Goal: Task Accomplishment & Management: Manage account settings

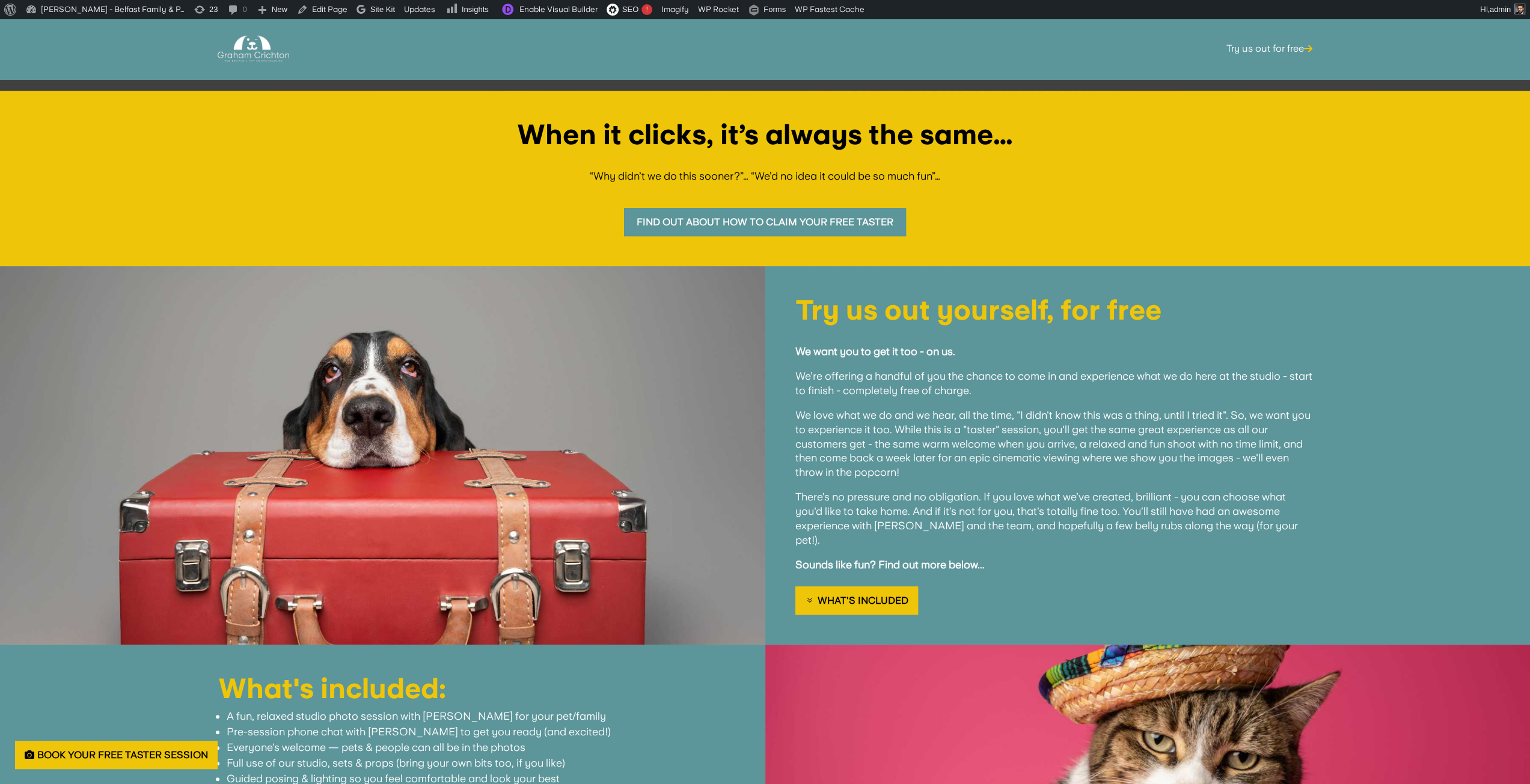
scroll to position [782, 0]
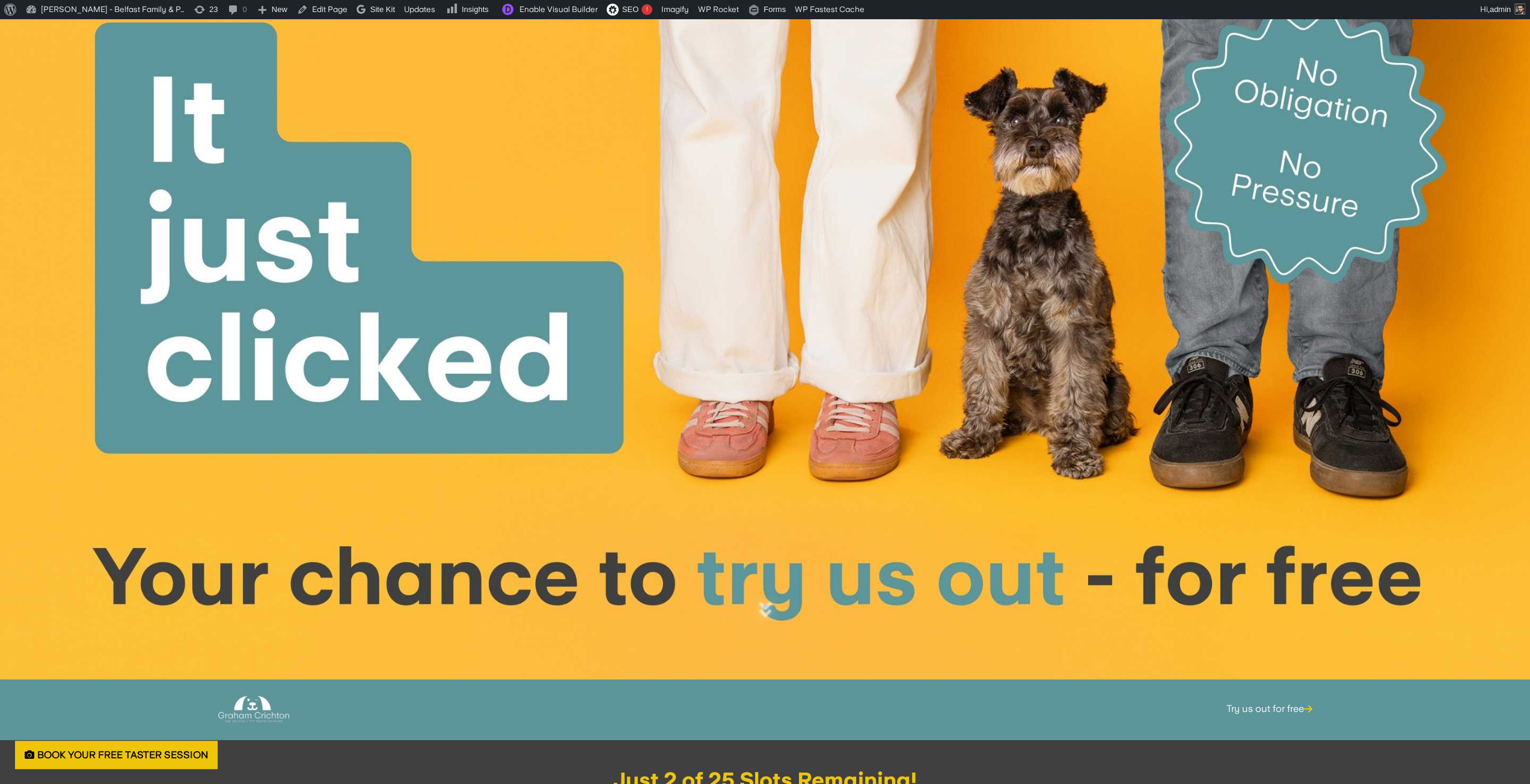
scroll to position [0, 0]
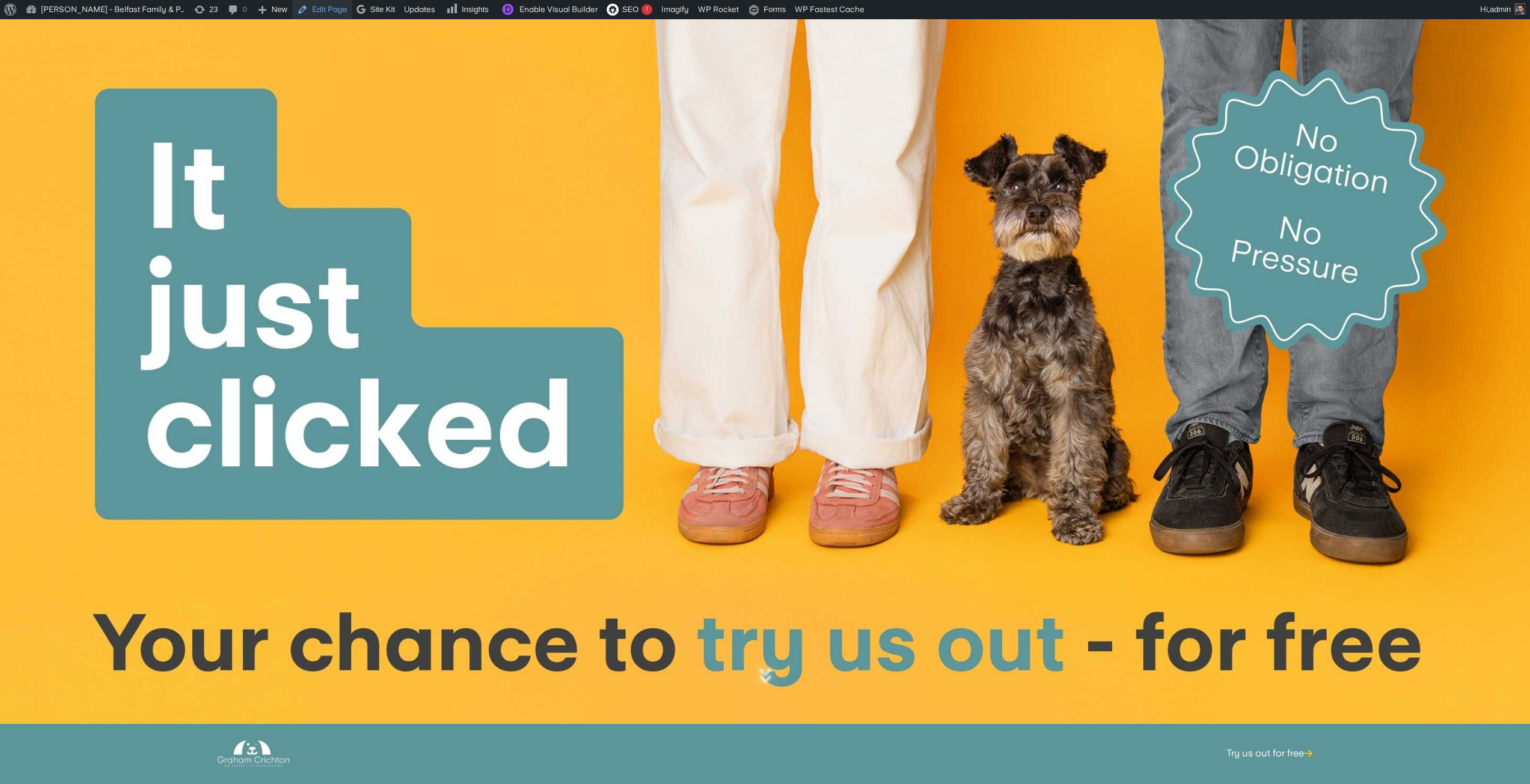
click at [310, 13] on link "Edit Page" at bounding box center [322, 10] width 60 height 19
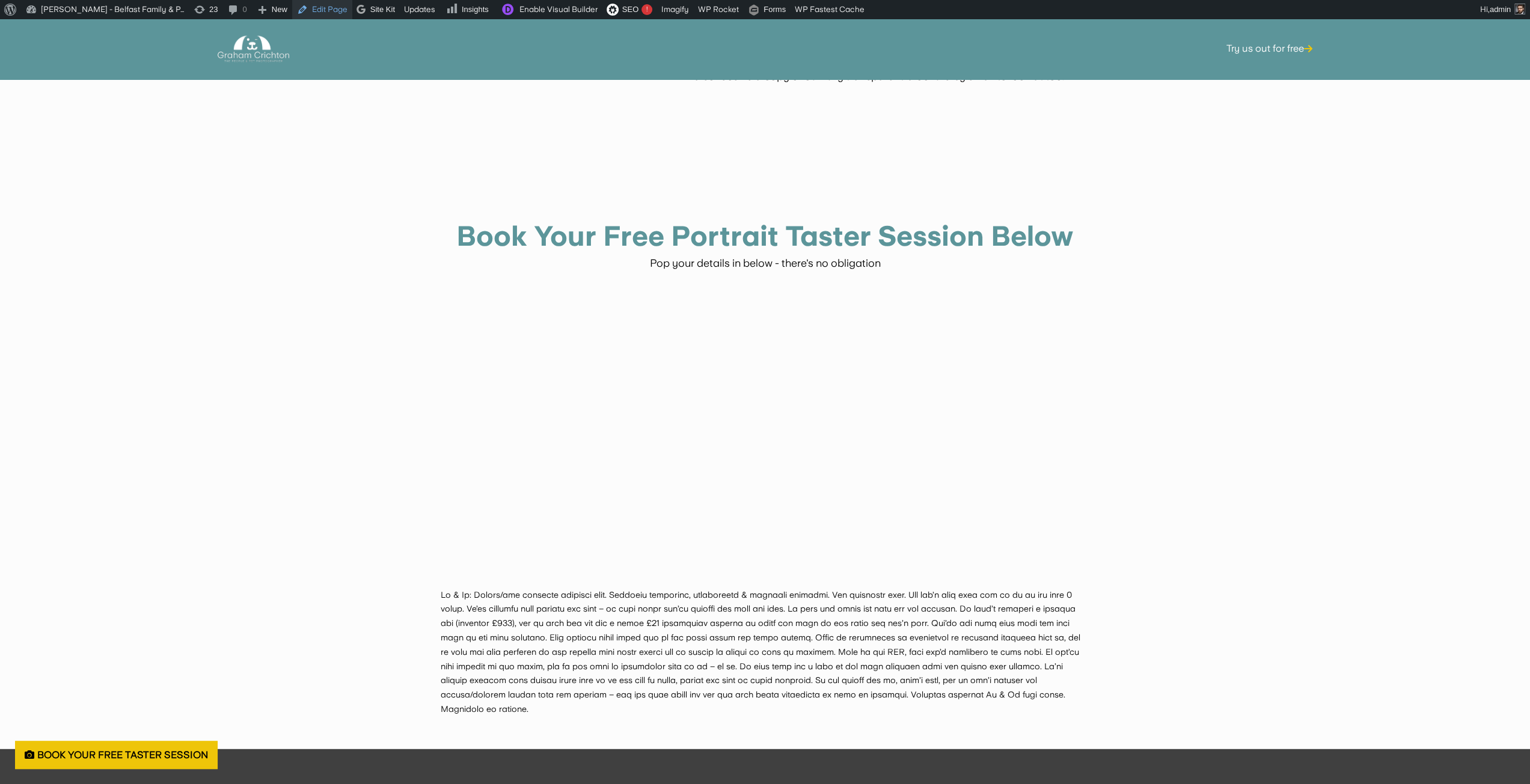
scroll to position [2887, 0]
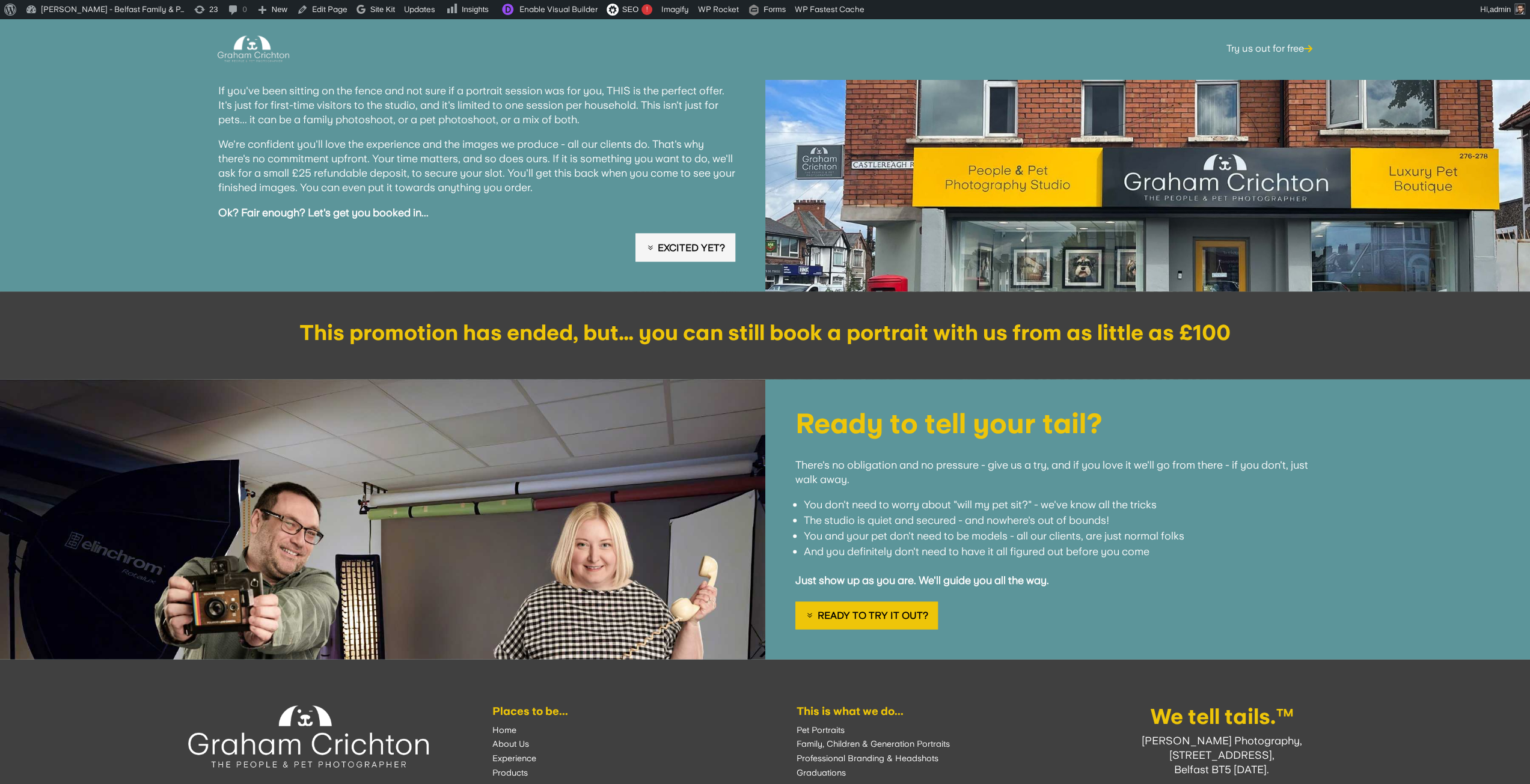
scroll to position [2087, 0]
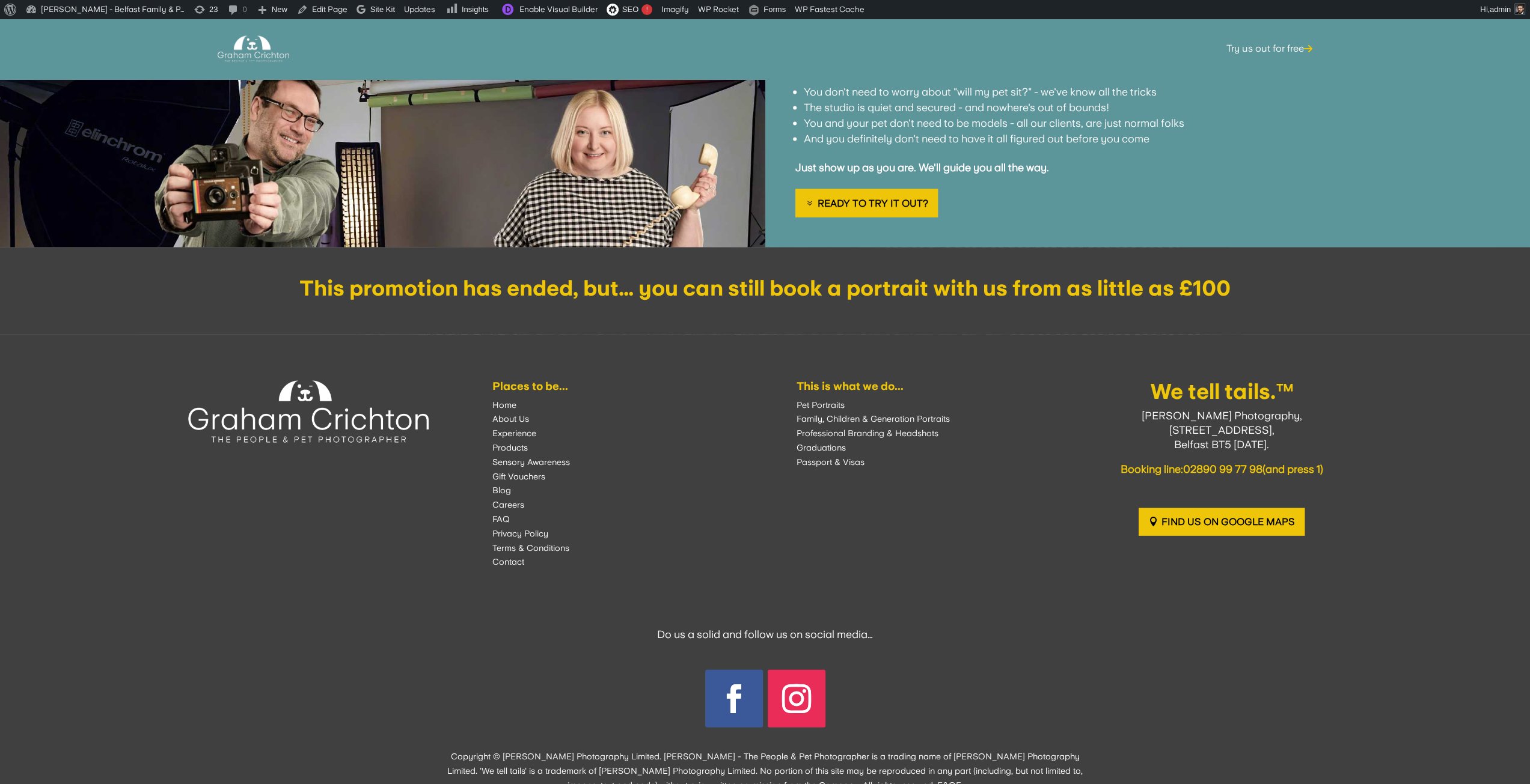
scroll to position [2087, 0]
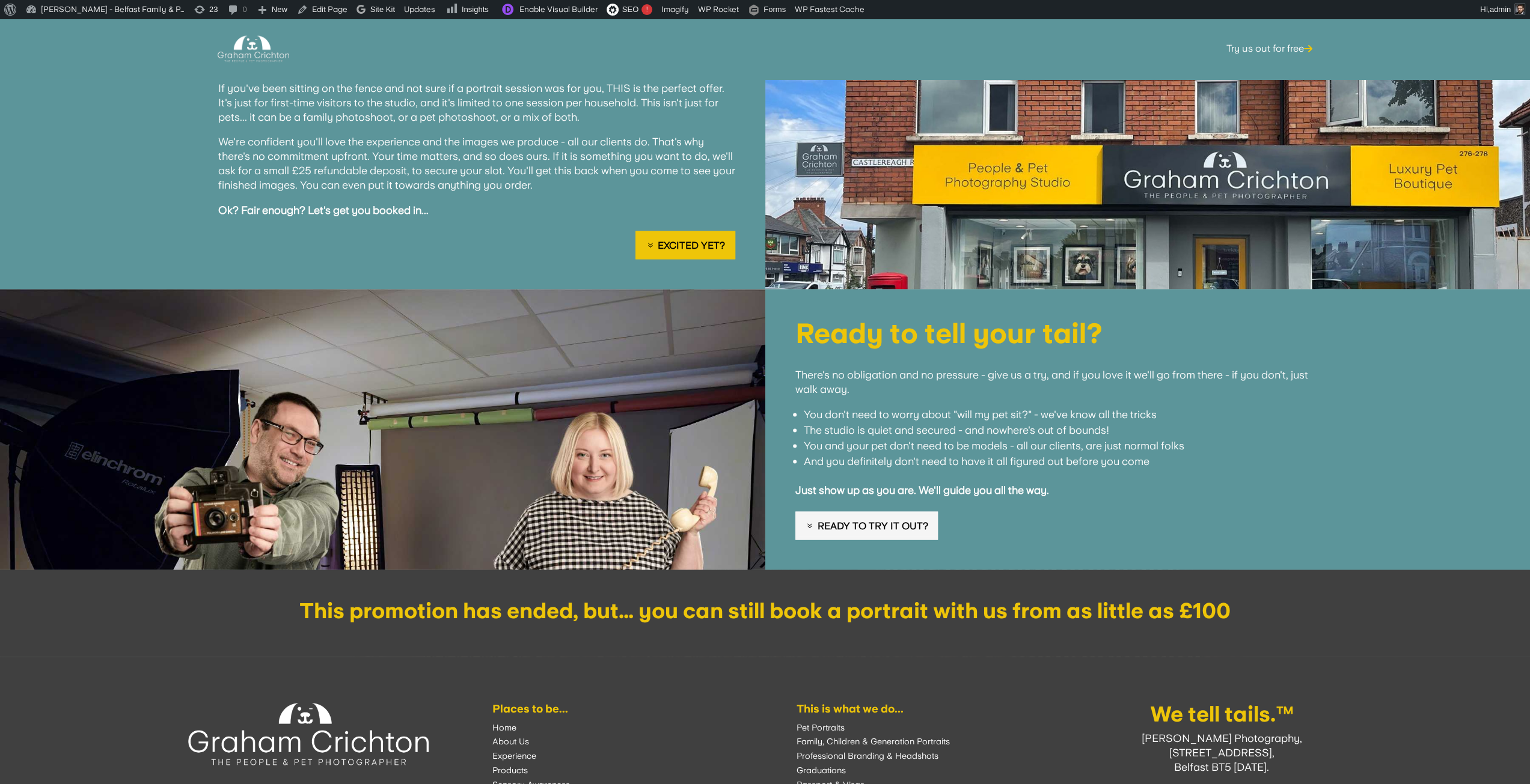
click at [876, 511] on link "Ready to try it out?" at bounding box center [866, 525] width 142 height 28
click at [681, 231] on link "Excited yet?" at bounding box center [685, 245] width 99 height 28
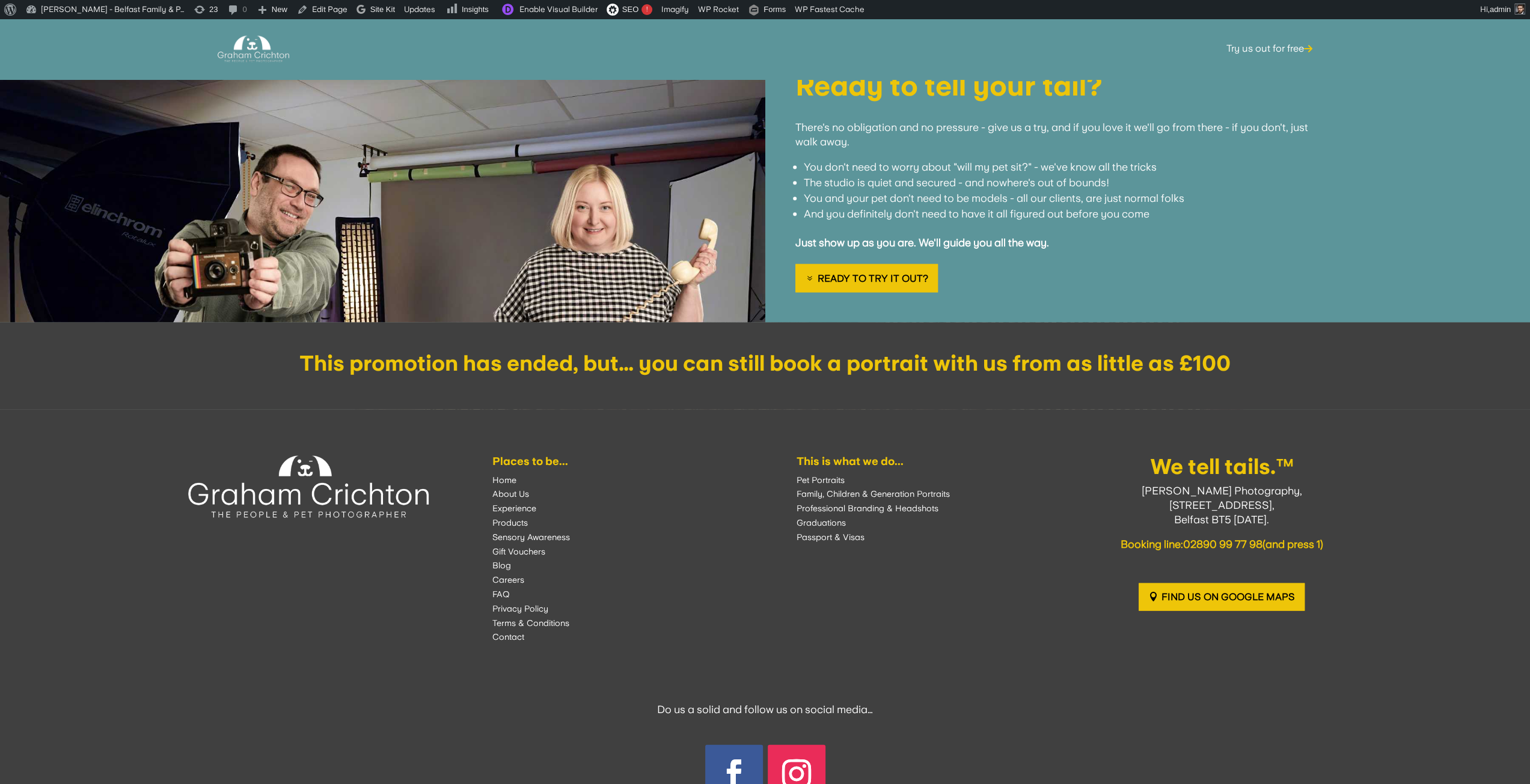
scroll to position [2342, 0]
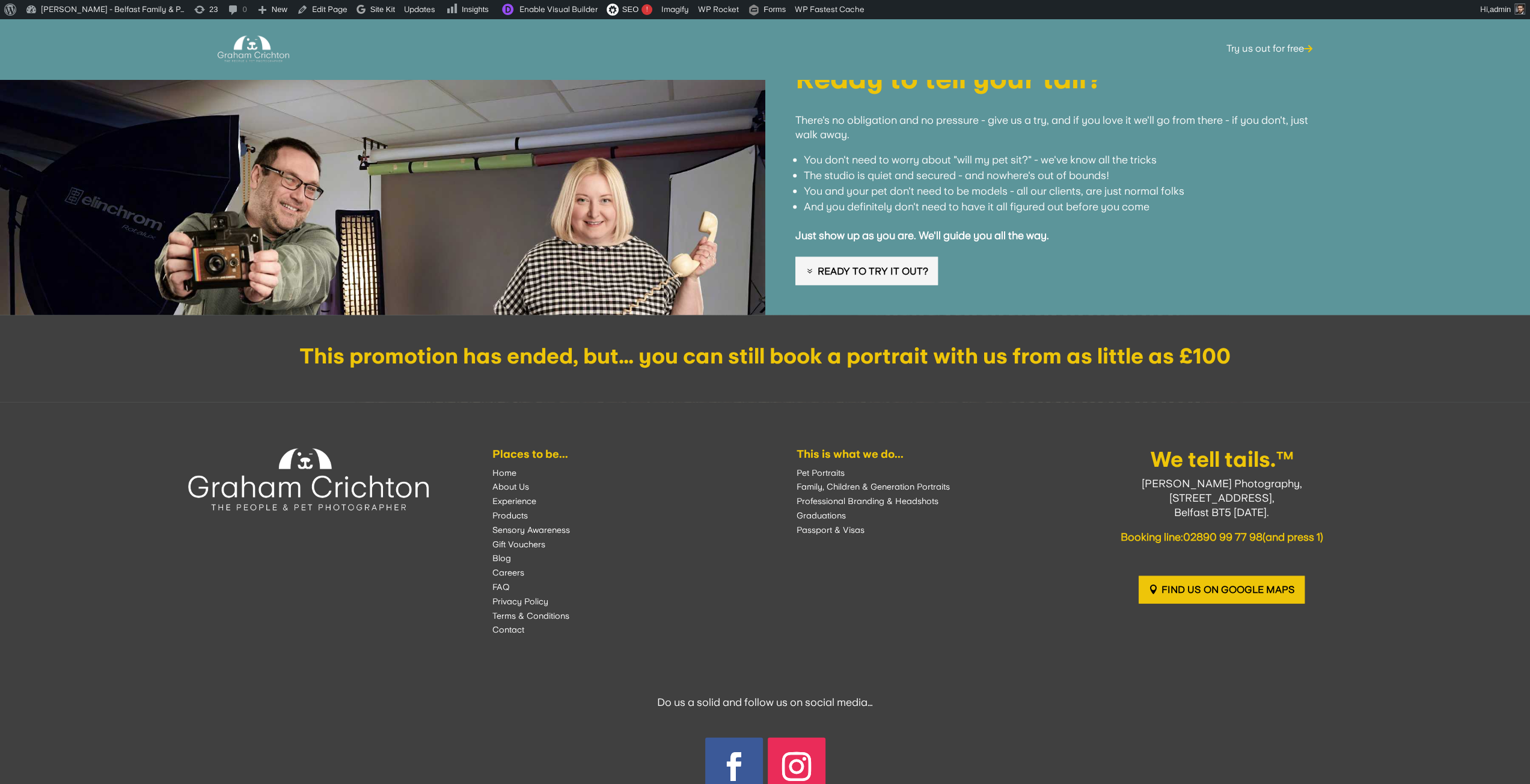
click at [846, 257] on link "Ready to try it out?" at bounding box center [866, 271] width 142 height 28
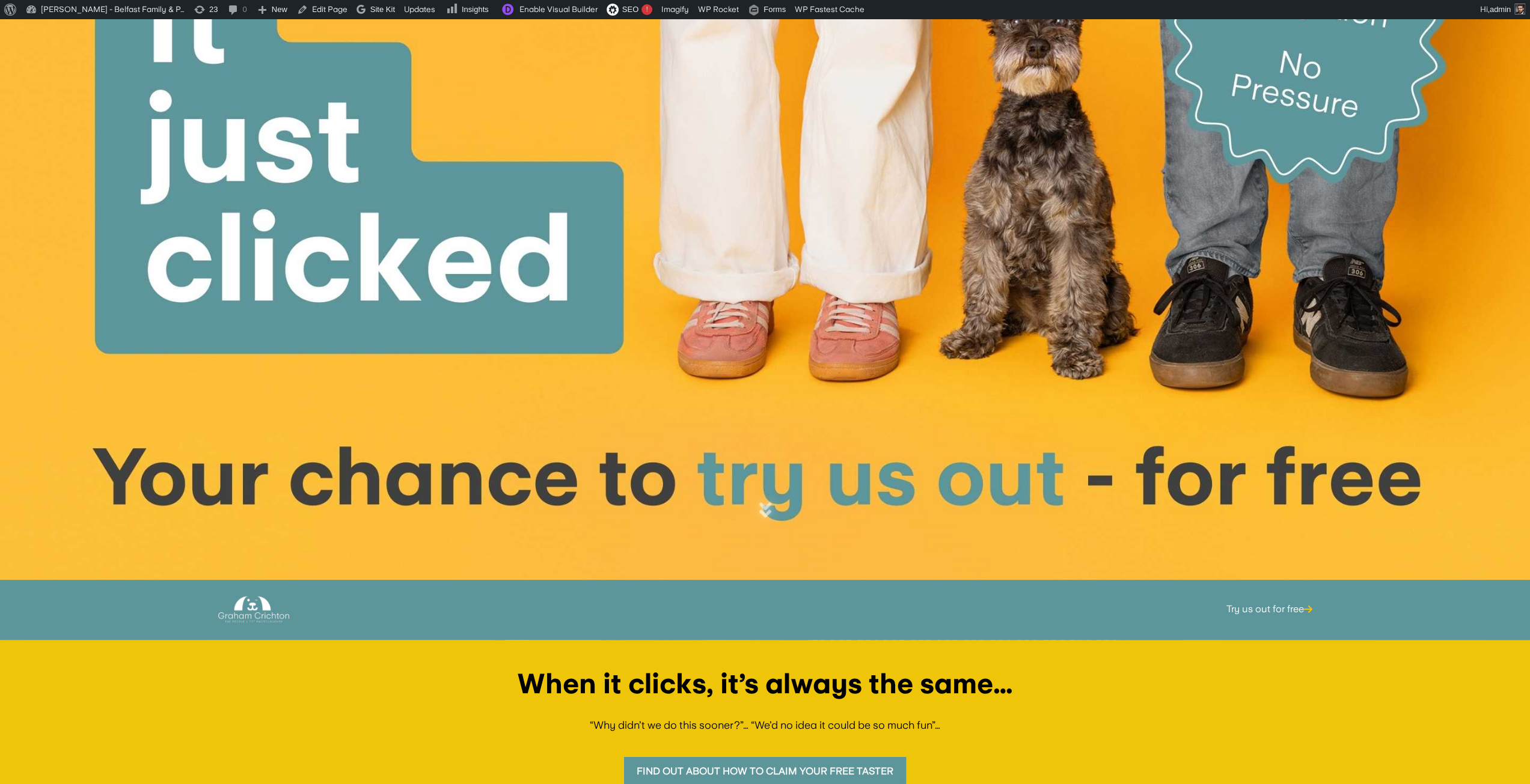
scroll to position [241, 0]
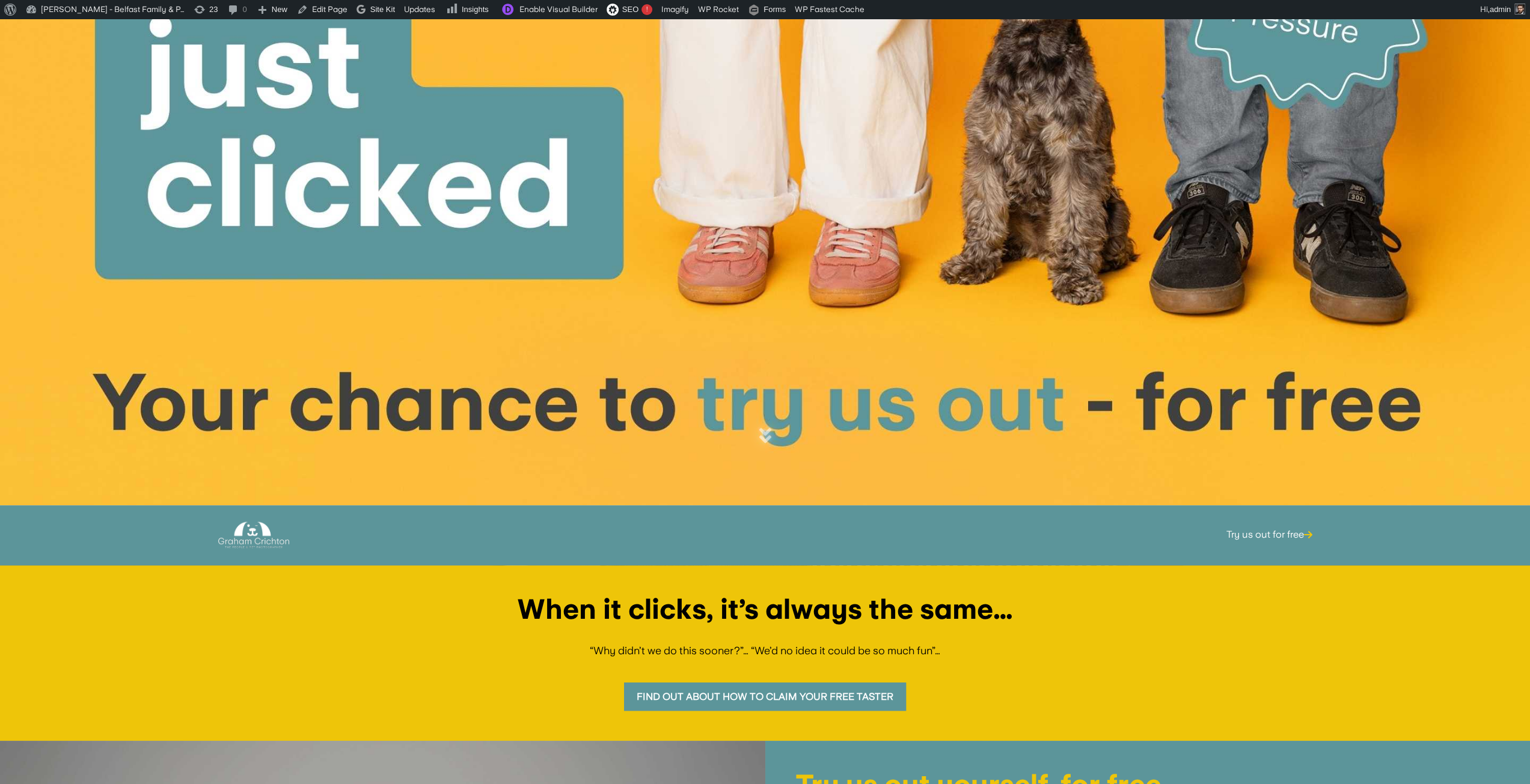
click at [874, 702] on link "Find out about how to claim your free taster" at bounding box center [765, 697] width 282 height 28
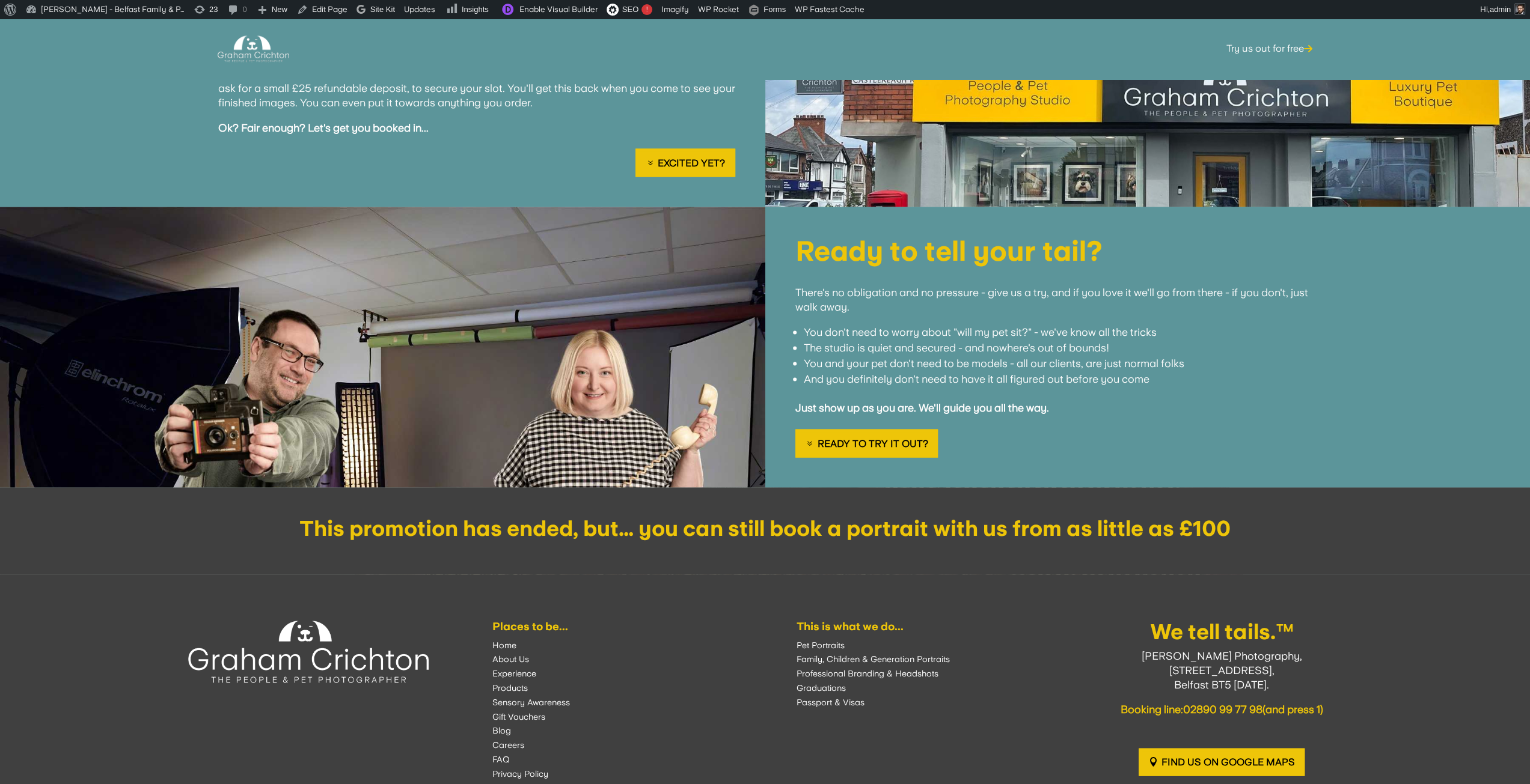
scroll to position [2147, 0]
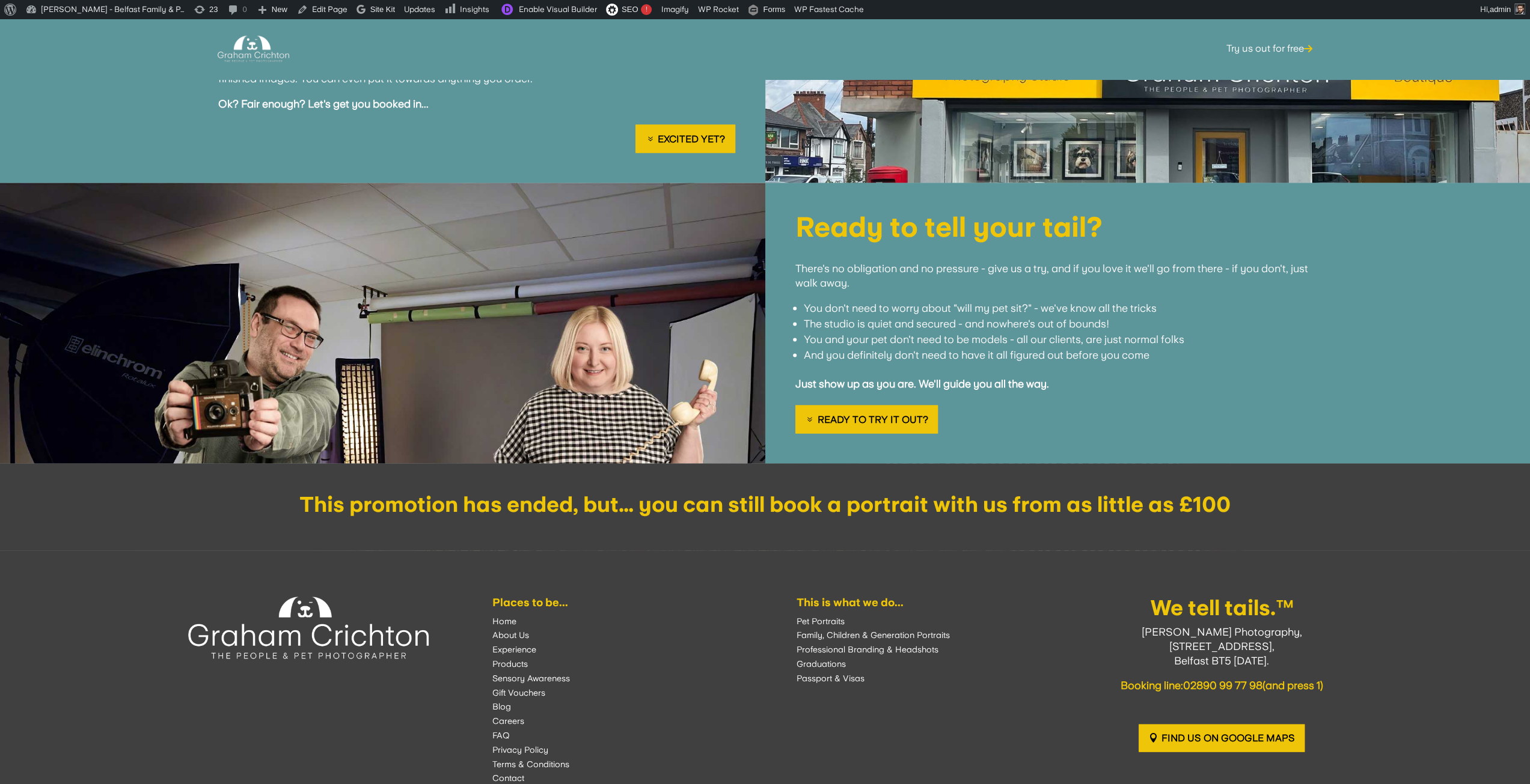
scroll to position [2147, 0]
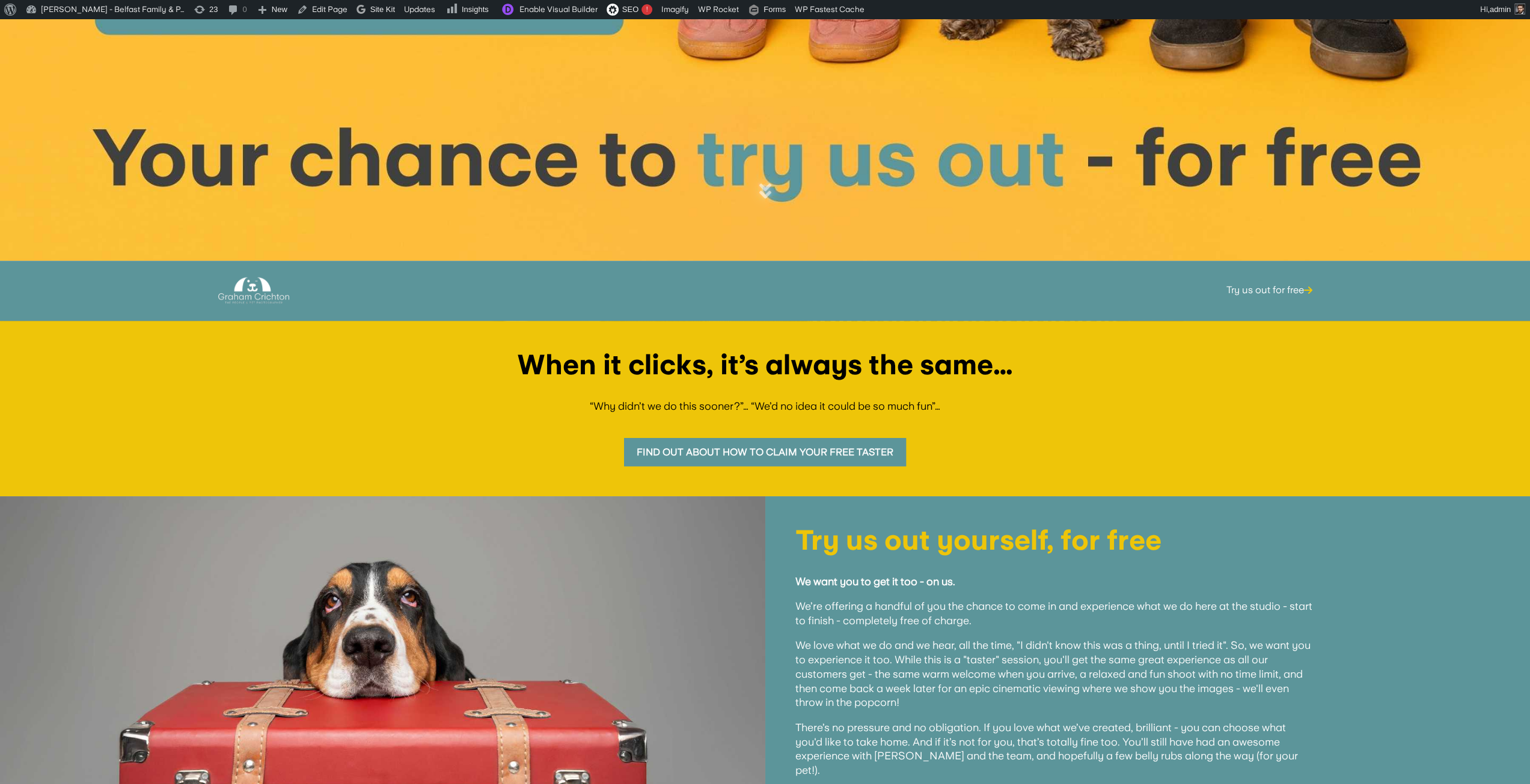
scroll to position [405, 0]
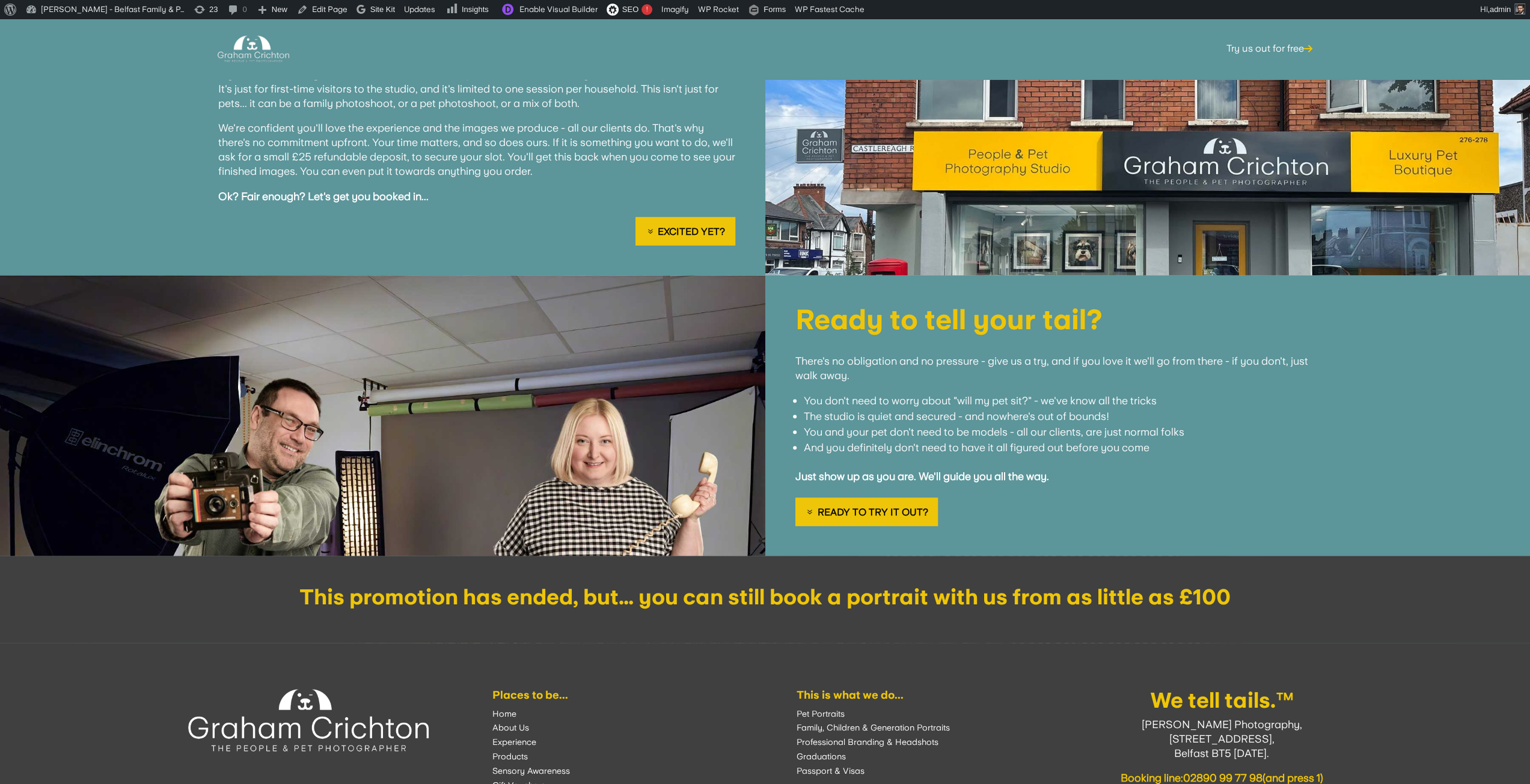
scroll to position [2268, 0]
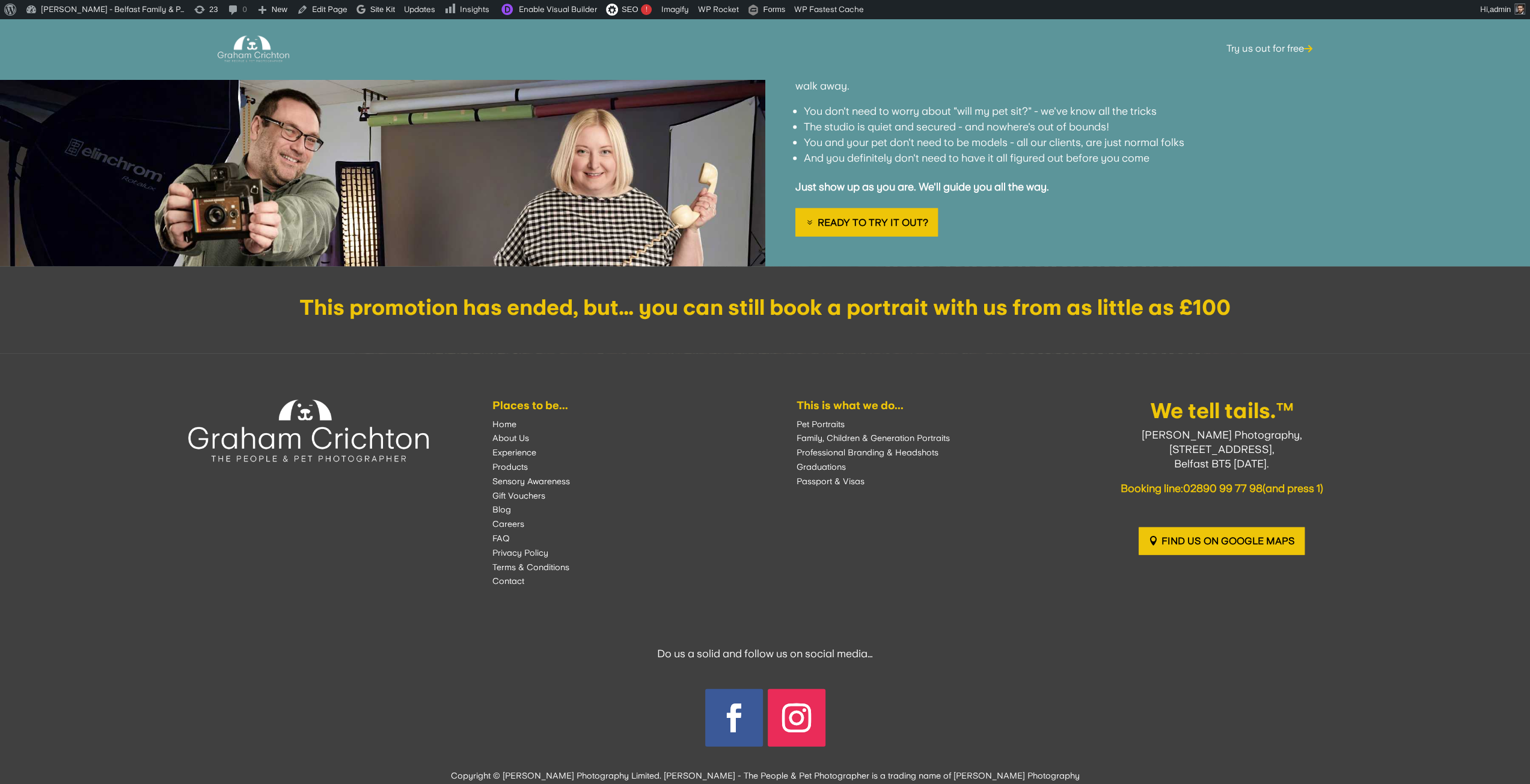
scroll to position [2268, 0]
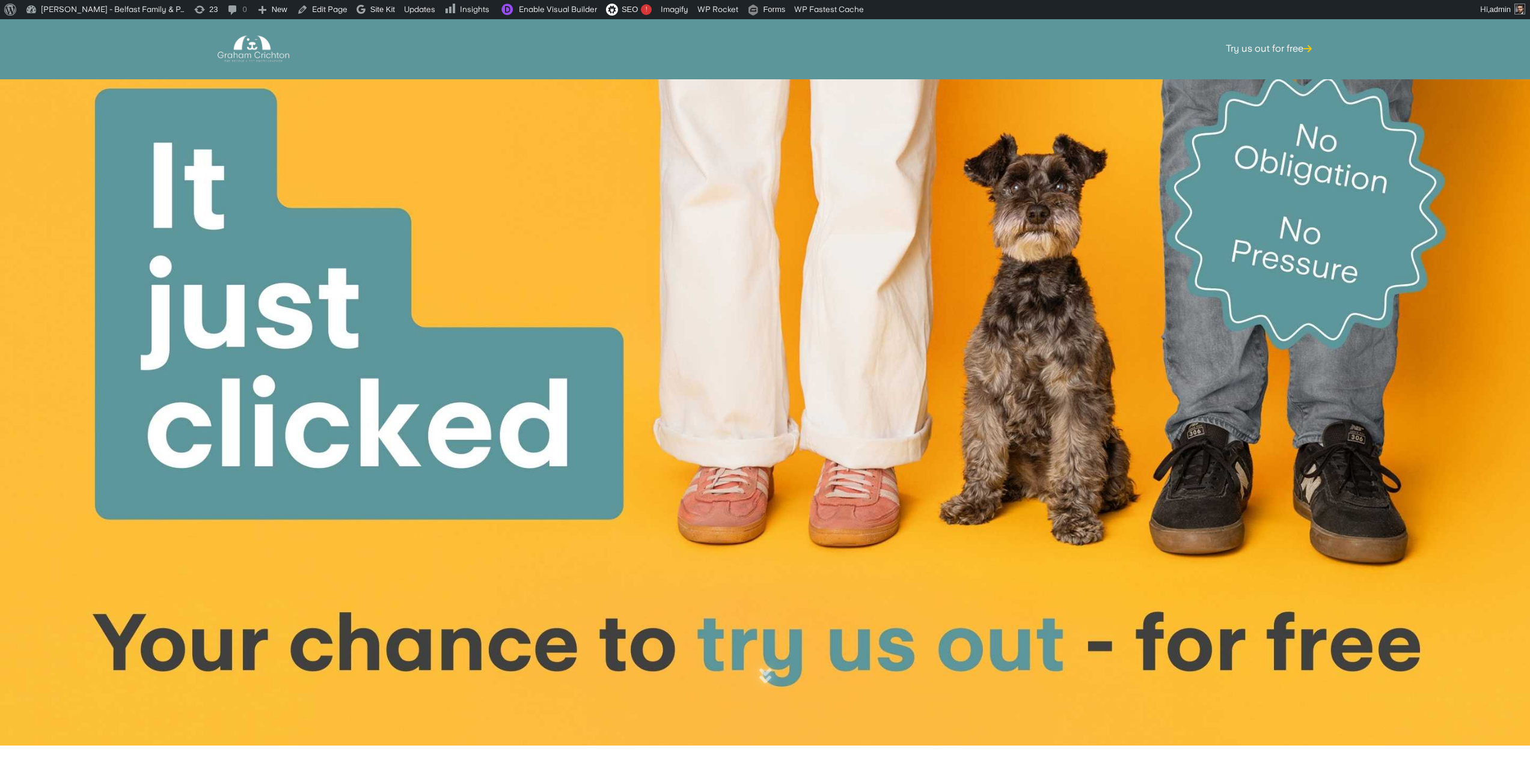
scroll to position [2268, 0]
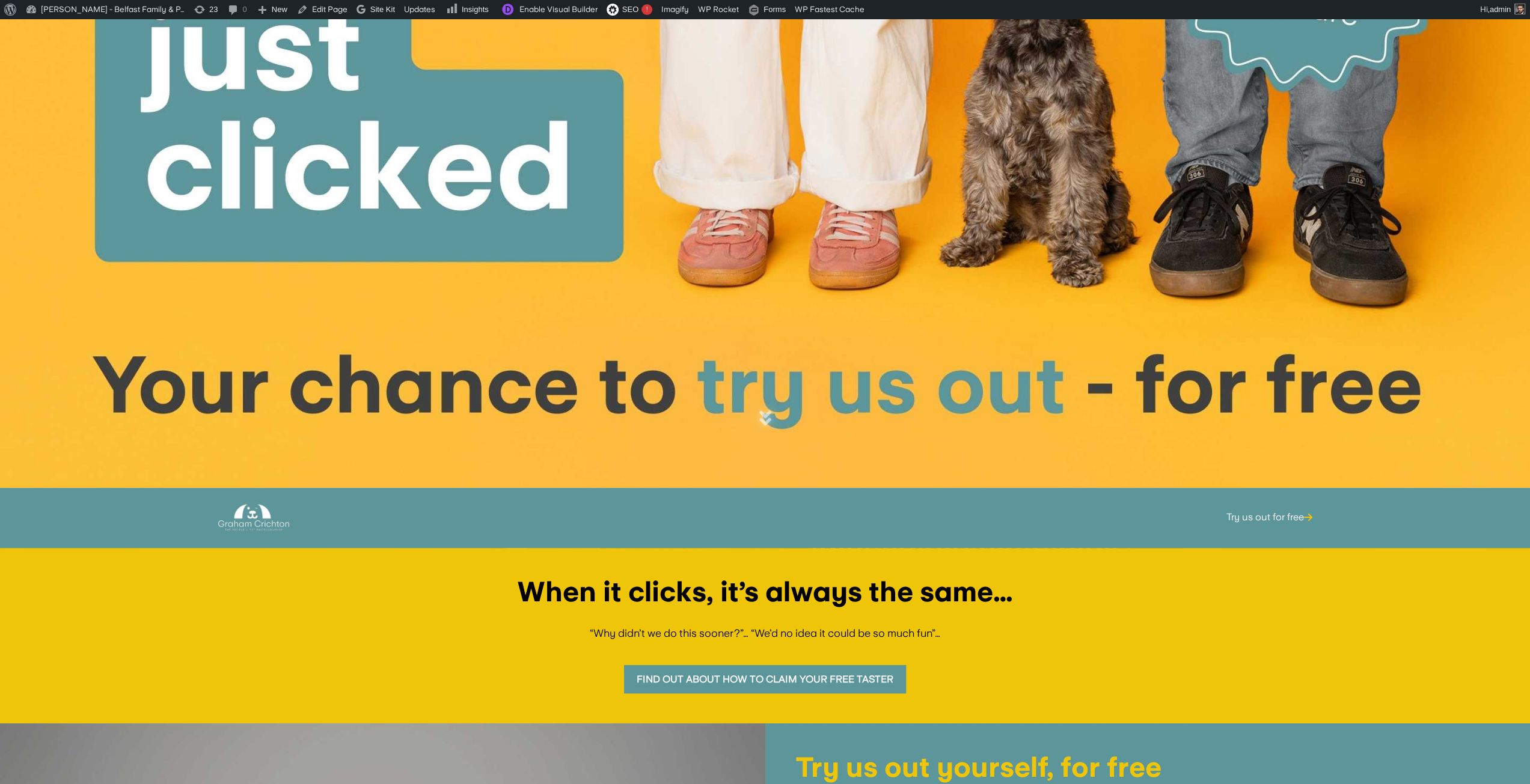
scroll to position [344, 0]
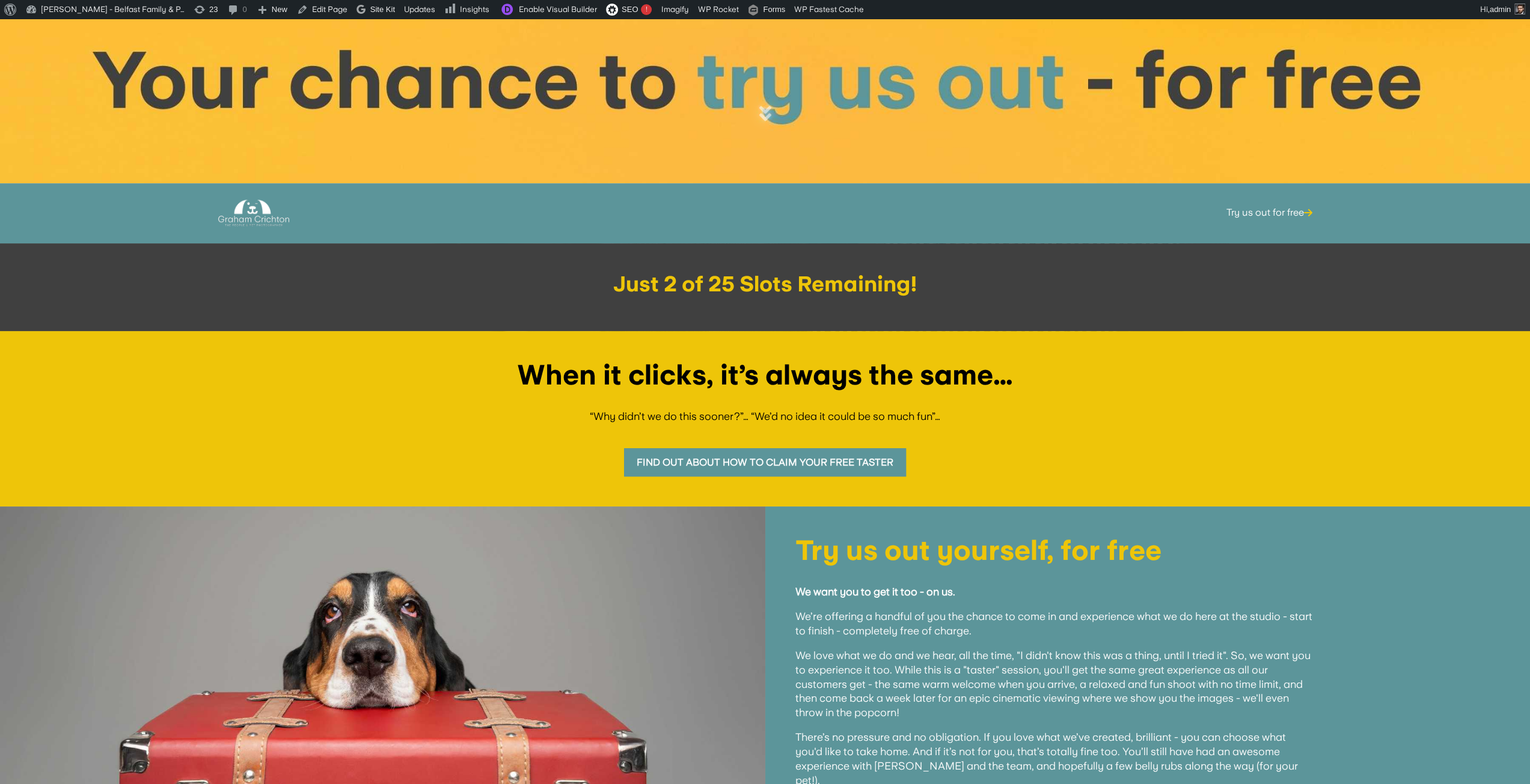
scroll to position [344, 0]
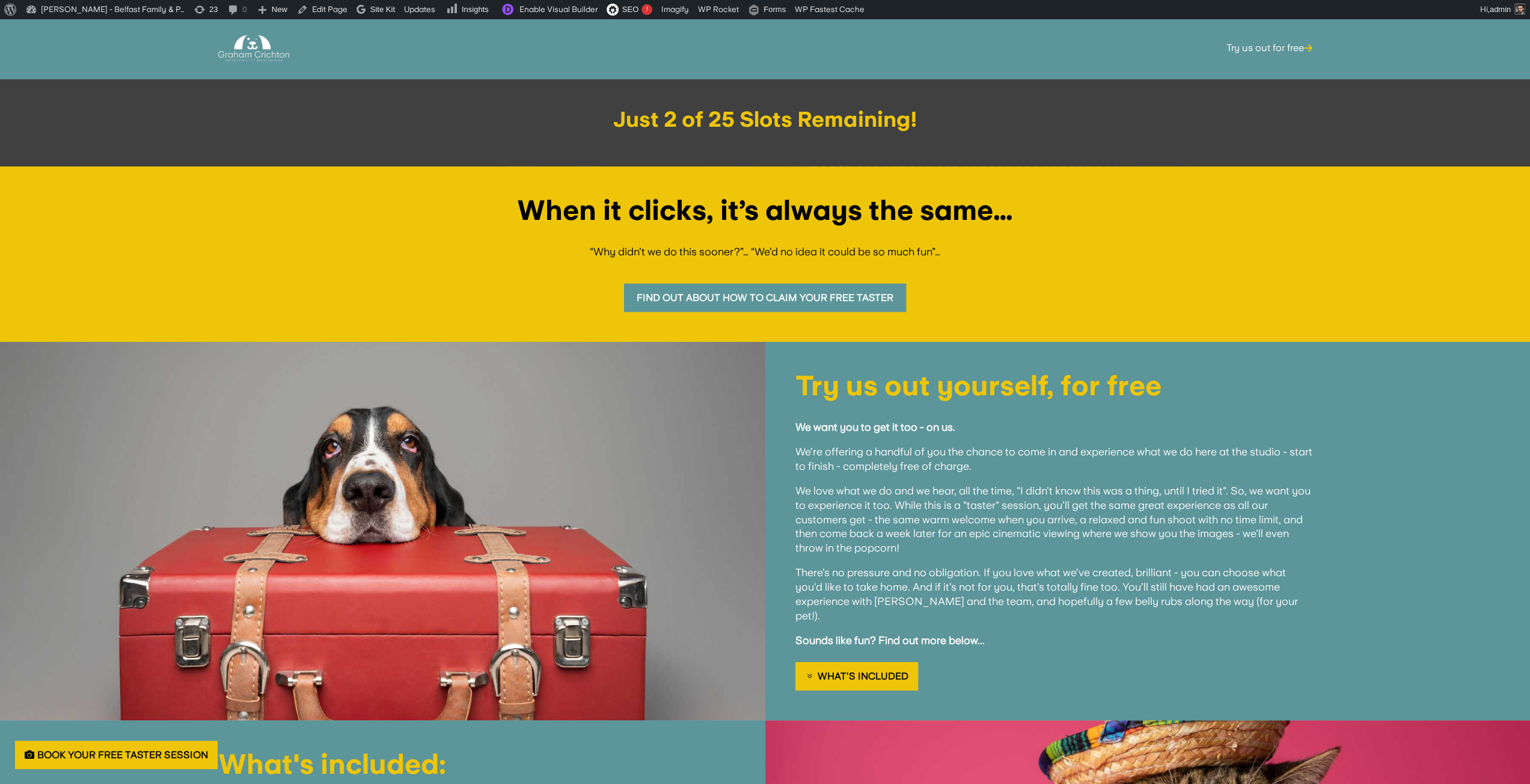
scroll to position [543, 0]
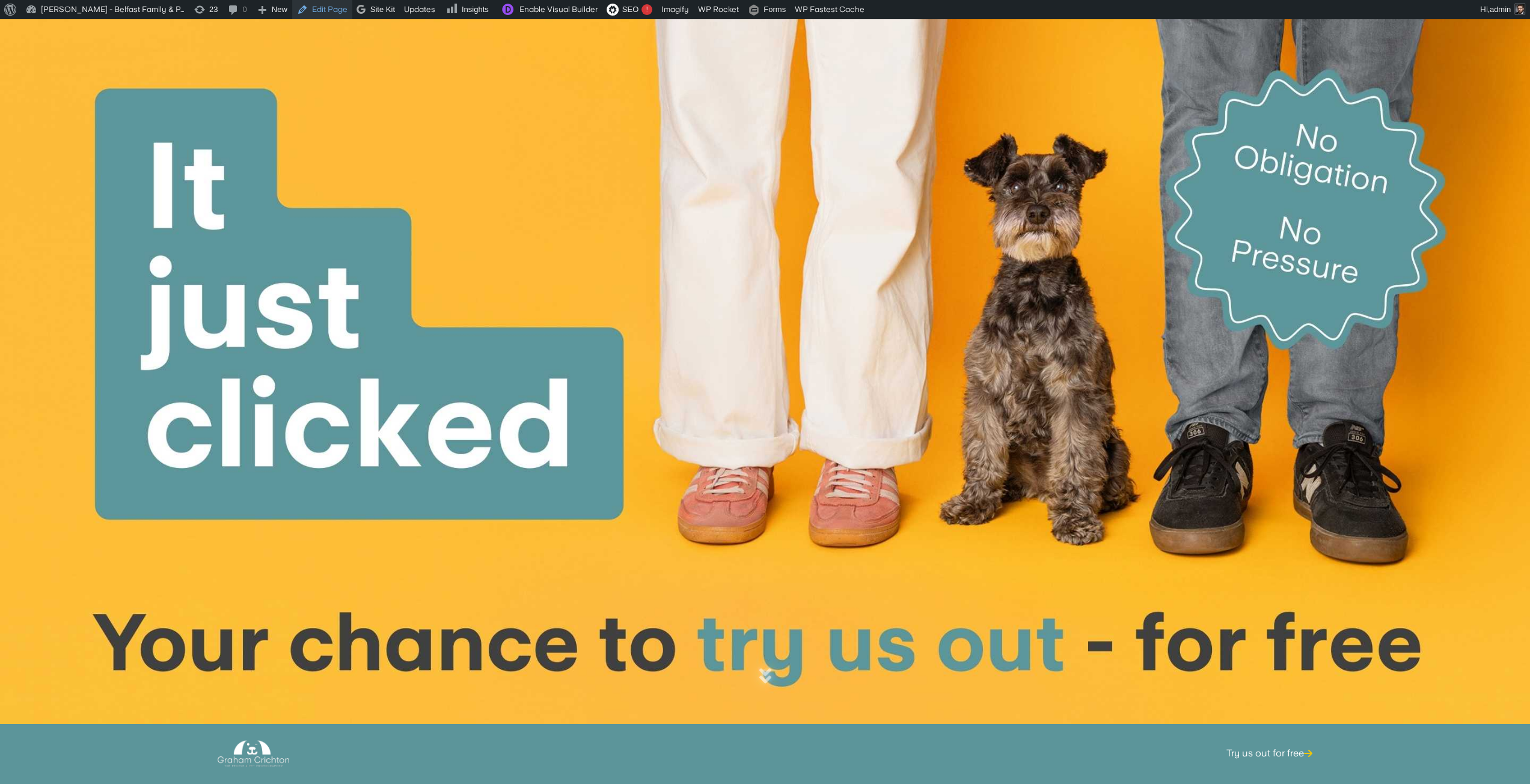
click at [315, 13] on link "Edit Page" at bounding box center [322, 10] width 60 height 19
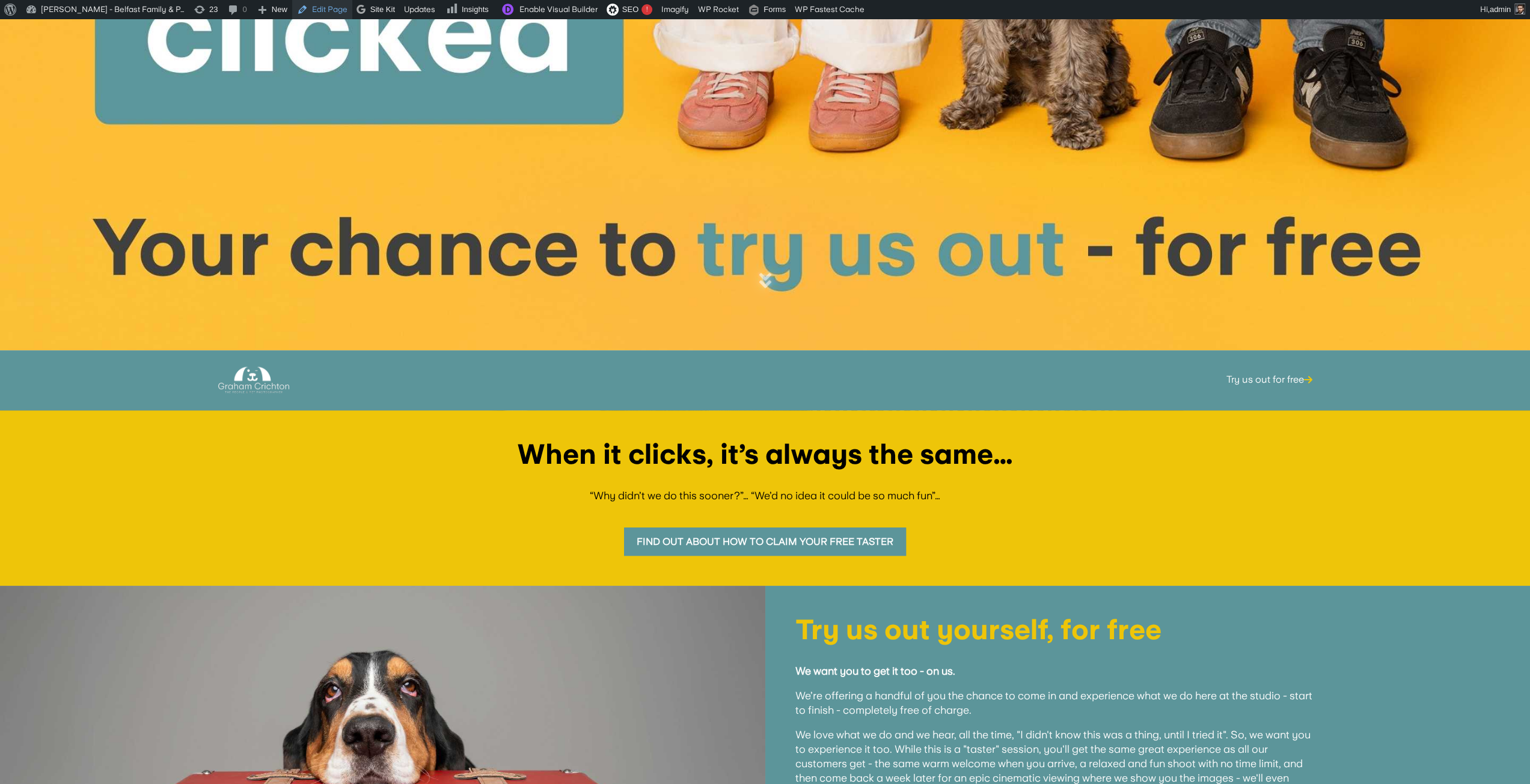
scroll to position [420, 0]
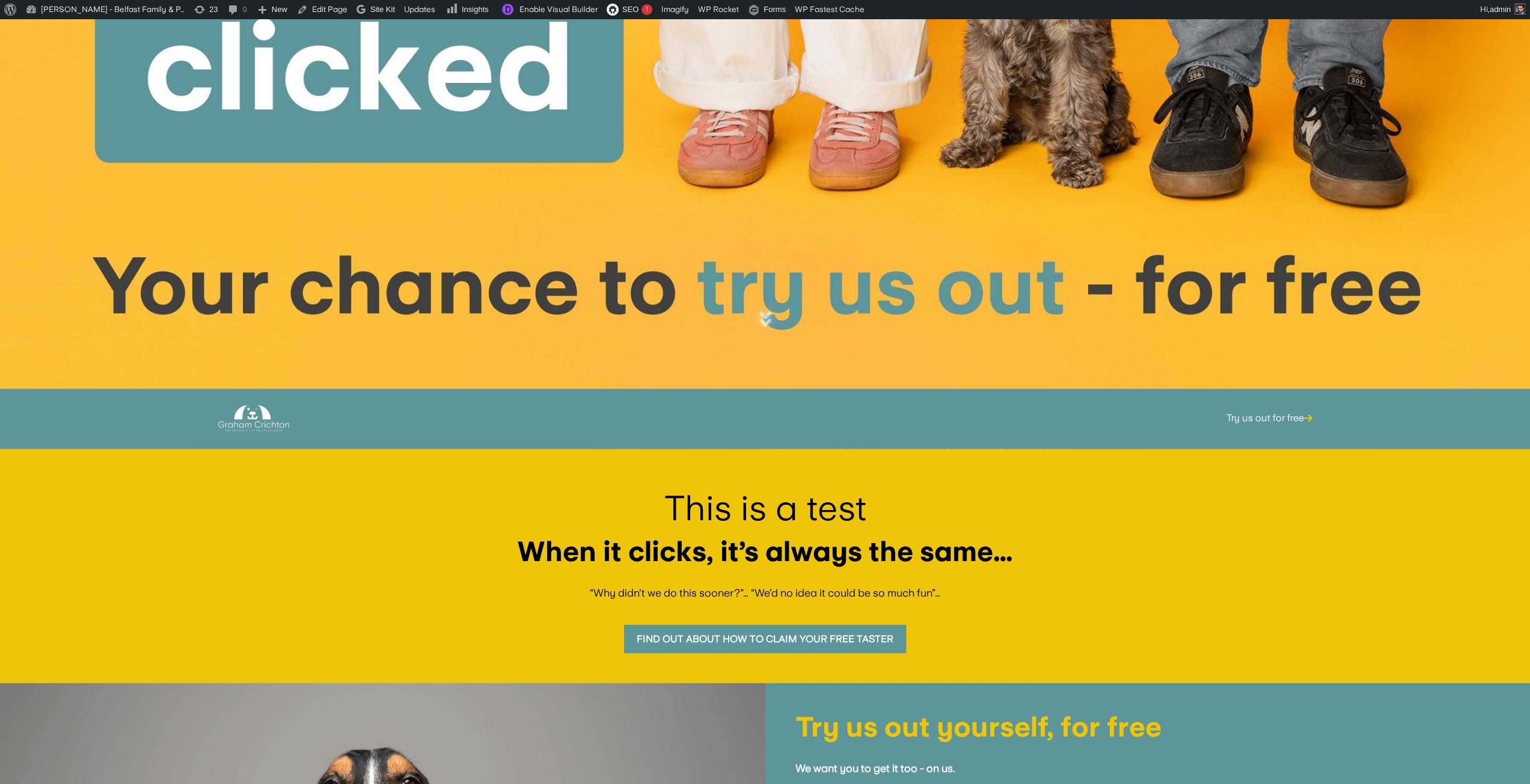
scroll to position [360, 0]
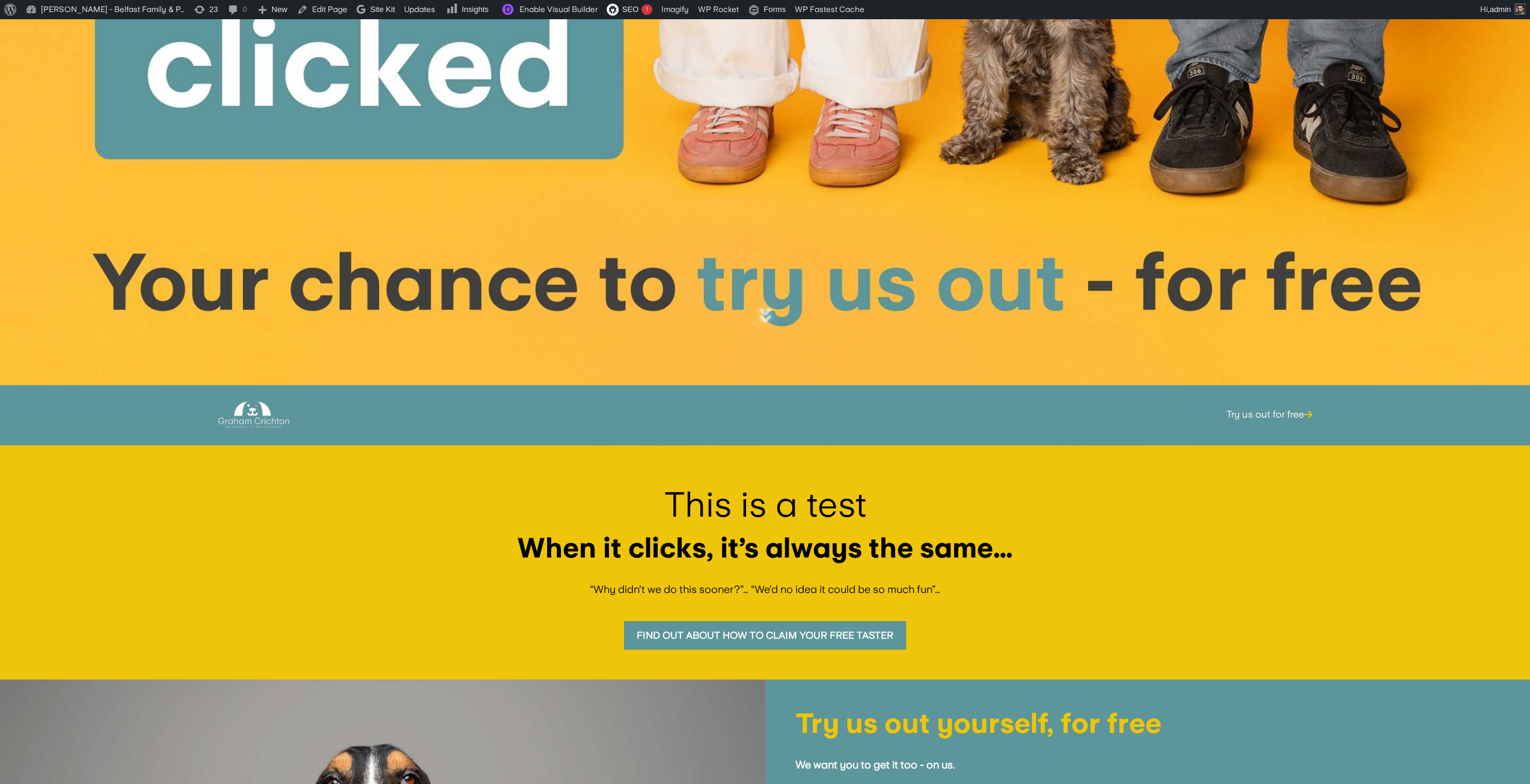
drag, startPoint x: 861, startPoint y: 509, endPoint x: 875, endPoint y: 516, distance: 15.7
click at [875, 516] on p "This is a test" at bounding box center [765, 505] width 1469 height 59
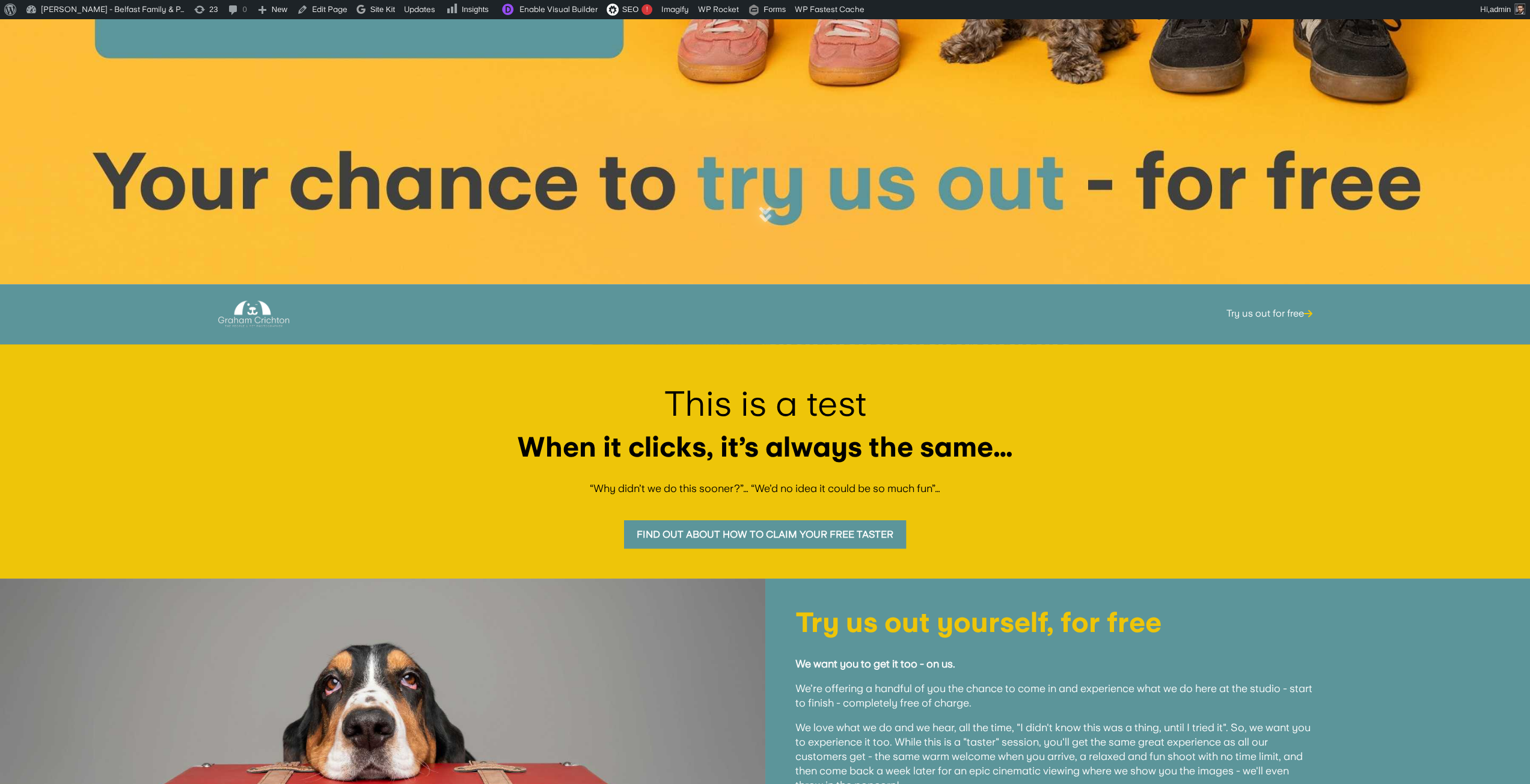
scroll to position [481, 0]
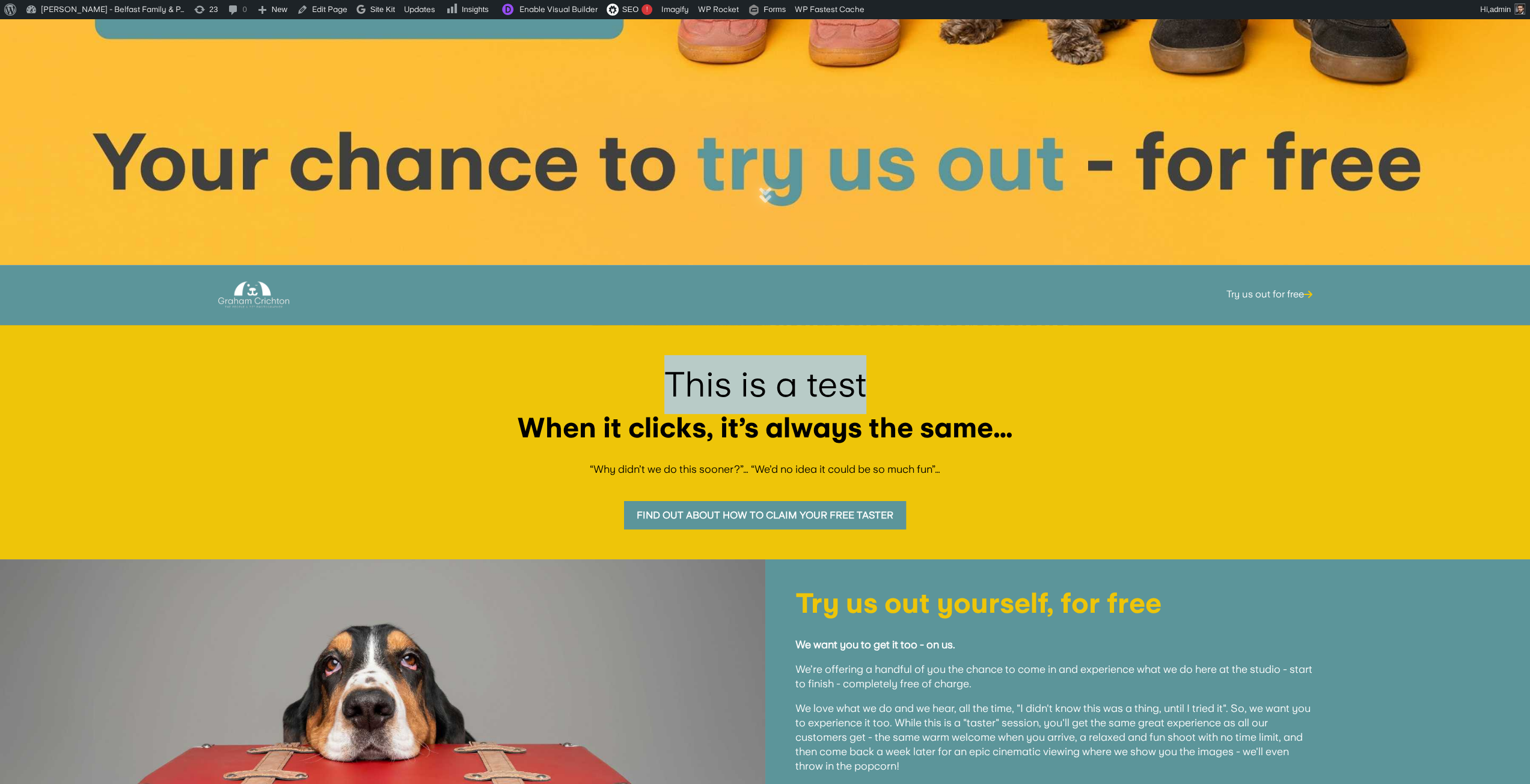
drag, startPoint x: 677, startPoint y: 387, endPoint x: 923, endPoint y: 396, distance: 246.2
click at [923, 396] on p "This is a test" at bounding box center [765, 384] width 1469 height 59
click at [964, 385] on p "This is a test" at bounding box center [765, 384] width 1469 height 59
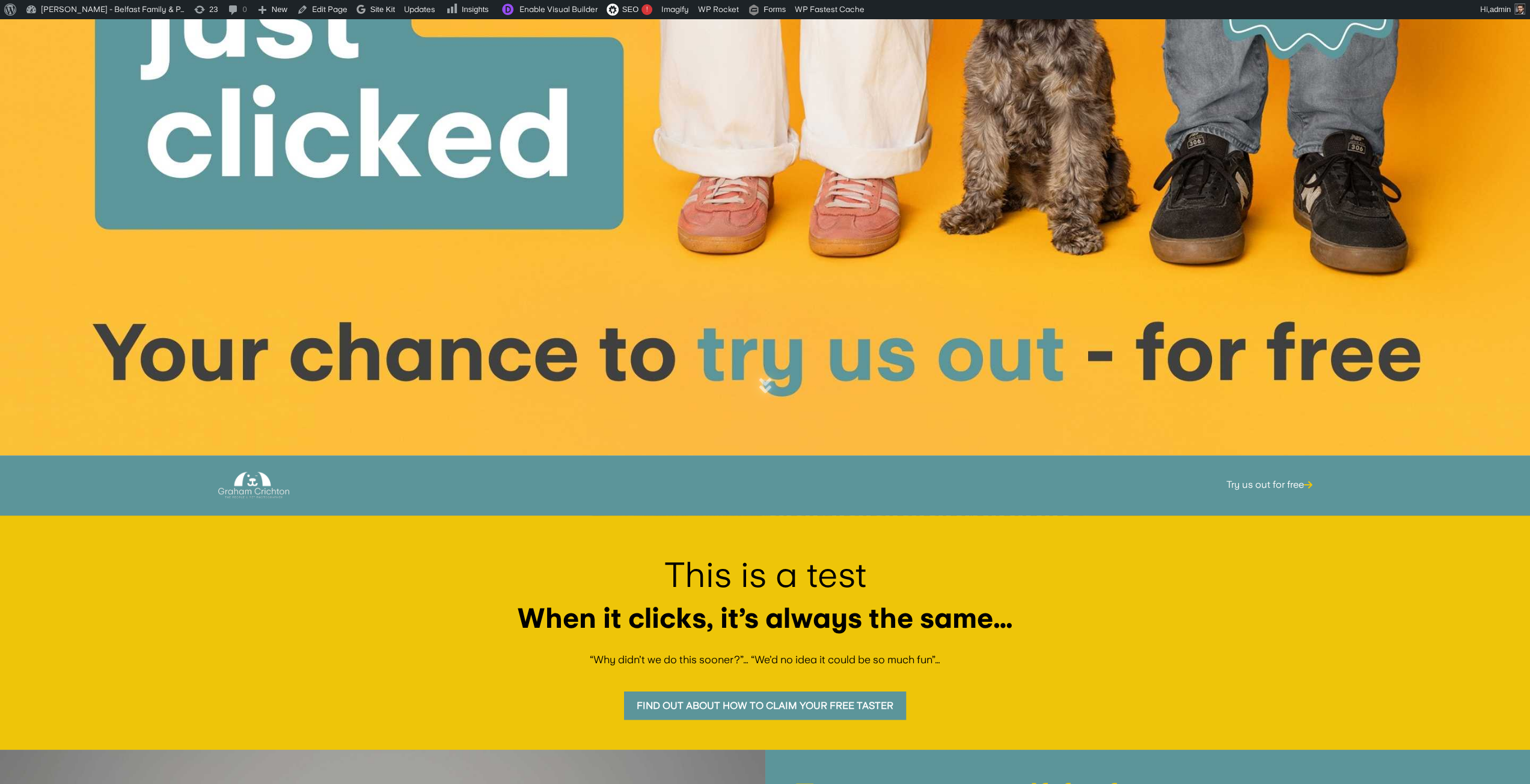
scroll to position [360, 0]
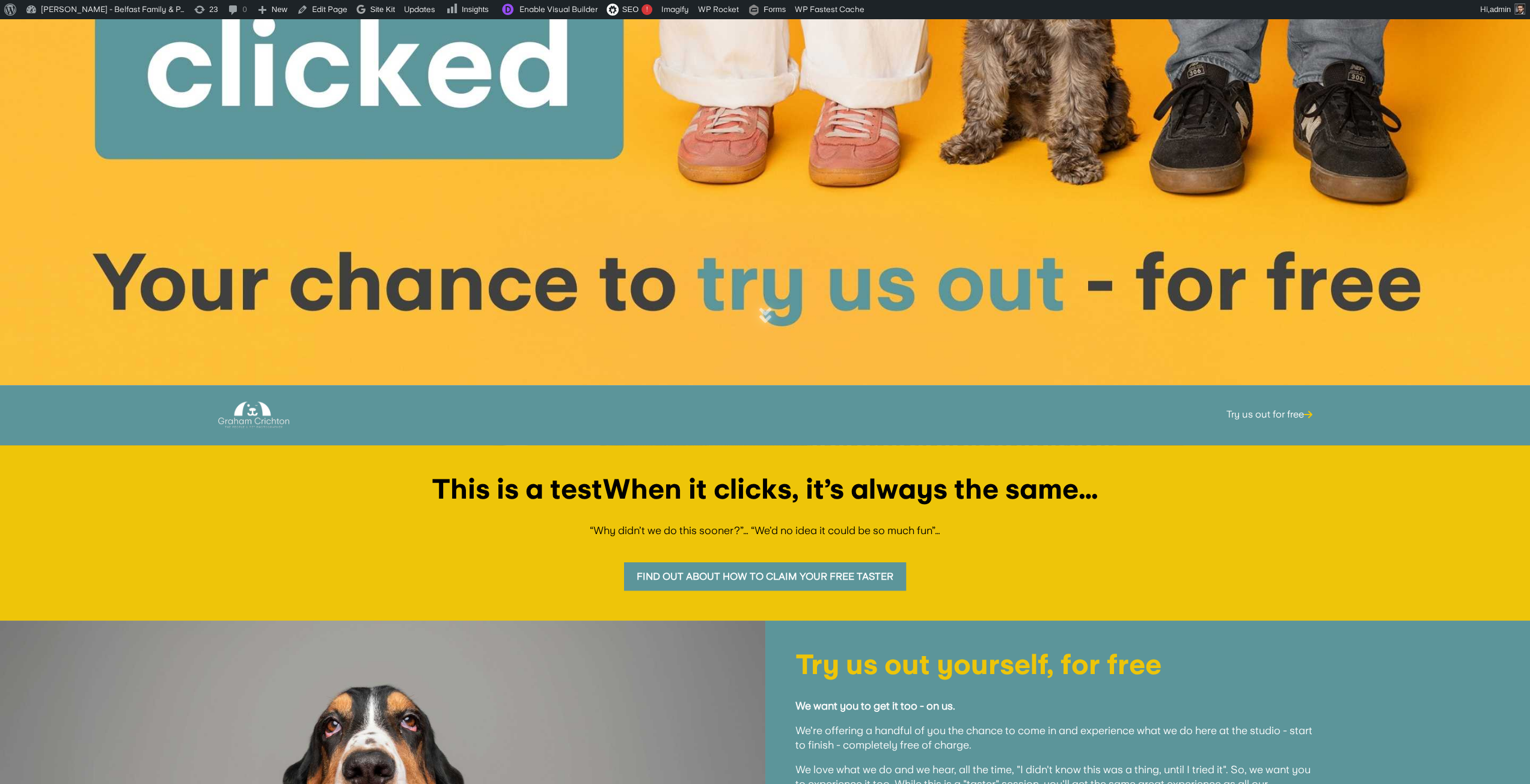
scroll to position [601, 0]
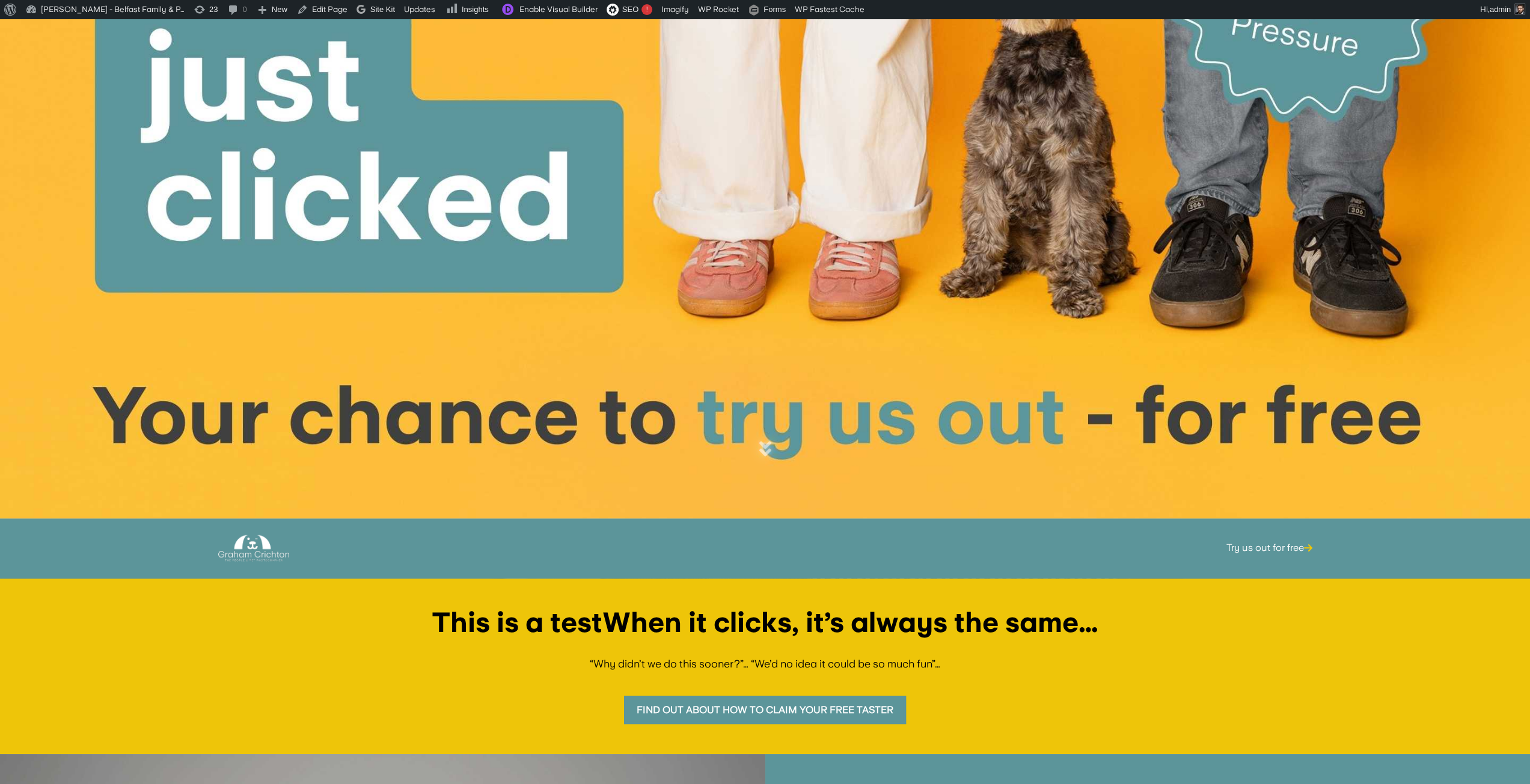
scroll to position [481, 0]
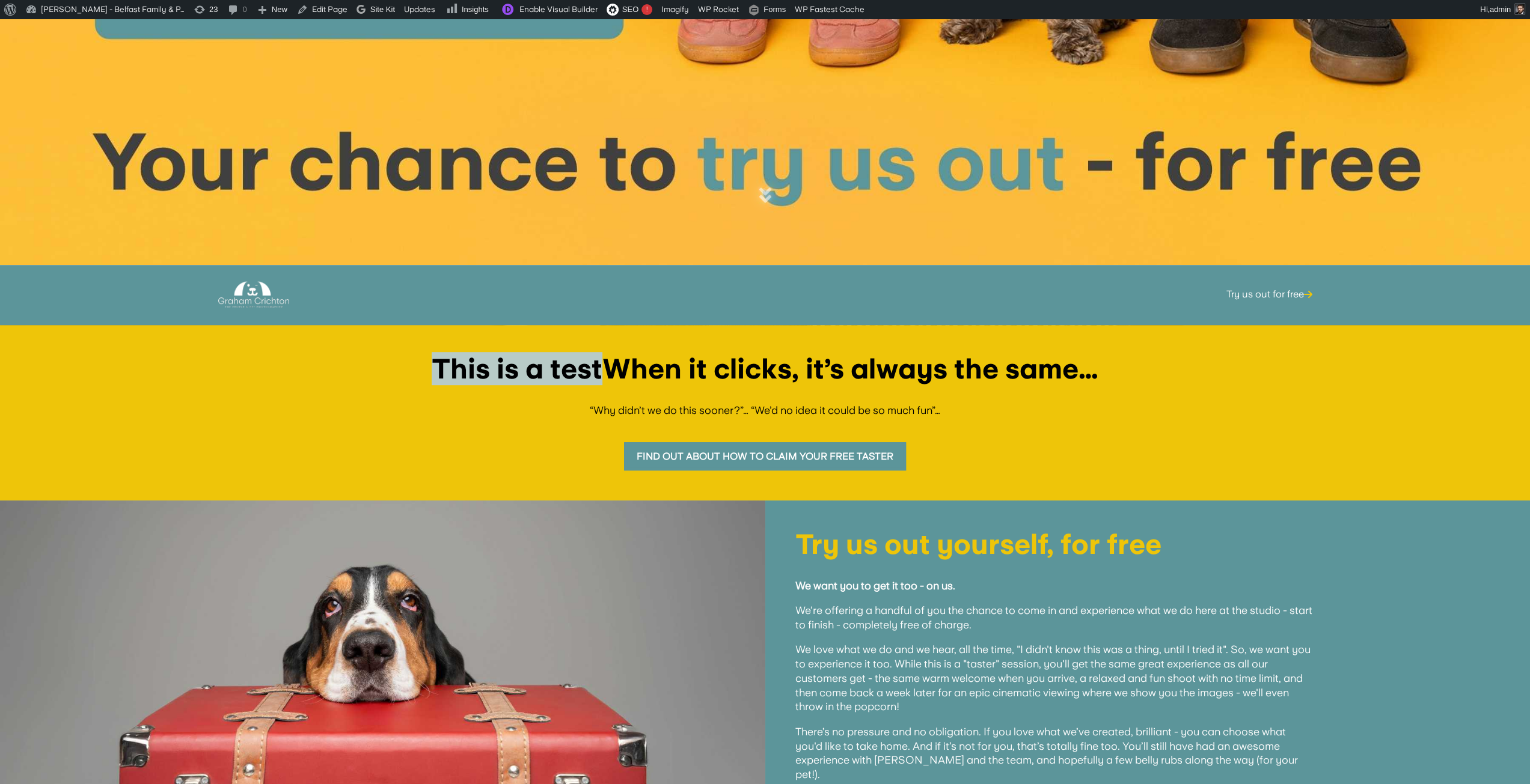
drag, startPoint x: 431, startPoint y: 364, endPoint x: 611, endPoint y: 367, distance: 180.0
click at [611, 367] on h1 "This is a testWhen it clicks, it’s always the same…" at bounding box center [765, 372] width 1469 height 34
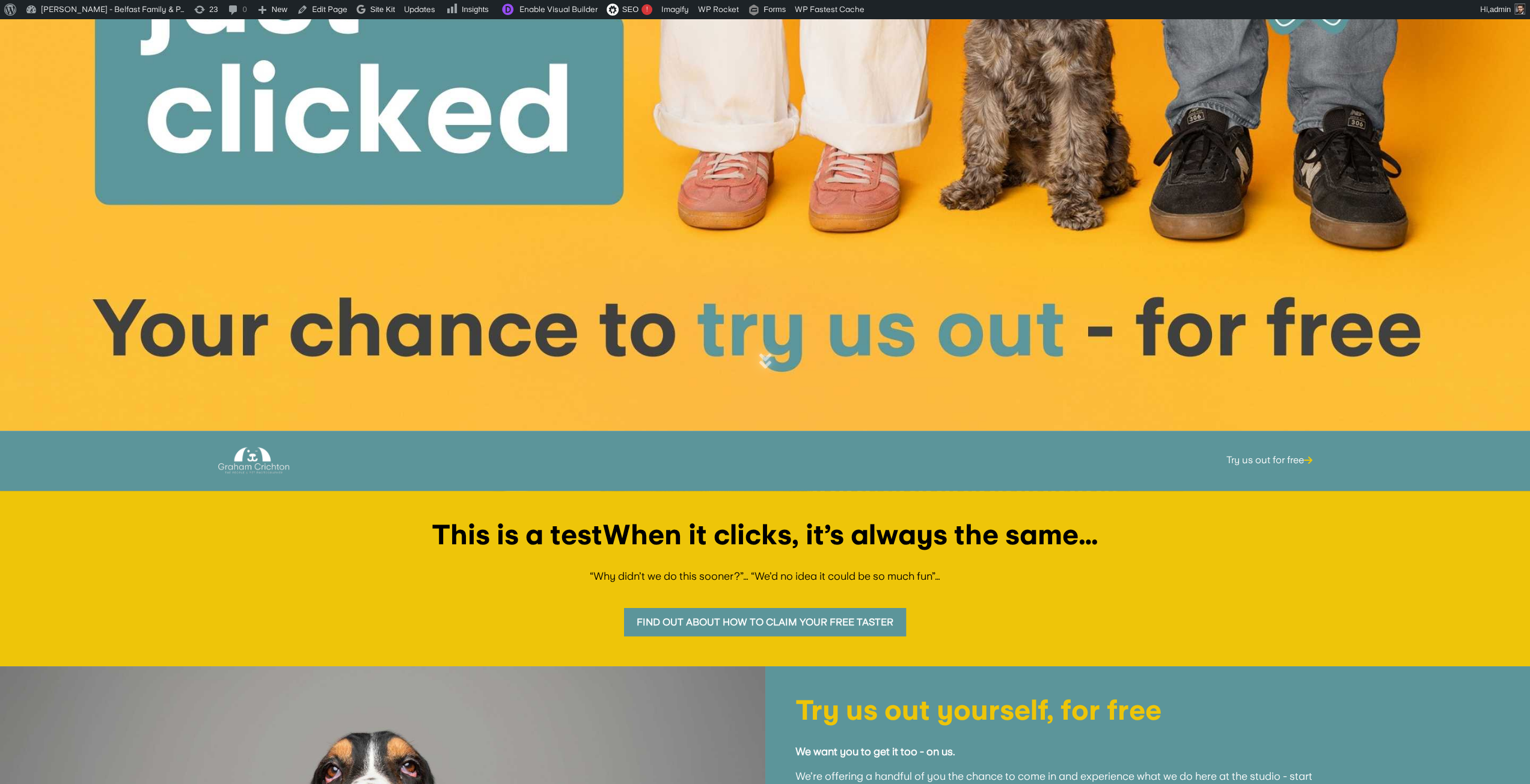
scroll to position [360, 0]
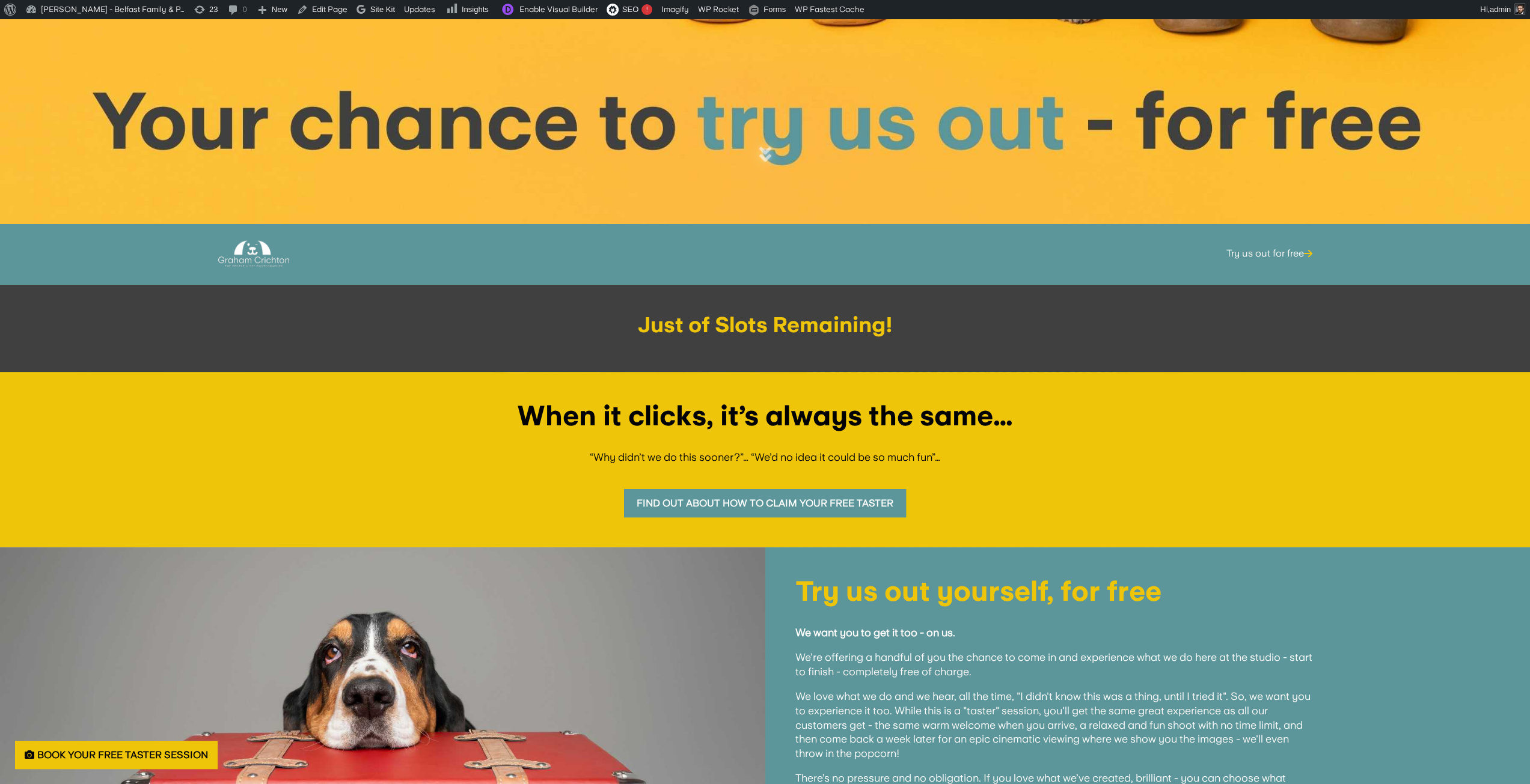
scroll to position [281, 0]
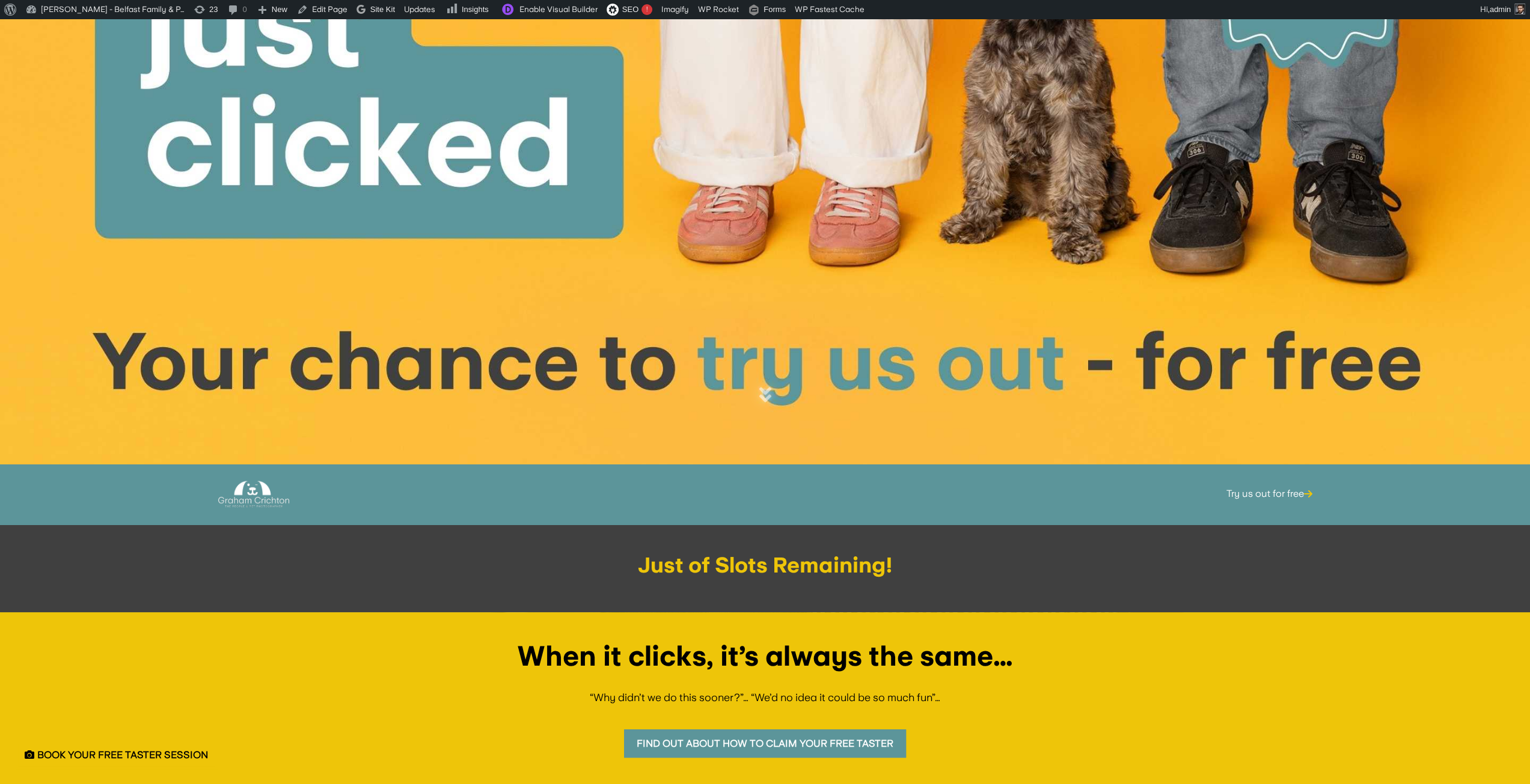
click at [694, 562] on h3 "Just of Slots Remaining!" at bounding box center [765, 569] width 1469 height 28
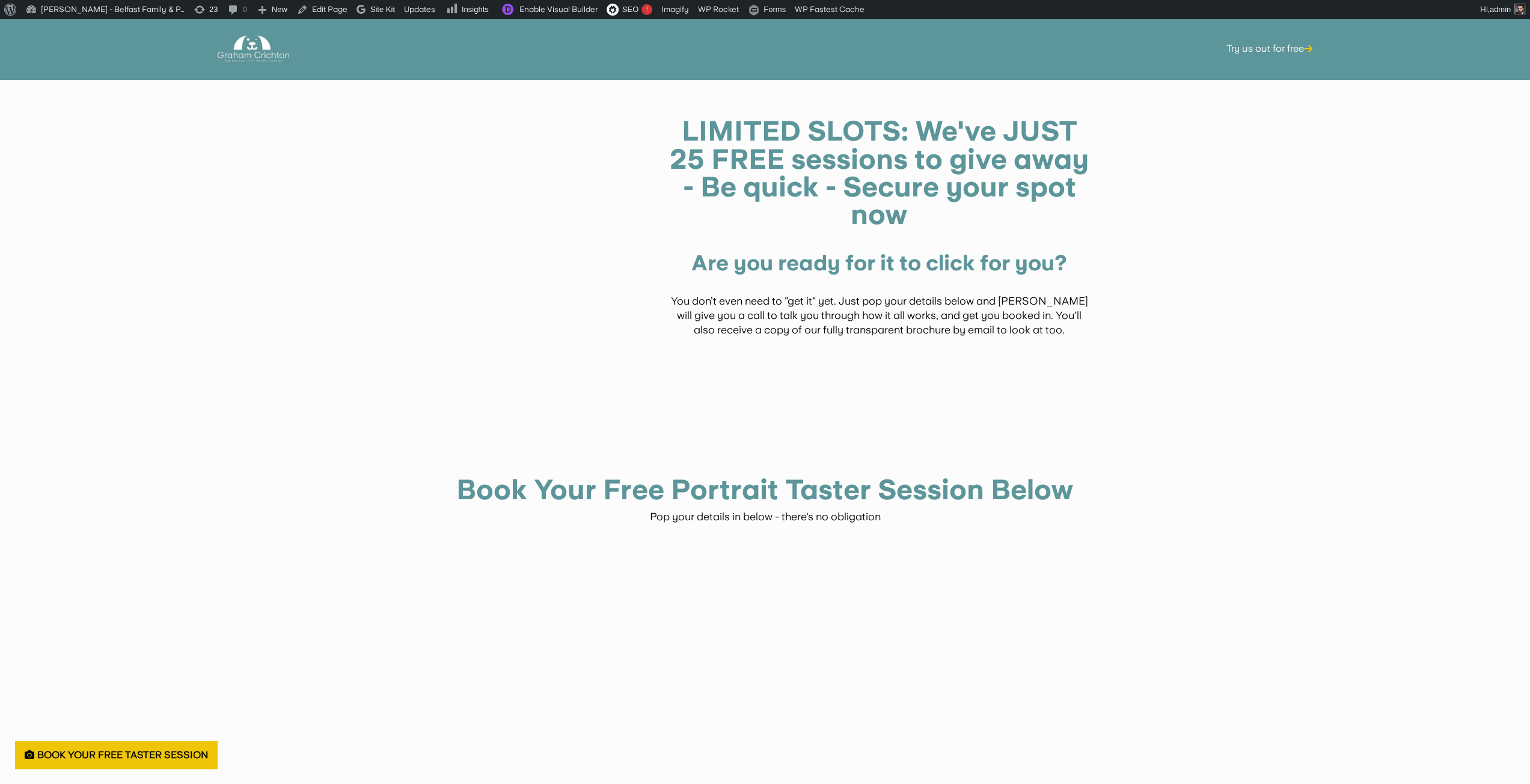
scroll to position [2709, 0]
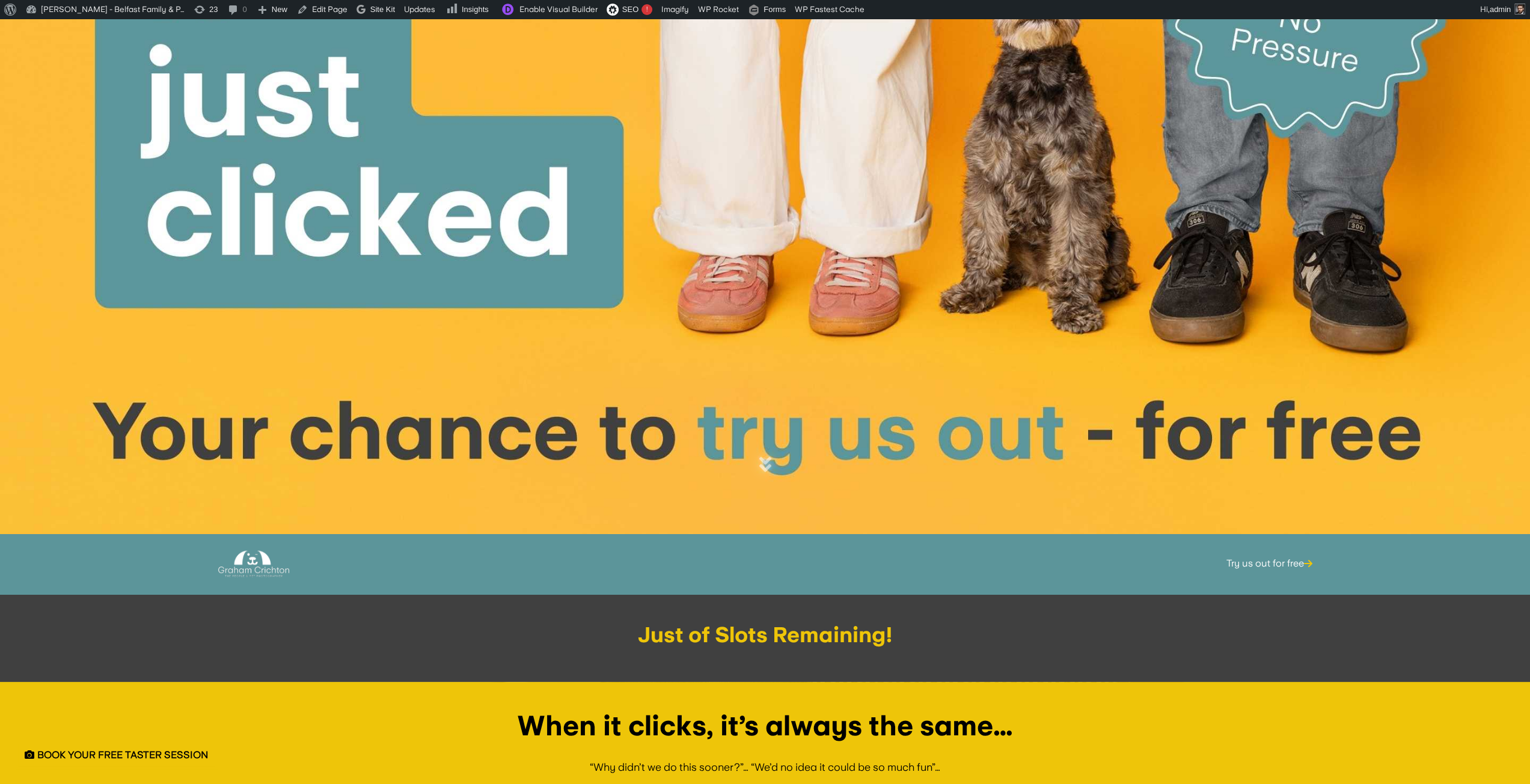
scroll to position [420, 0]
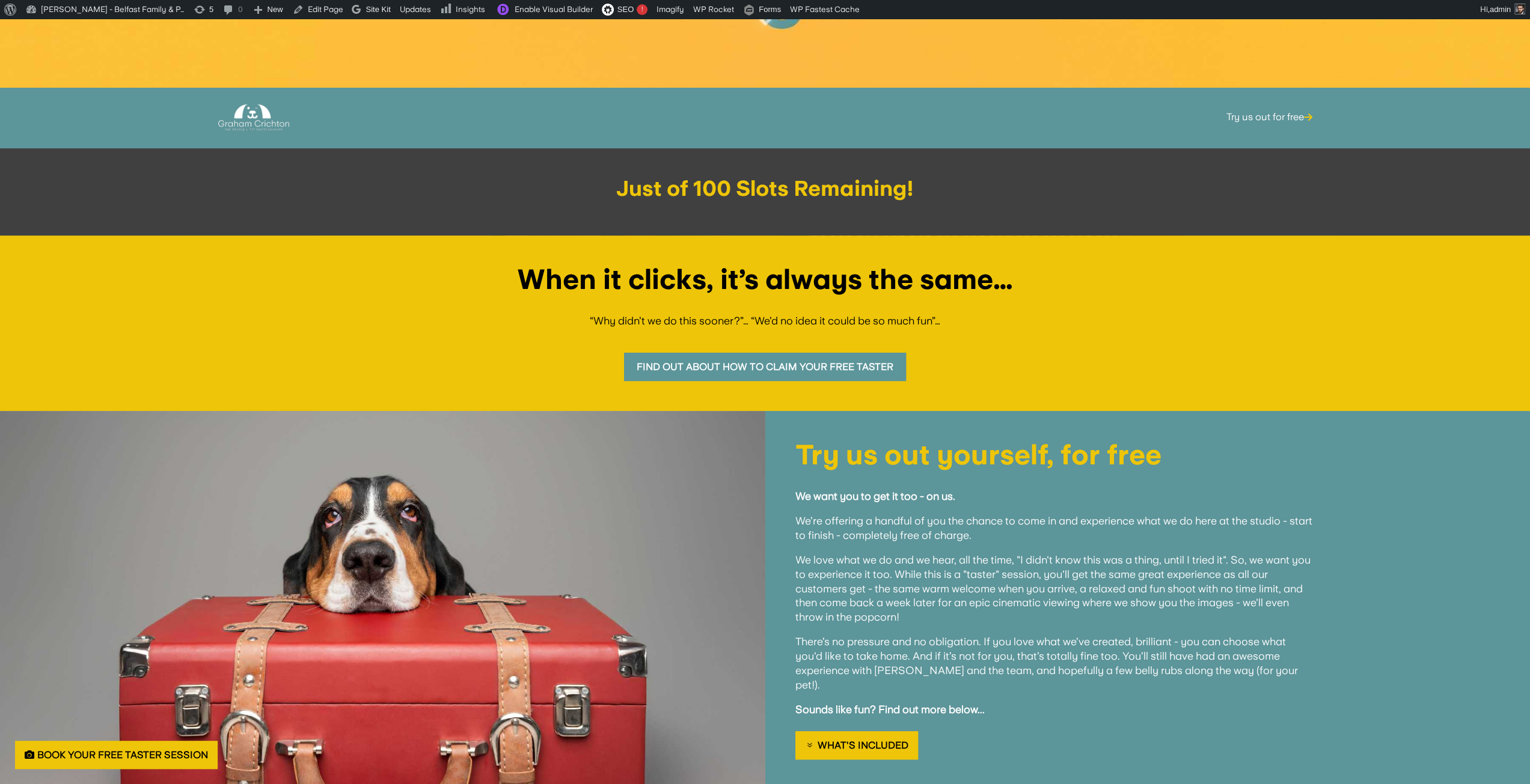
scroll to position [420, 0]
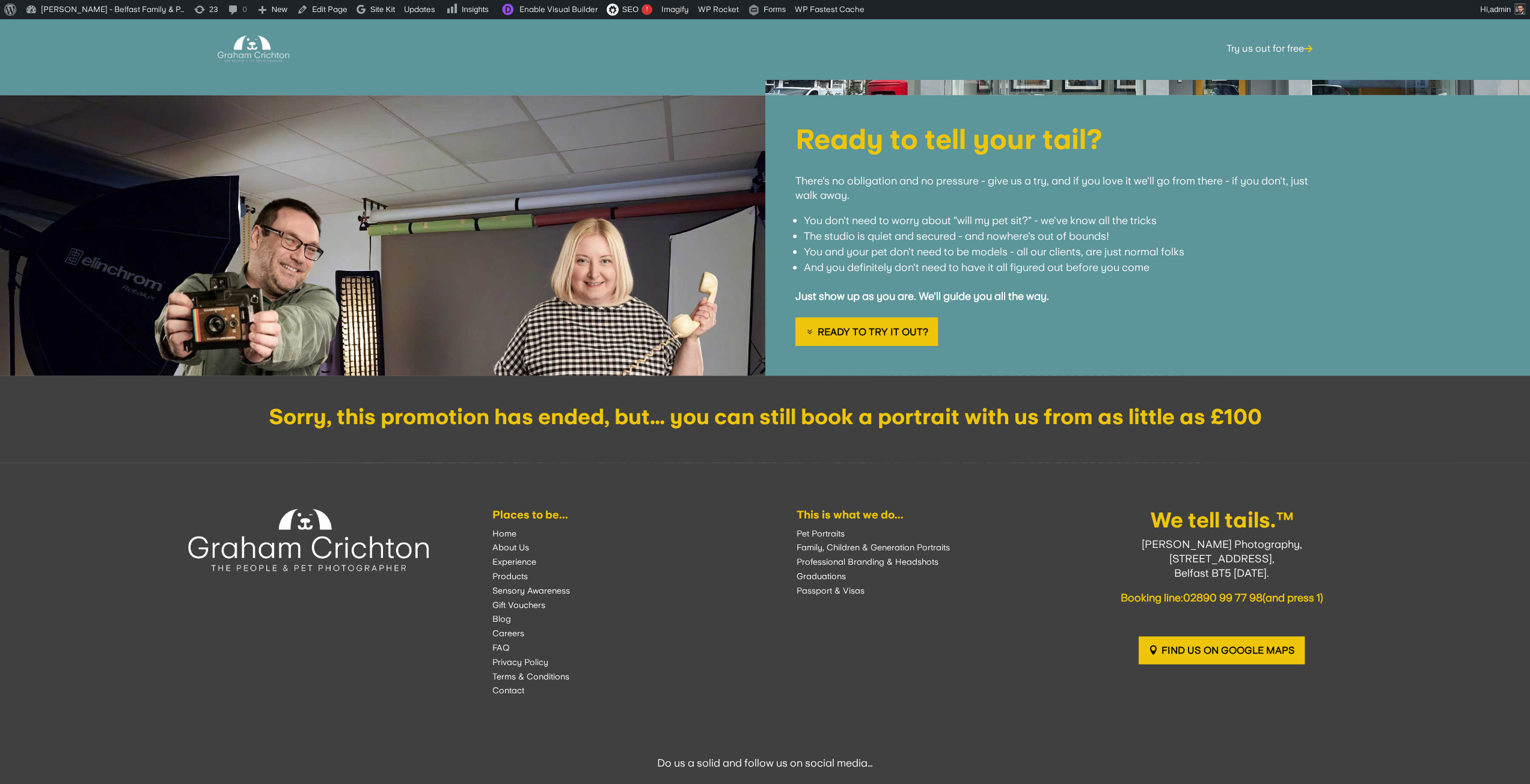
scroll to position [2448, 0]
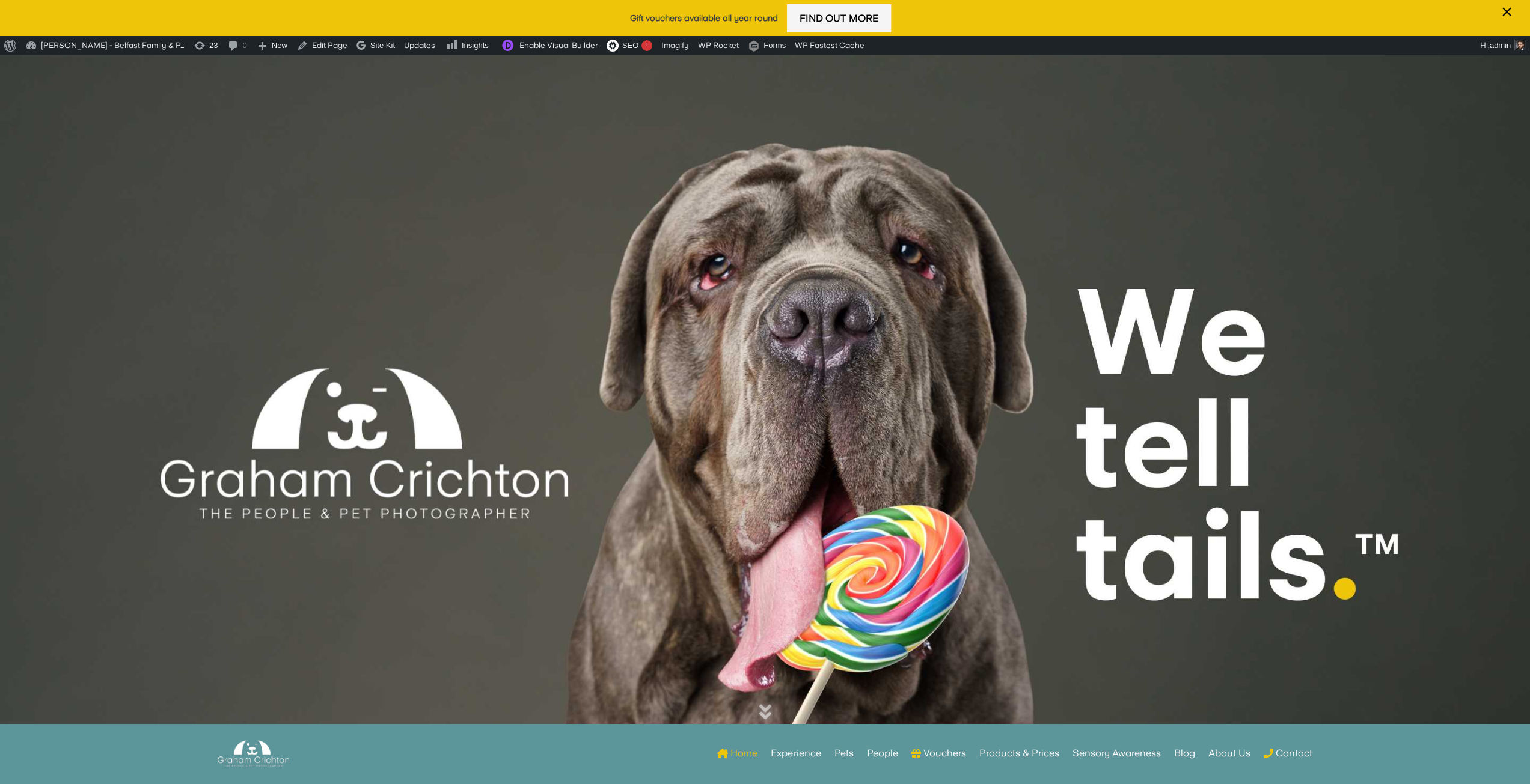
click at [829, 14] on link "Find Out More" at bounding box center [839, 18] width 104 height 28
click at [844, 18] on link "Find Out More" at bounding box center [839, 18] width 104 height 28
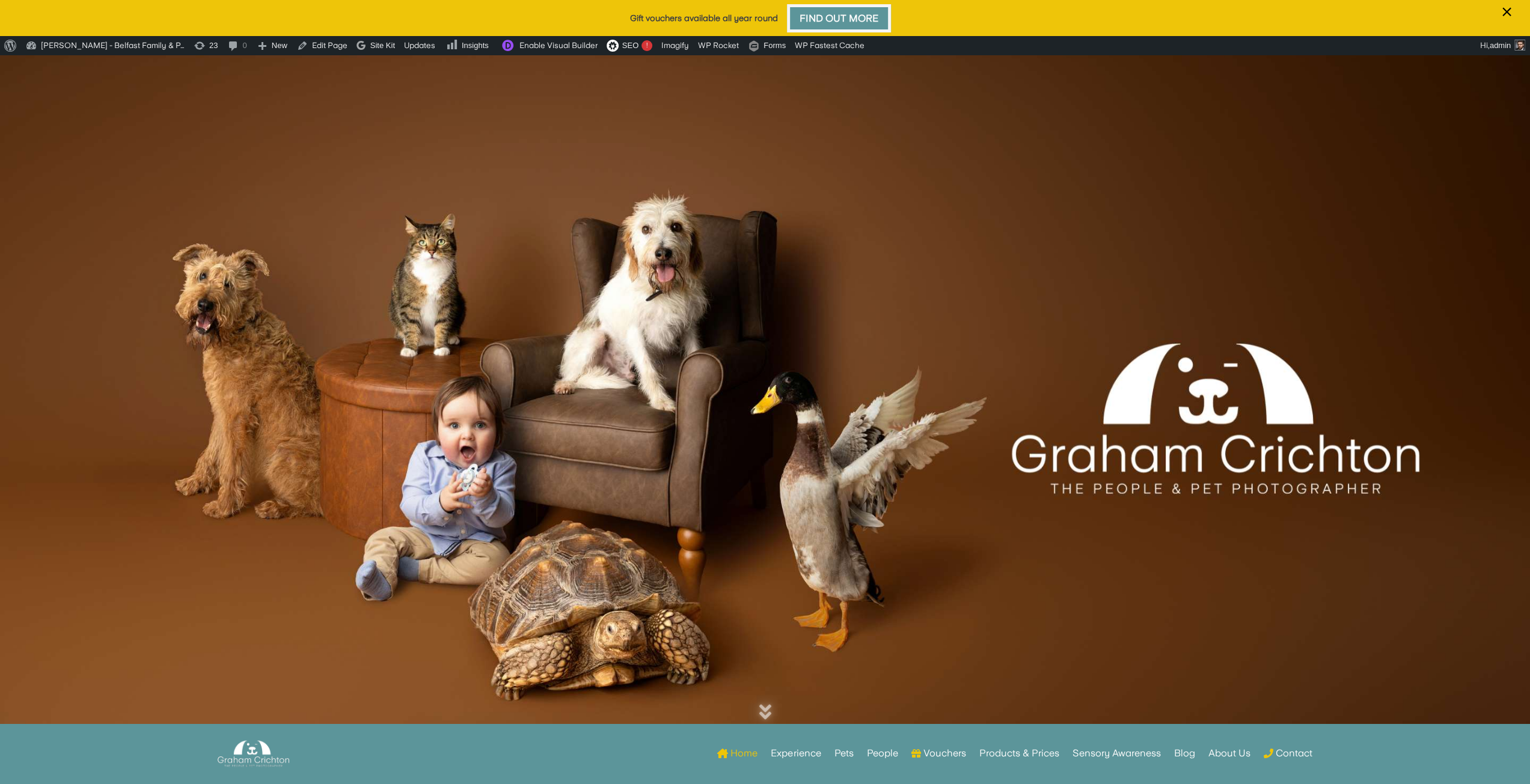
click at [859, 15] on link "Find Out More" at bounding box center [839, 18] width 104 height 28
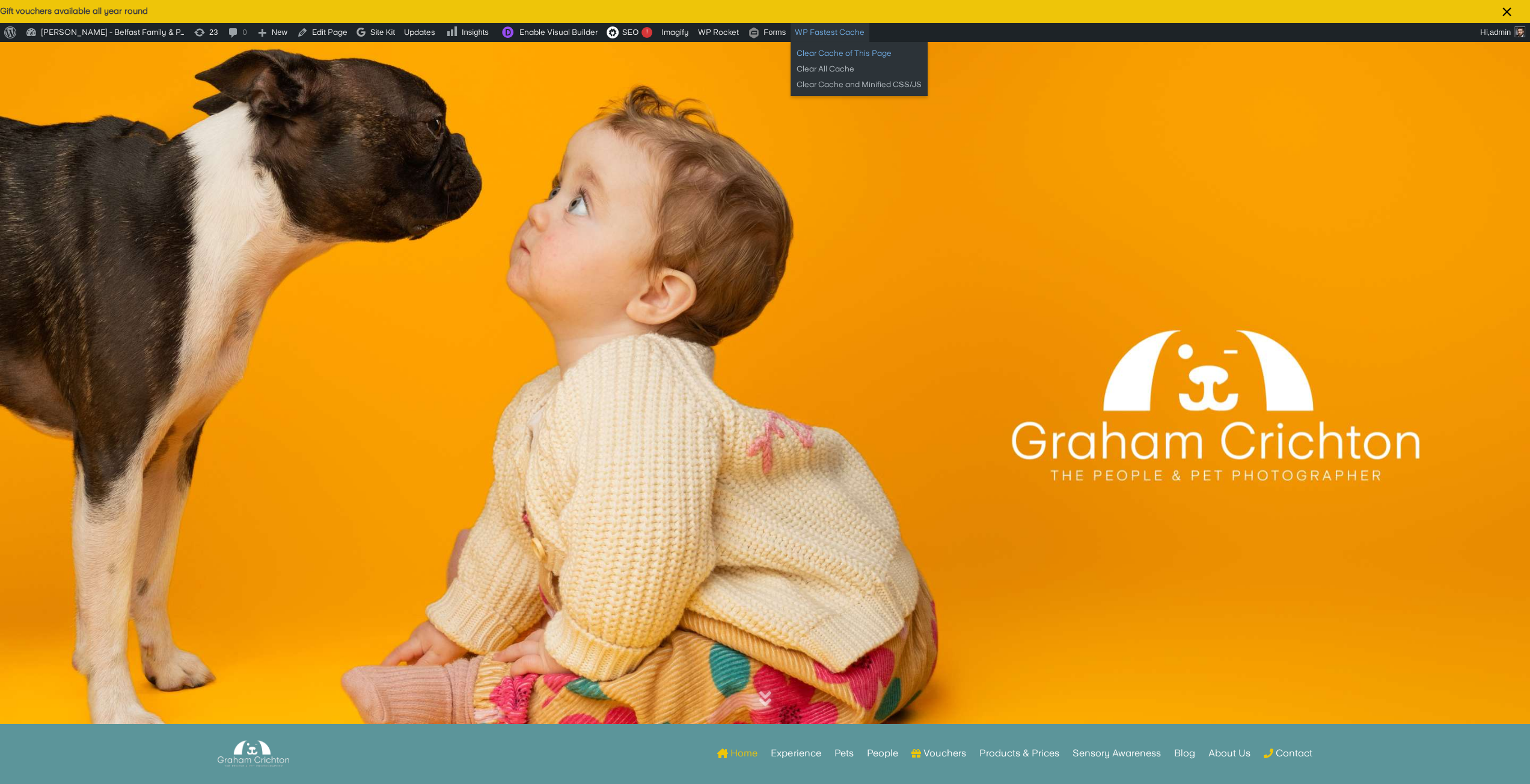
click at [821, 50] on link "Clear Cache of This Page" at bounding box center [859, 53] width 137 height 16
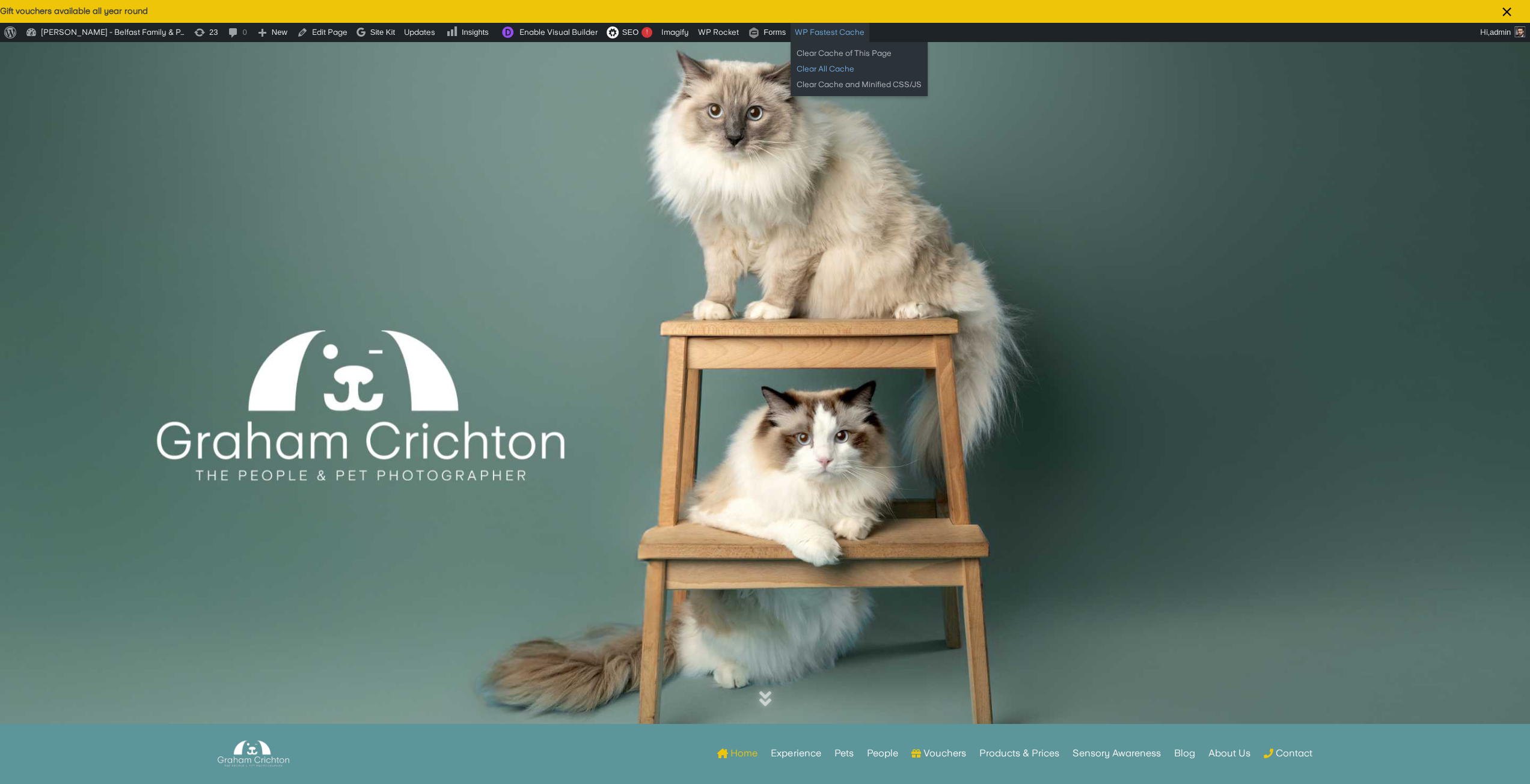
click at [801, 70] on link "Clear All Cache" at bounding box center [859, 69] width 137 height 16
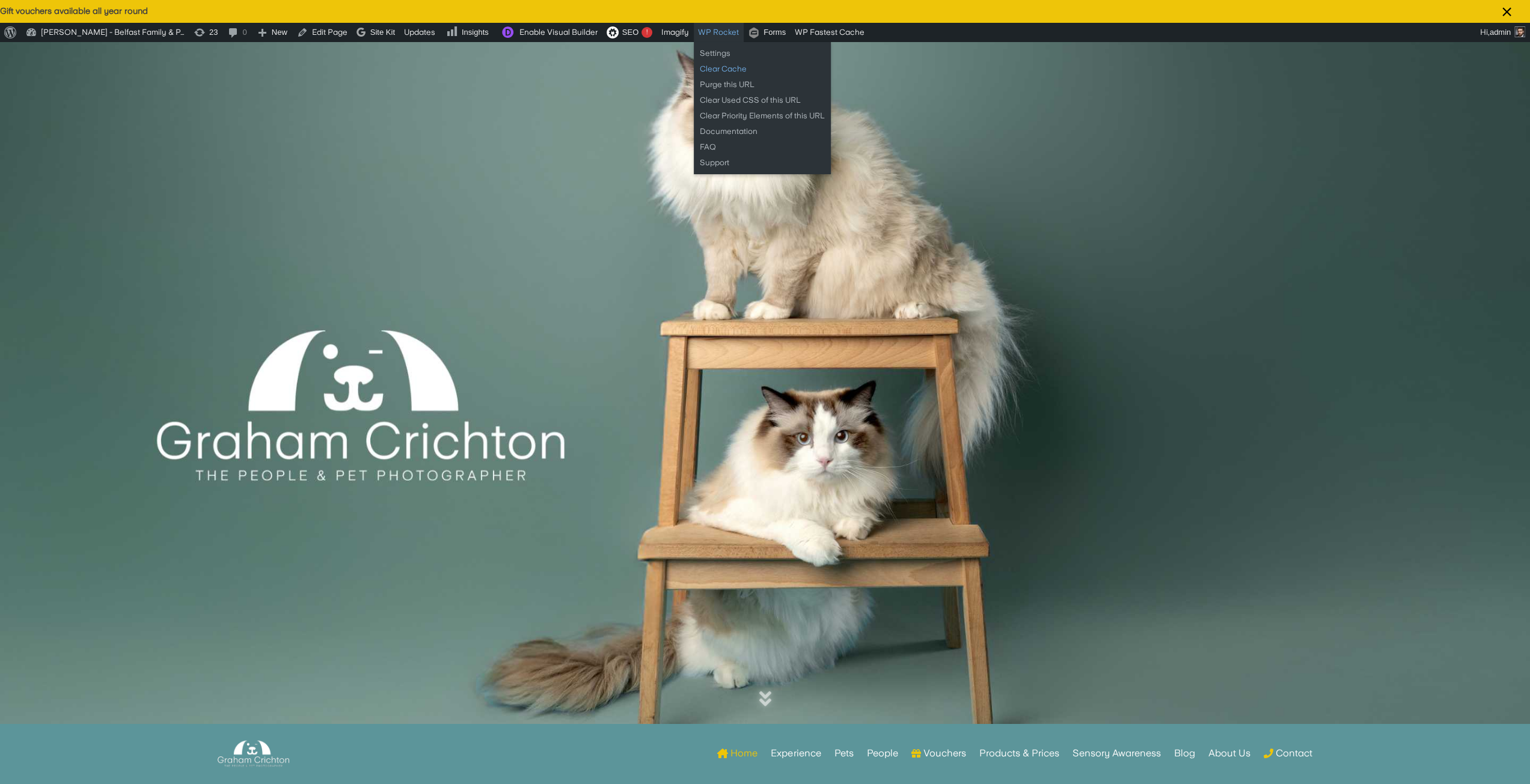
click at [720, 68] on link "Clear Cache" at bounding box center [762, 69] width 137 height 16
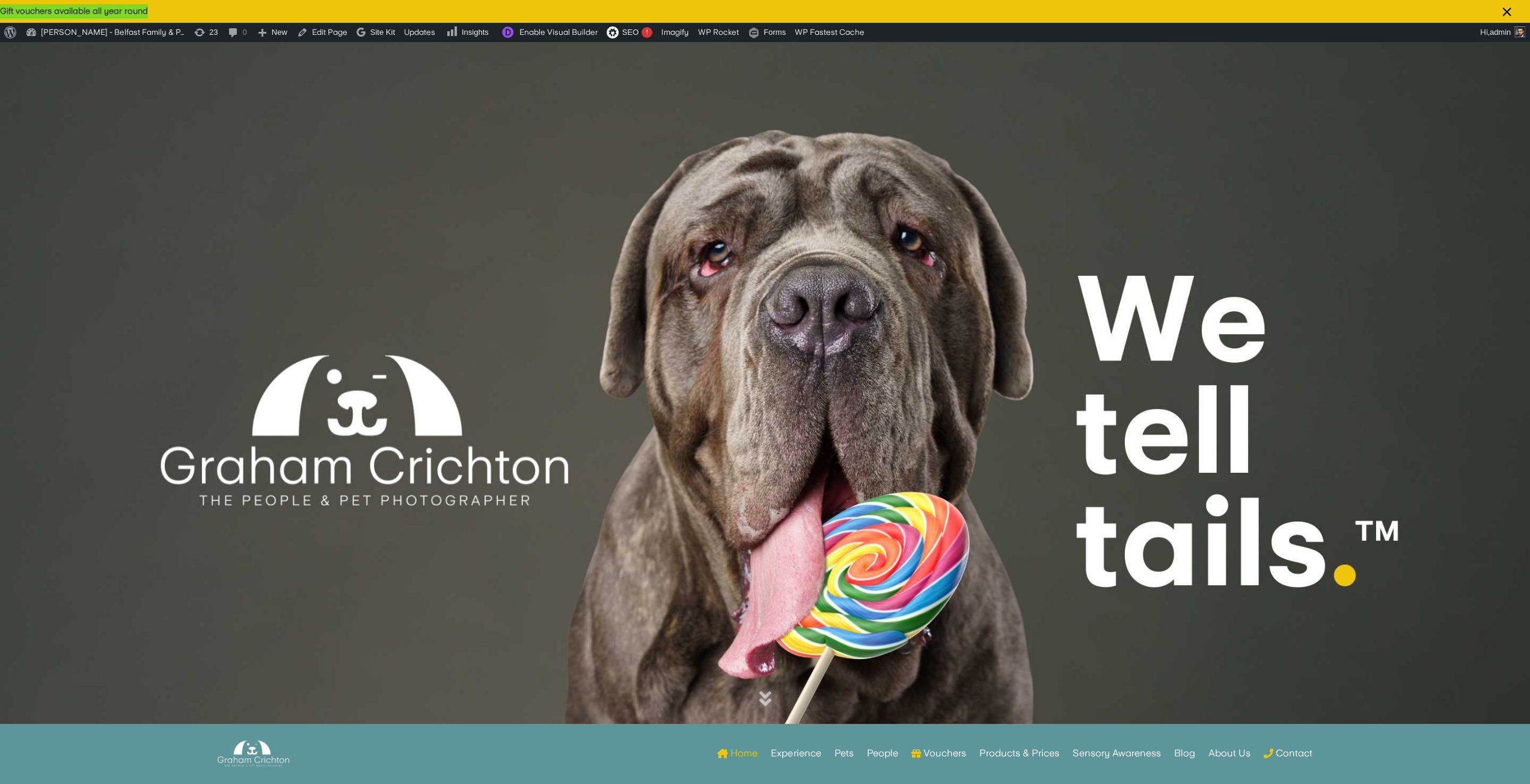
click at [924, 180] on div at bounding box center [765, 405] width 1530 height 726
click at [332, 120] on div at bounding box center [765, 405] width 1530 height 726
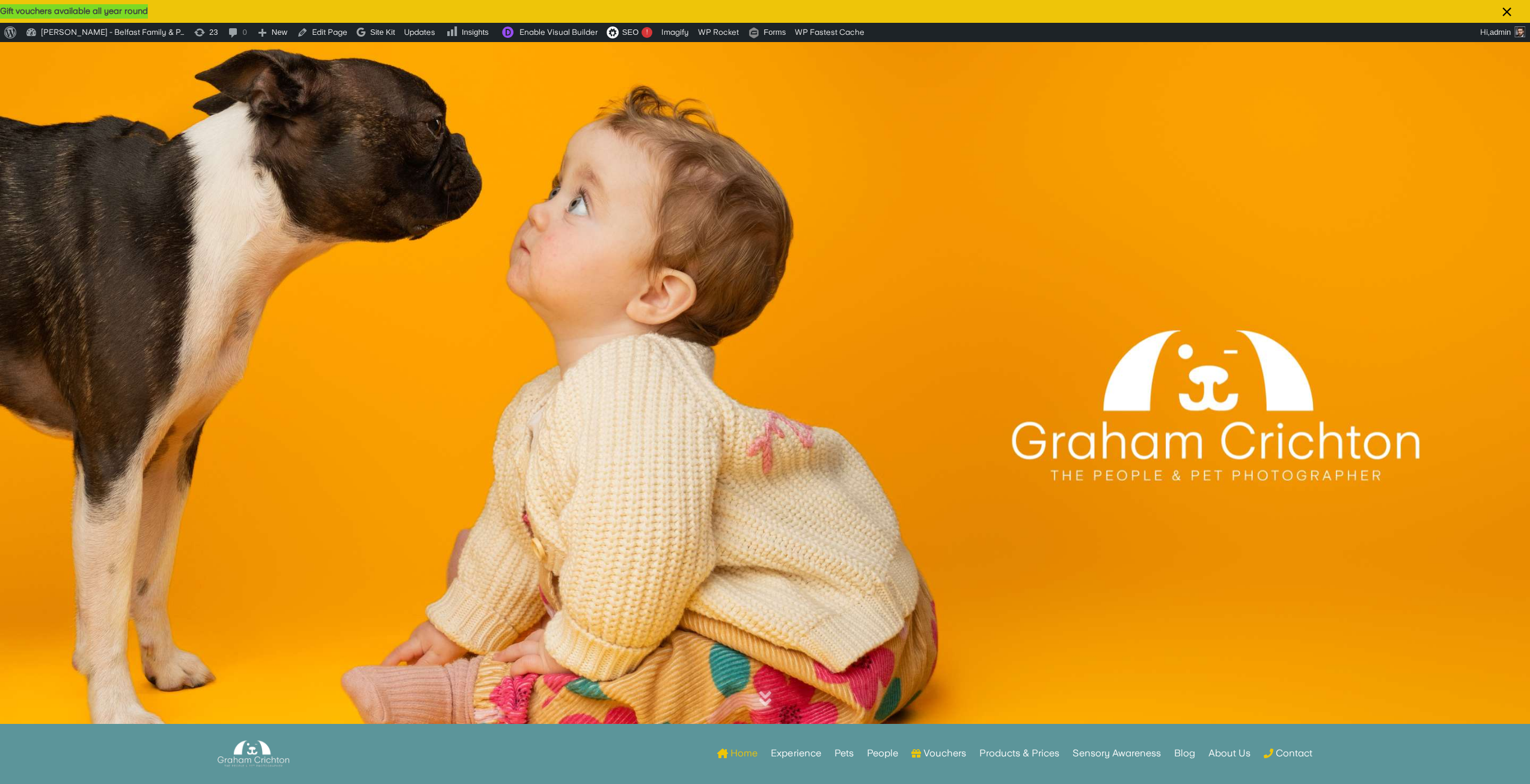
click at [164, 7] on div "Gift vouchers available all year round" at bounding box center [765, 12] width 1530 height 15
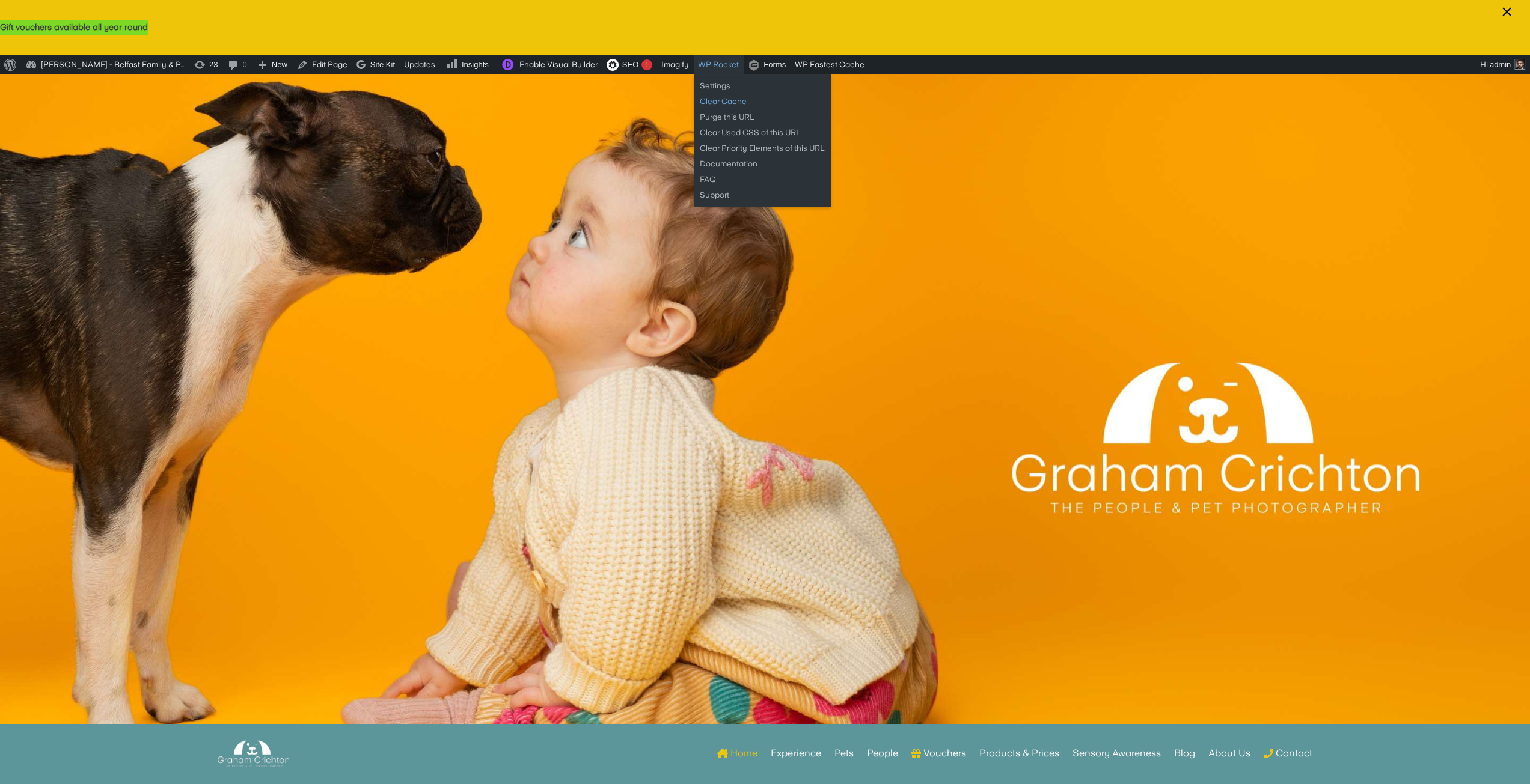
click at [720, 107] on link "Clear Cache" at bounding box center [762, 102] width 137 height 16
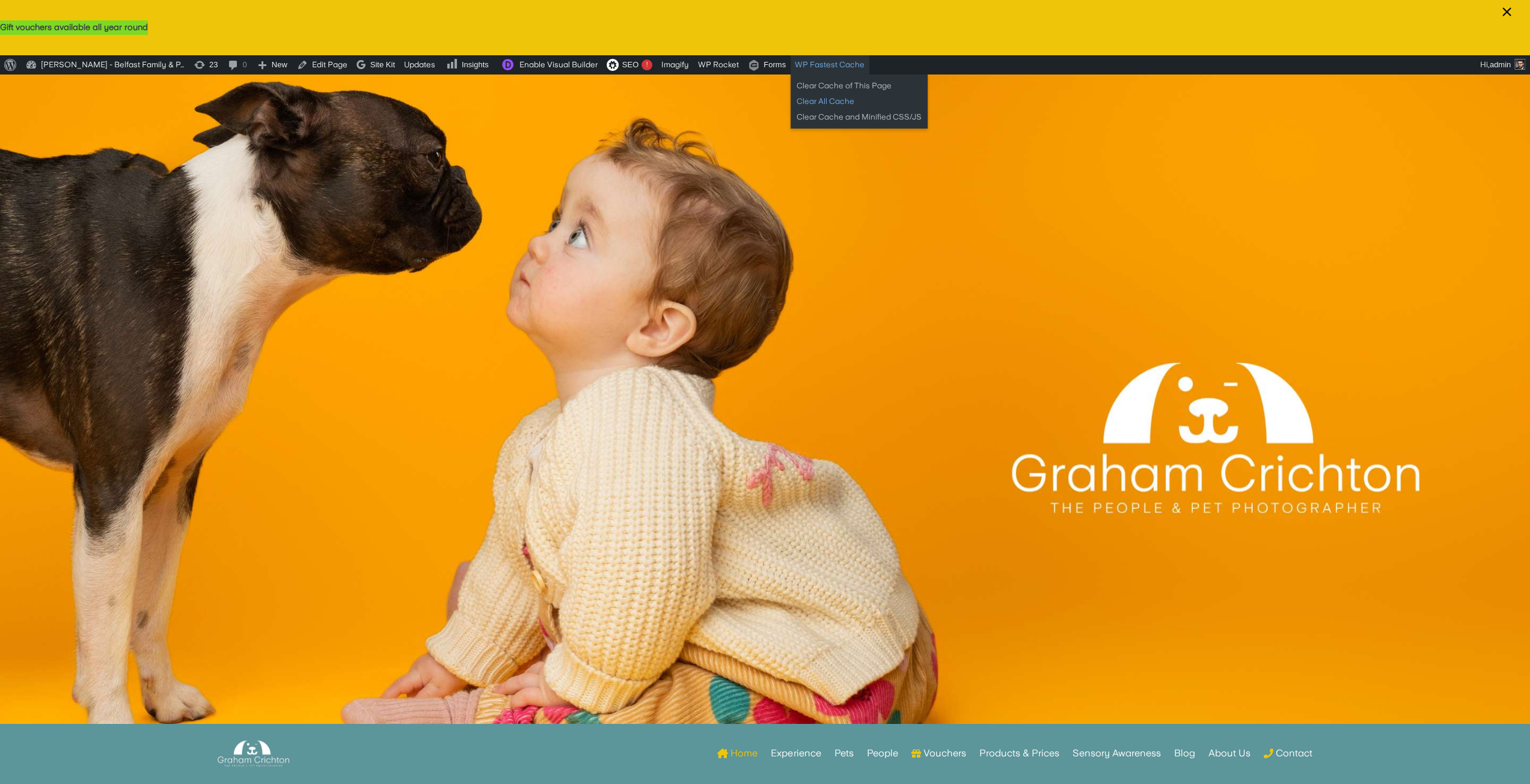
click at [799, 101] on link "Clear All Cache" at bounding box center [859, 102] width 137 height 16
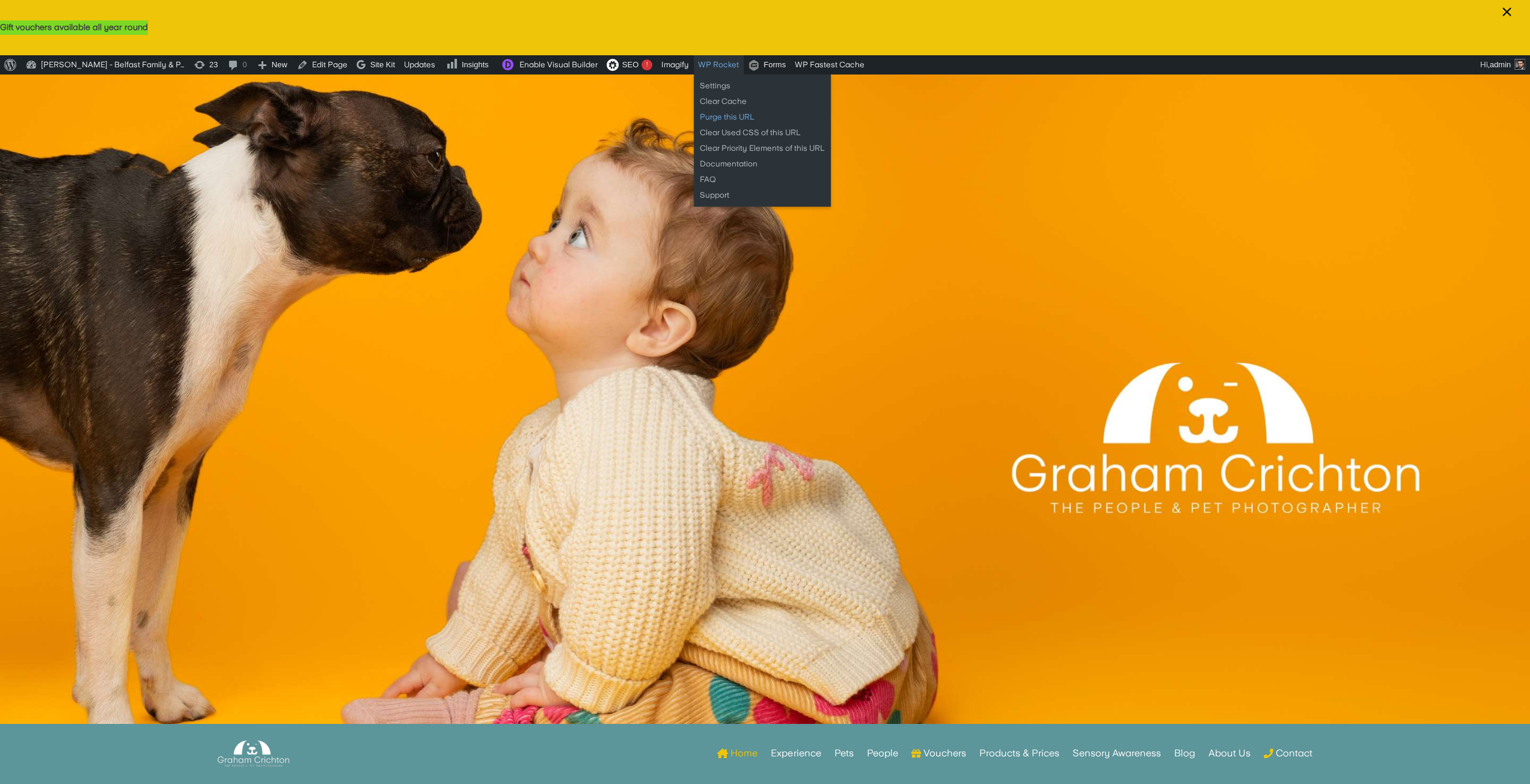
click at [716, 117] on link "Purge this URL" at bounding box center [762, 118] width 137 height 16
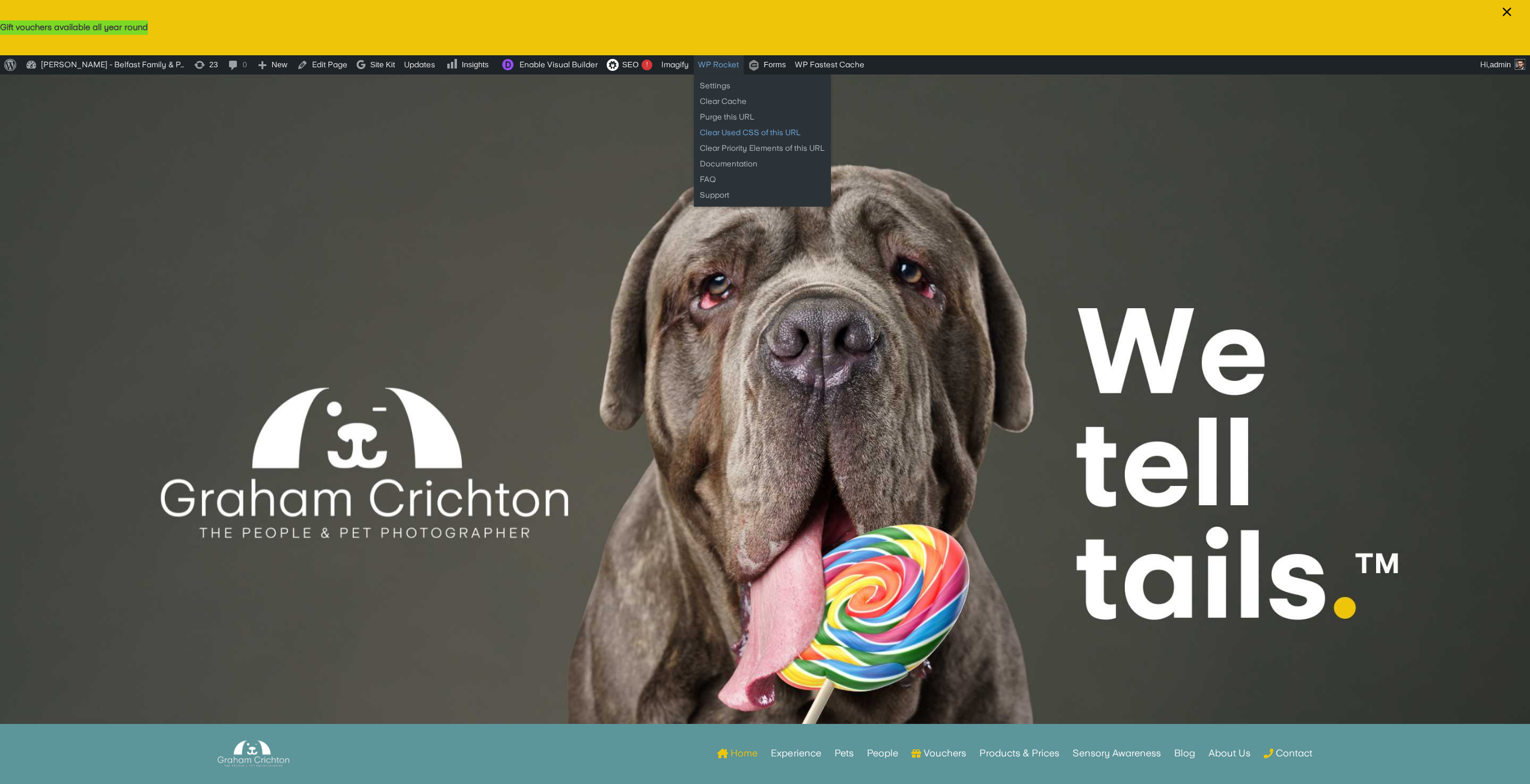
click at [720, 126] on link "Clear Used CSS of this URL" at bounding box center [762, 133] width 137 height 16
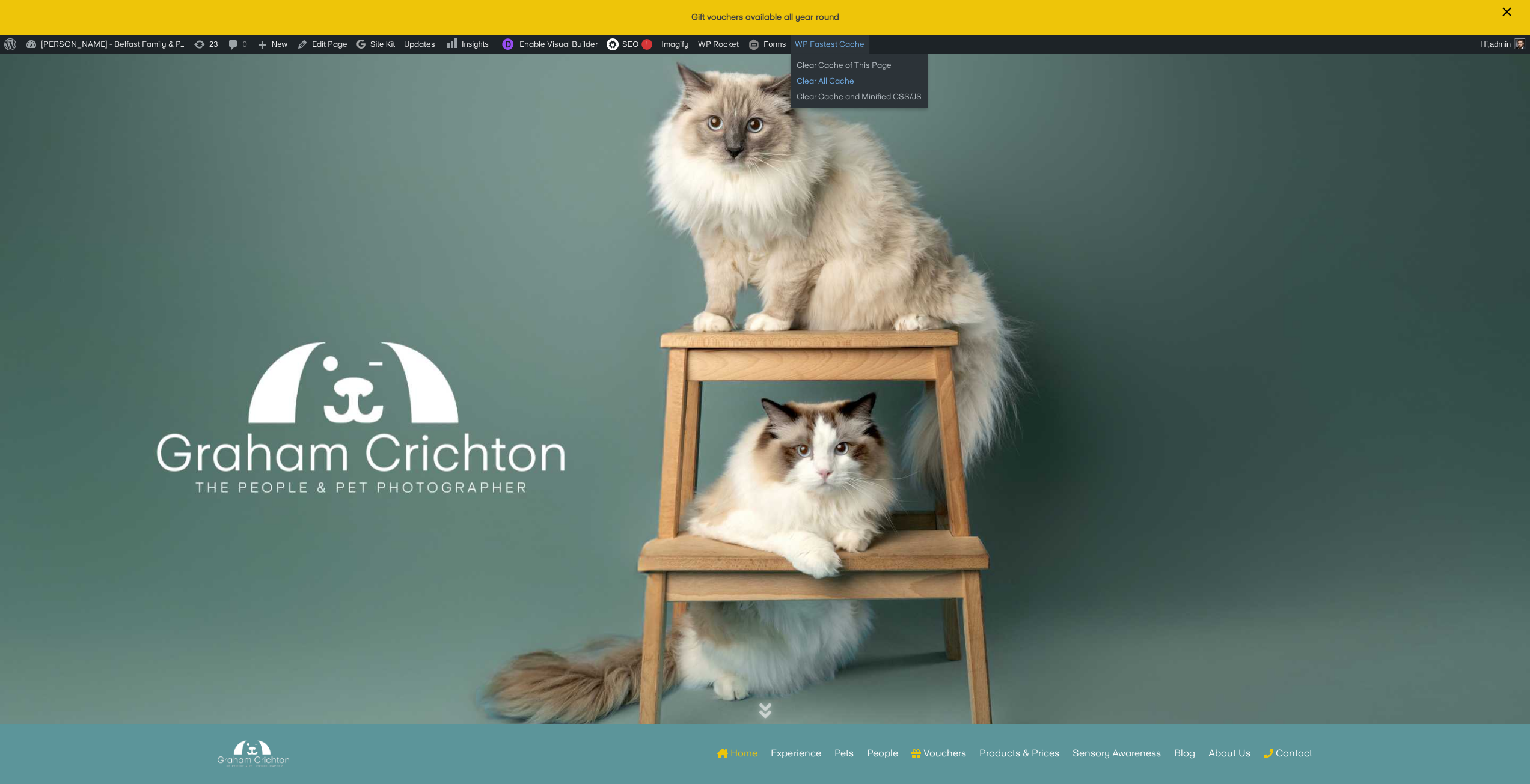
click at [812, 80] on link "Clear All Cache" at bounding box center [859, 81] width 137 height 16
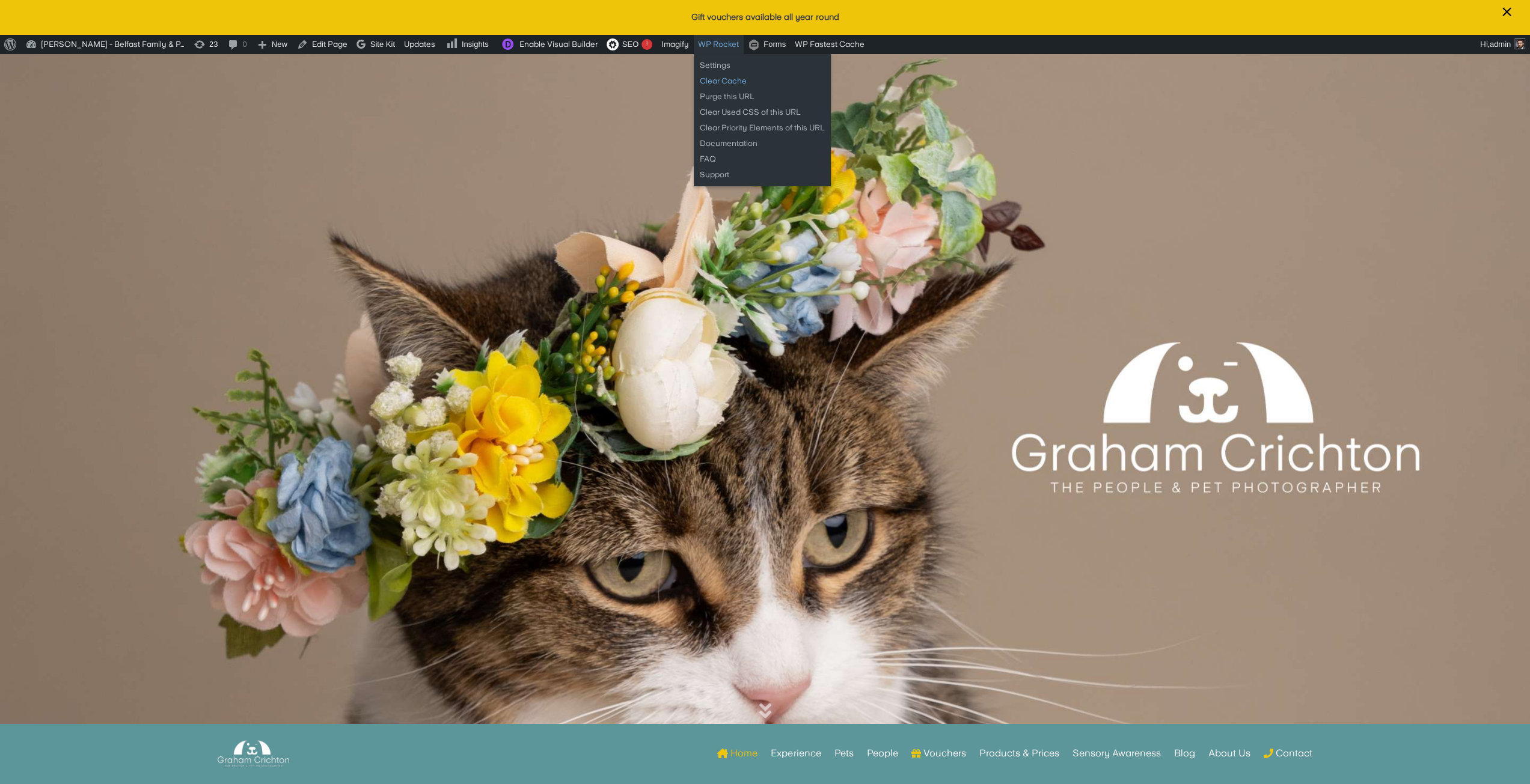
click at [716, 83] on link "Clear Cache" at bounding box center [762, 81] width 137 height 16
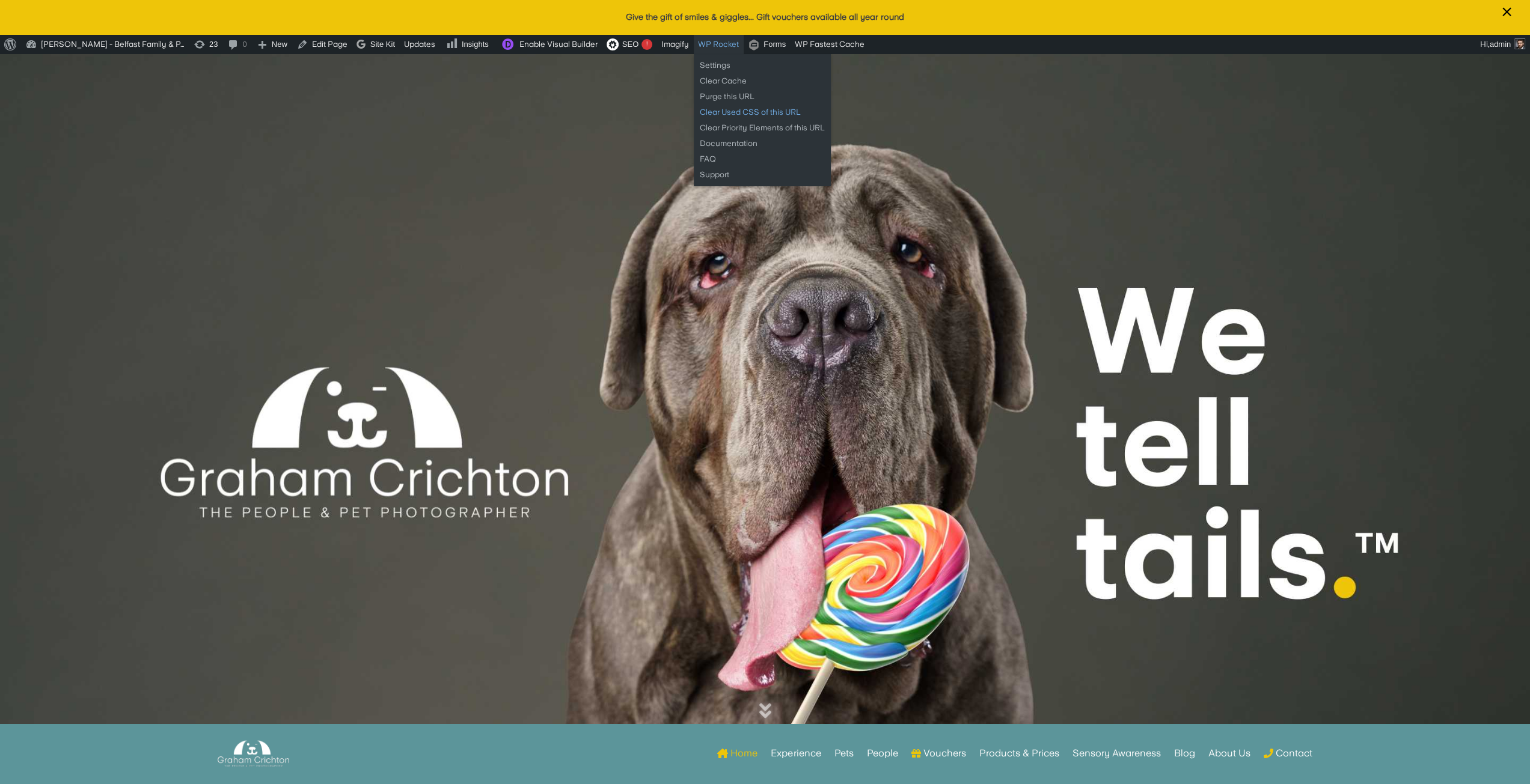
click at [720, 110] on link "Clear Used CSS of this URL" at bounding box center [762, 113] width 137 height 16
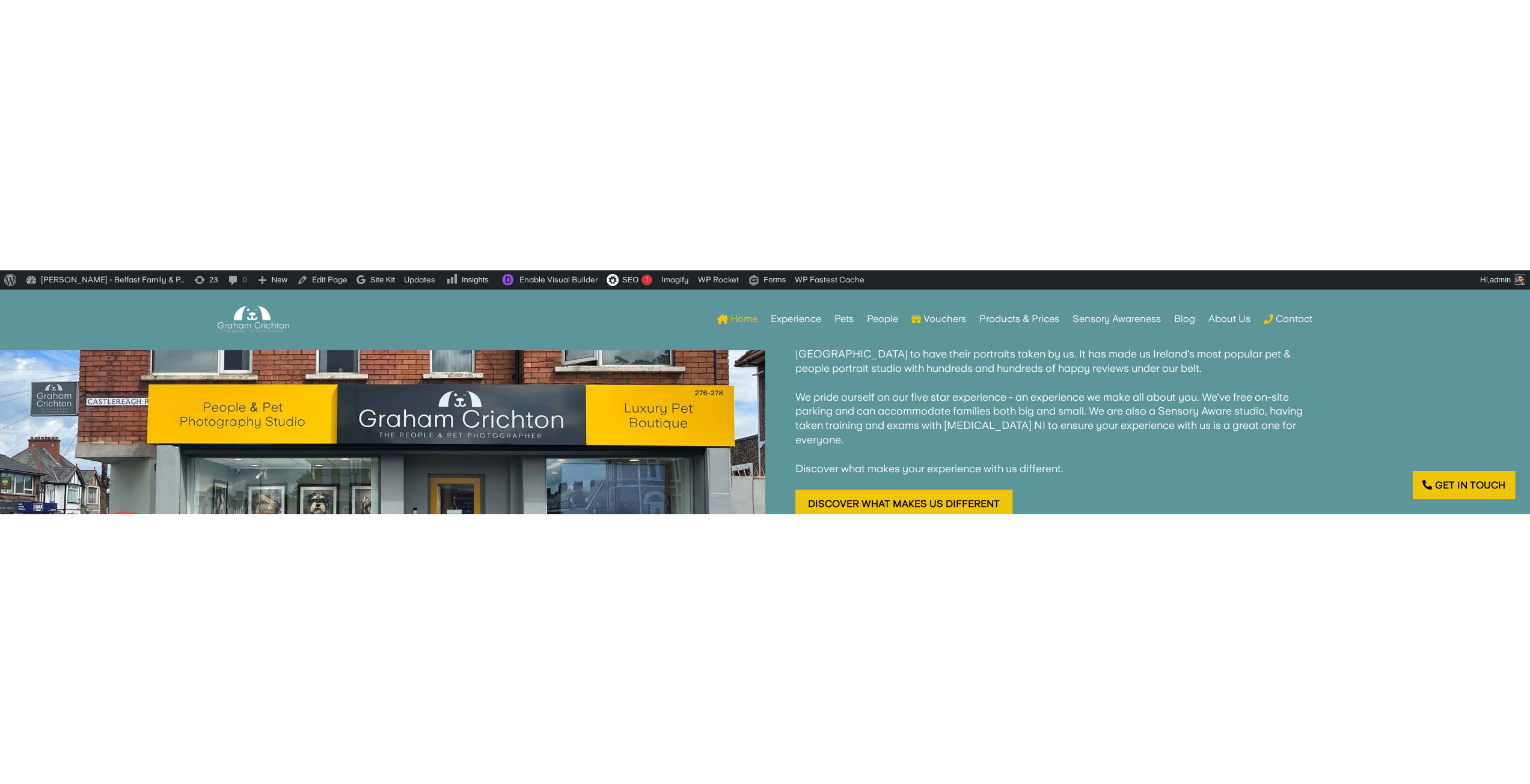
scroll to position [1262, 0]
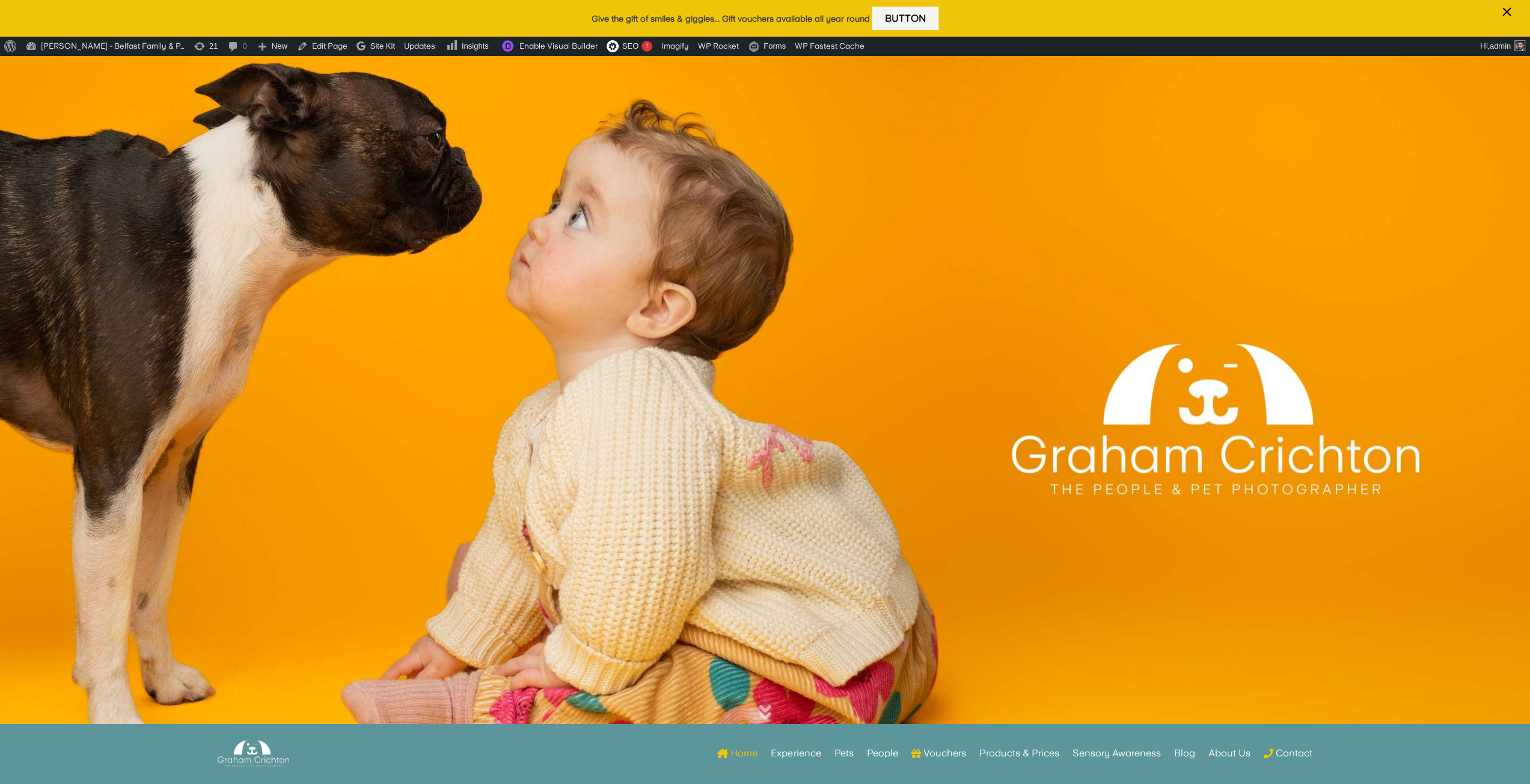
click at [916, 20] on link "Button" at bounding box center [905, 18] width 66 height 24
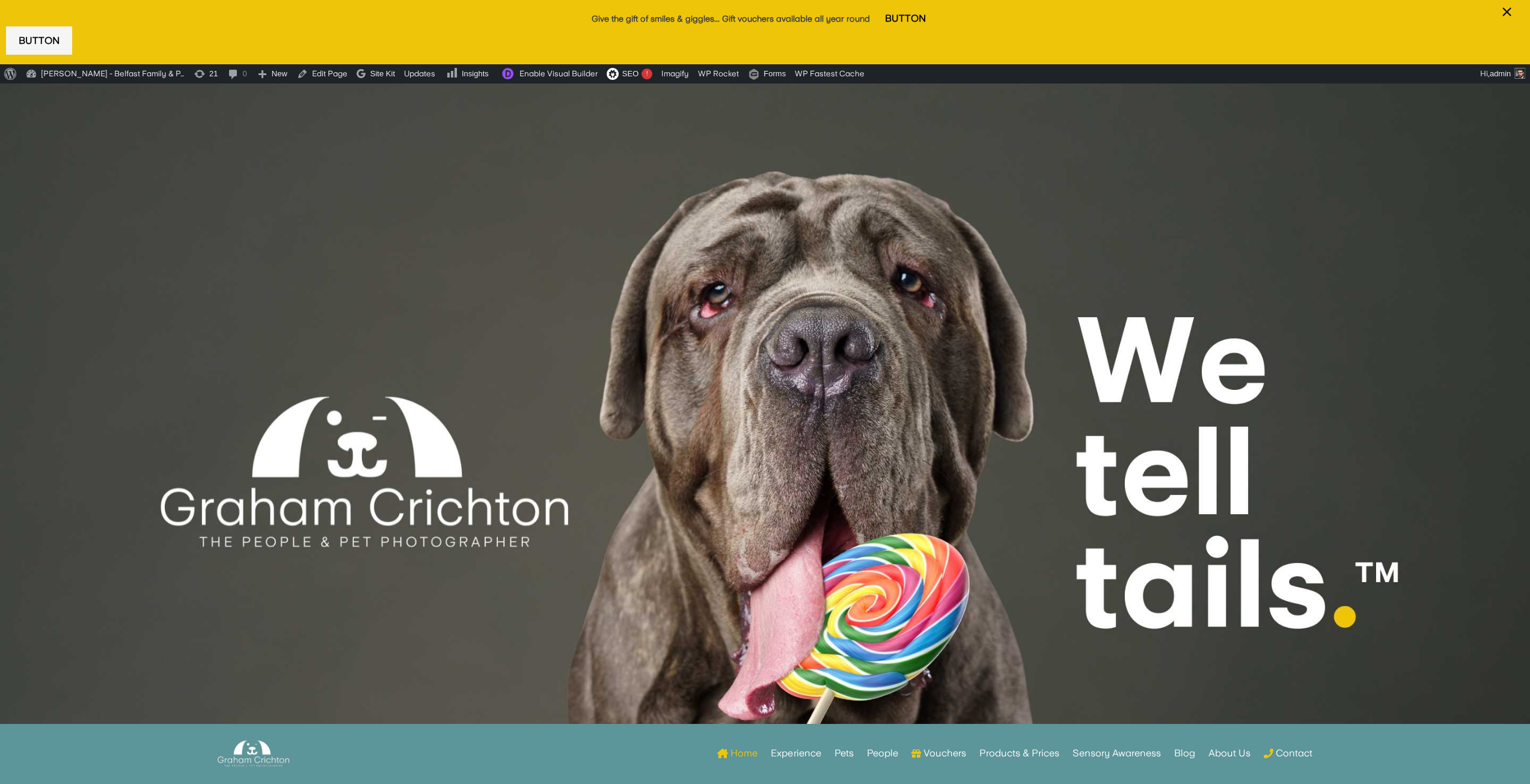
click at [49, 44] on link "Button" at bounding box center [39, 41] width 66 height 28
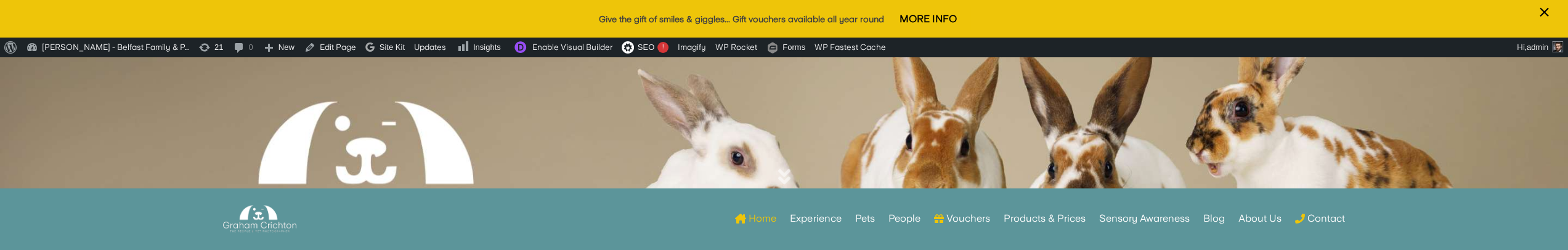
drag, startPoint x: 912, startPoint y: 19, endPoint x: 1229, endPoint y: 21, distance: 317.0
click at [1229, 21] on p "Give the gift of smiles & giggles... Gift vouchers available all year round Mor…" at bounding box center [784, 19] width 1556 height 17
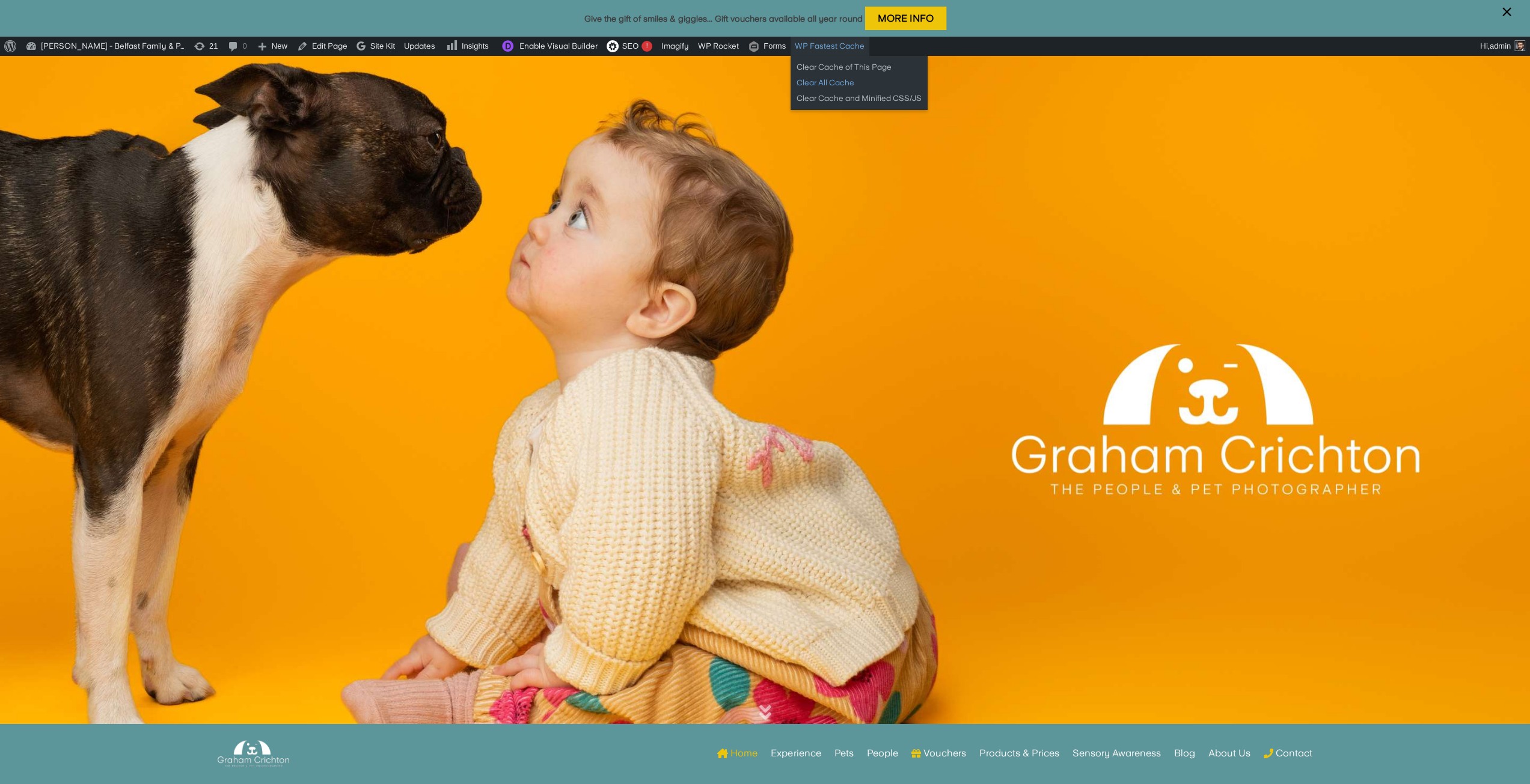
click at [840, 81] on link "Clear All Cache" at bounding box center [859, 83] width 137 height 16
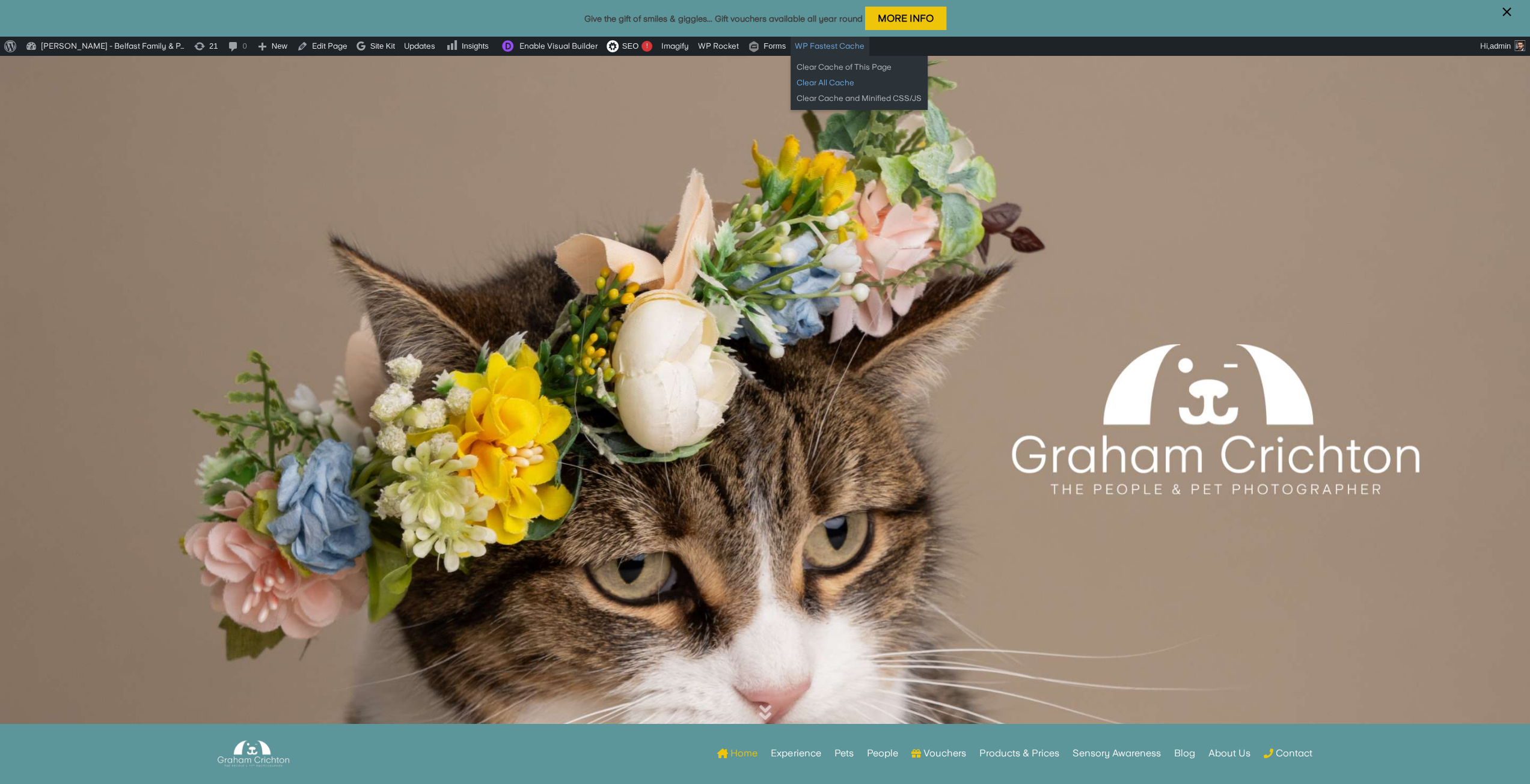
click at [819, 81] on link "Clear All Cache" at bounding box center [859, 83] width 137 height 16
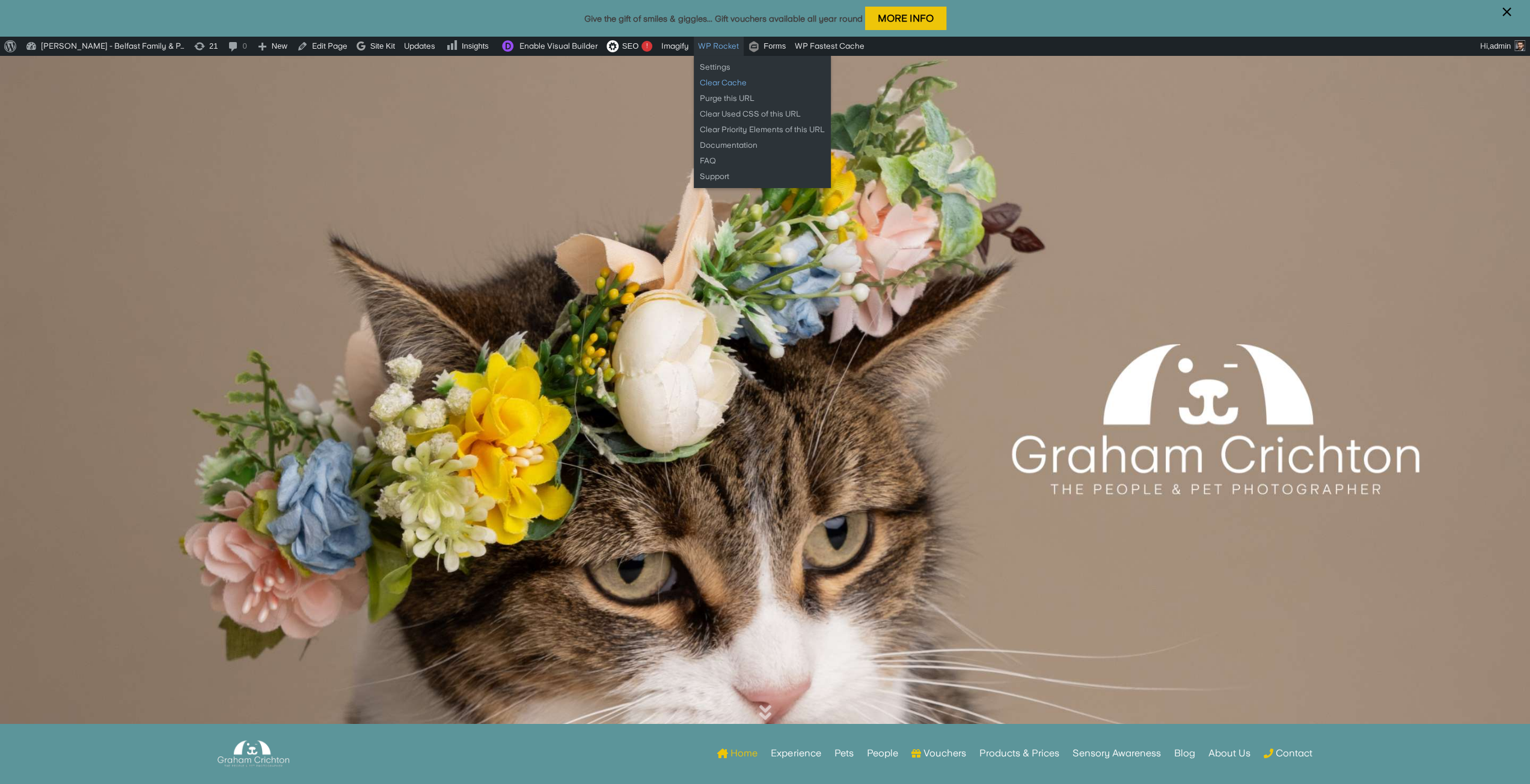
click at [725, 84] on link "Clear Cache" at bounding box center [762, 83] width 137 height 16
click at [728, 113] on link "Clear Used CSS of this URL" at bounding box center [762, 115] width 137 height 16
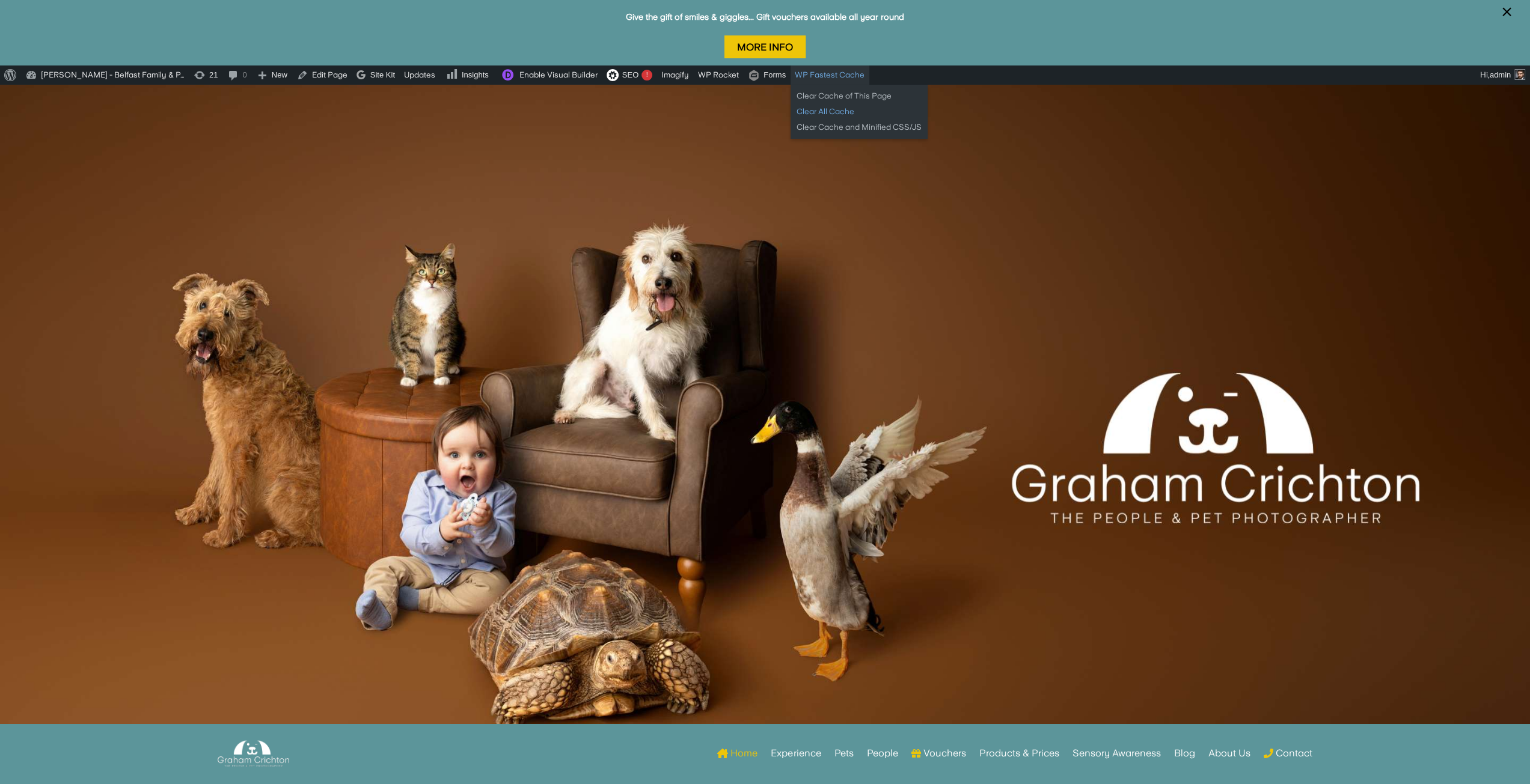
click at [830, 112] on link "Clear All Cache" at bounding box center [859, 112] width 137 height 16
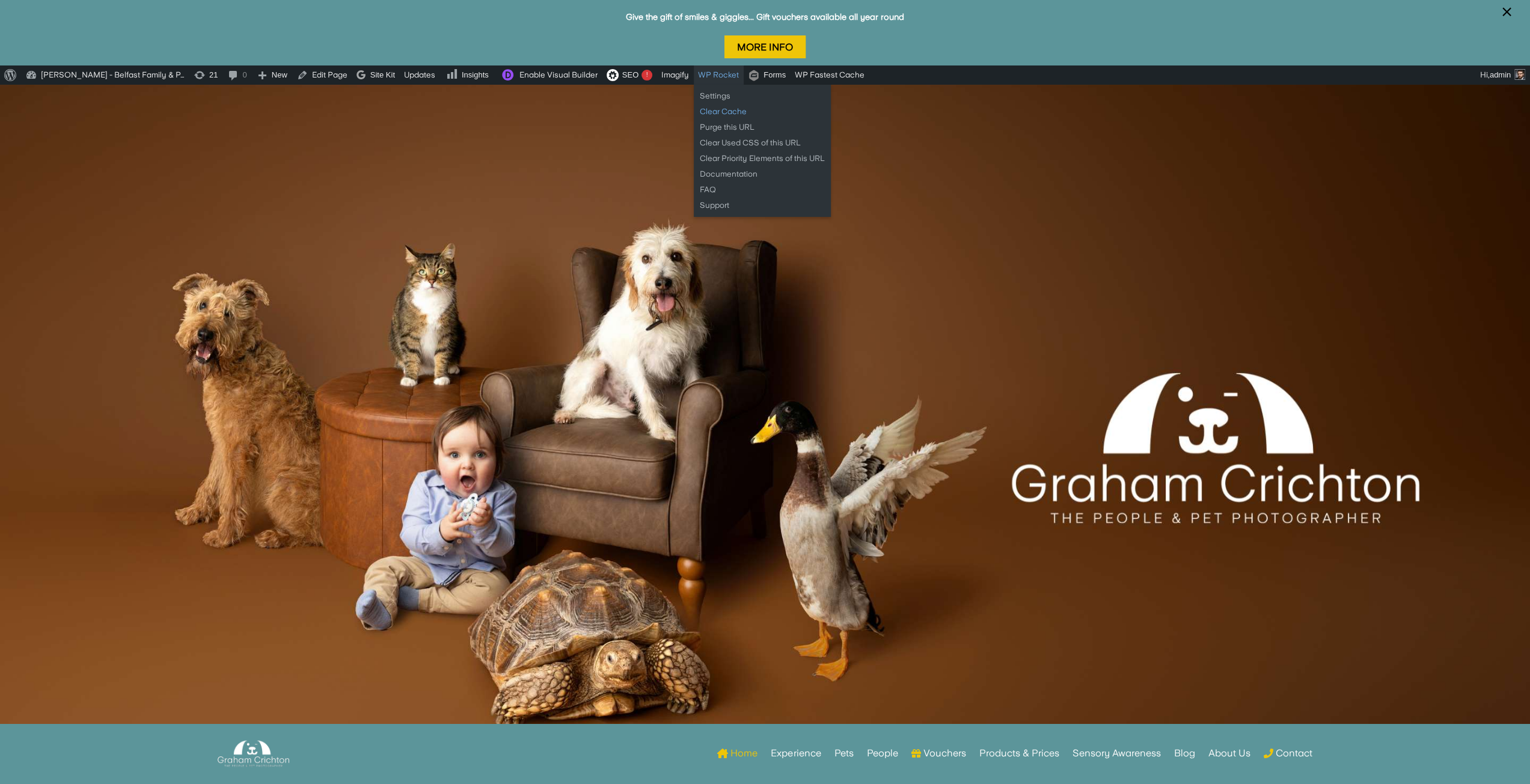
click at [725, 111] on link "Clear Cache" at bounding box center [762, 112] width 137 height 16
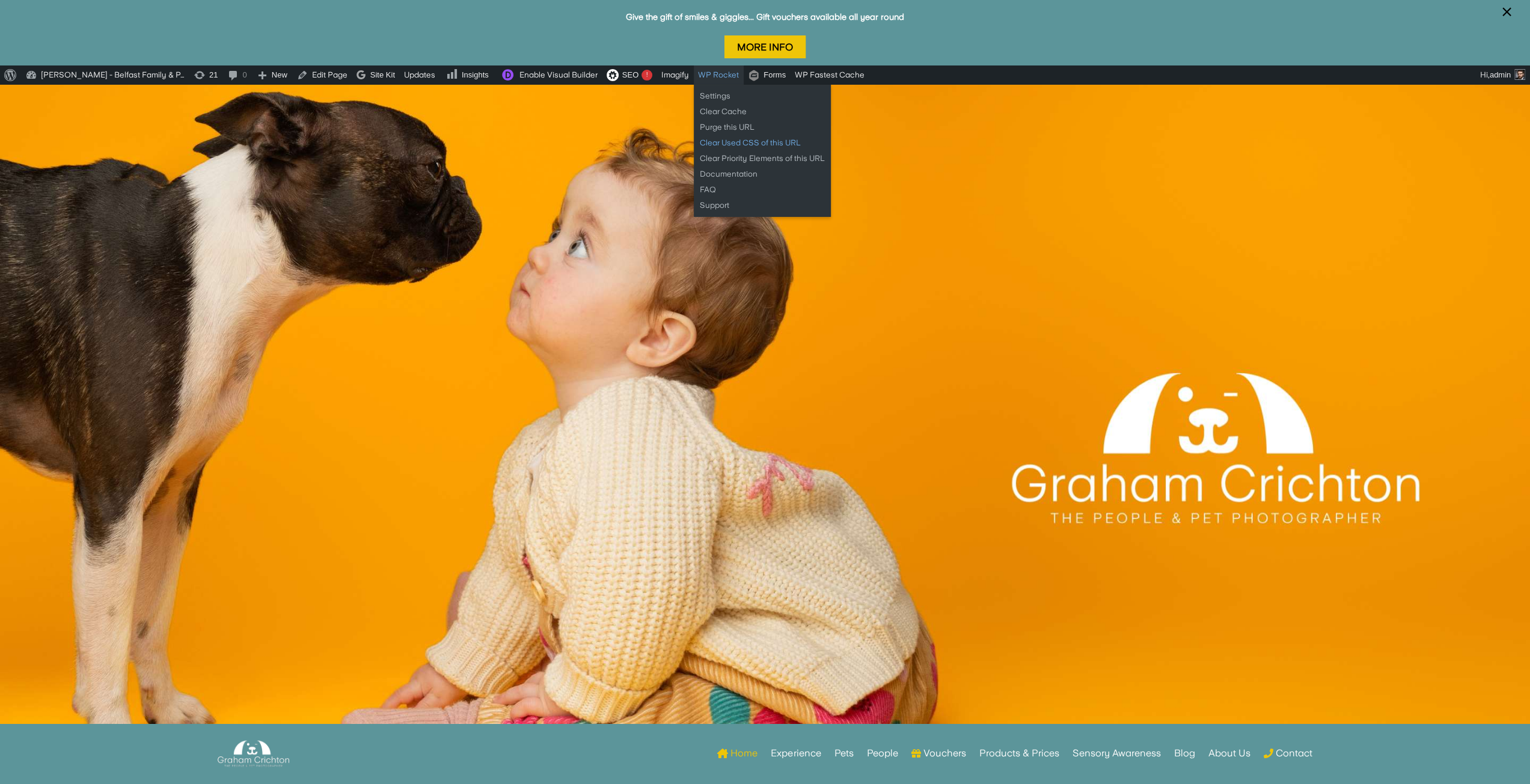
click at [719, 138] on link "Clear Used CSS of this URL" at bounding box center [762, 143] width 137 height 16
